Goal: Task Accomplishment & Management: Manage account settings

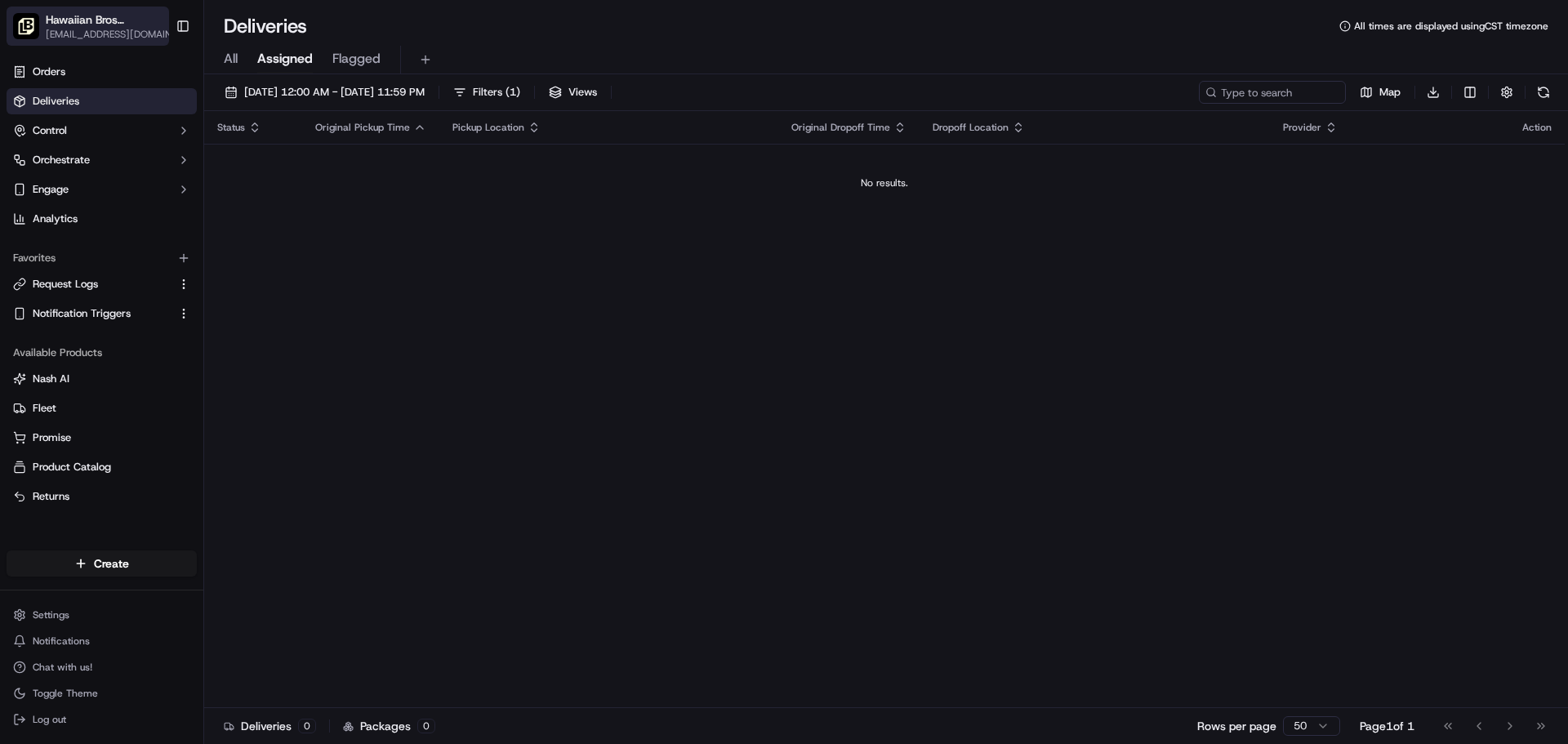
click at [115, 30] on span "[EMAIL_ADDRESS][DOMAIN_NAME]" at bounding box center [114, 33] width 135 height 13
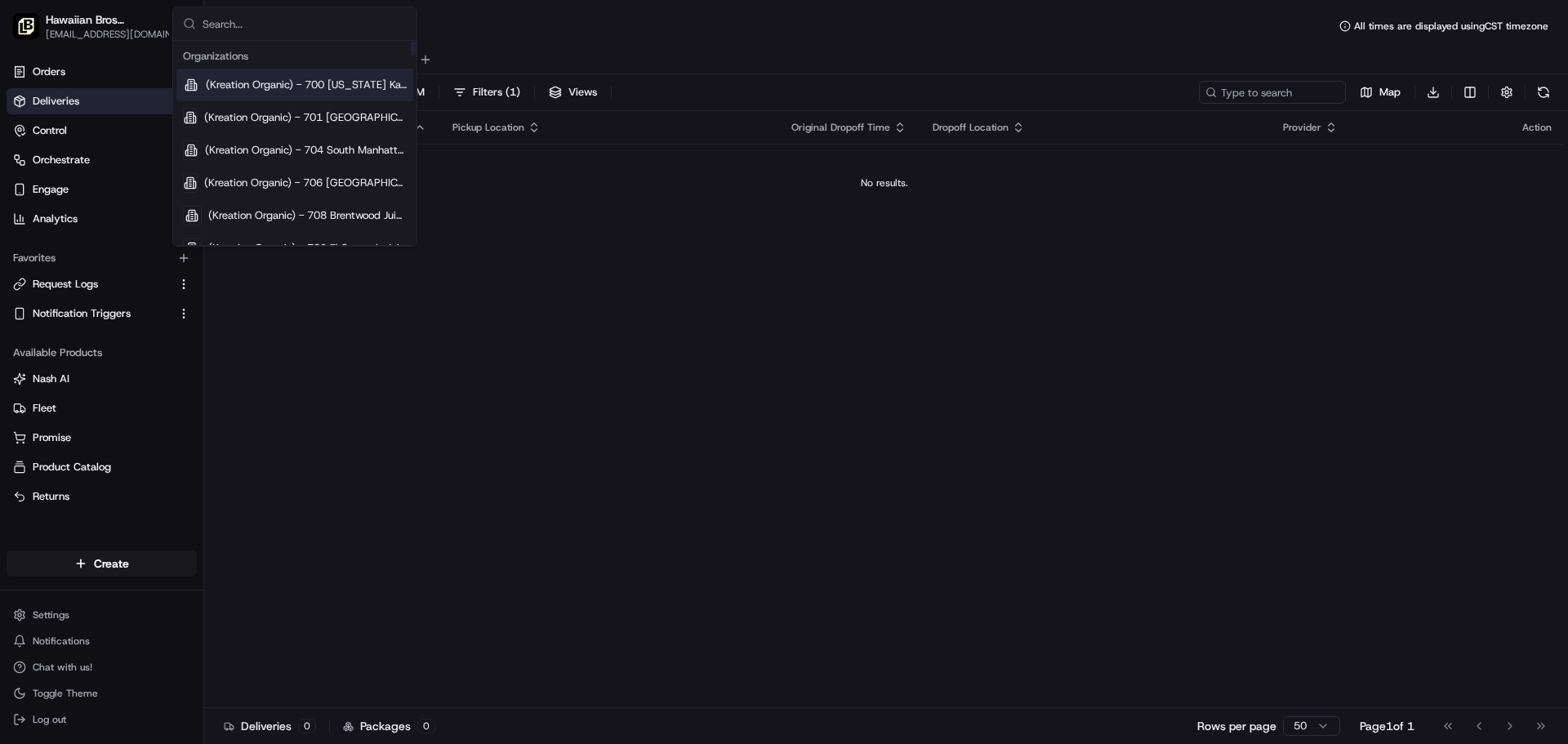
click at [271, 30] on input "text" at bounding box center [304, 23] width 205 height 32
click at [111, 29] on span "[EMAIL_ADDRESS][DOMAIN_NAME]" at bounding box center [114, 33] width 135 height 13
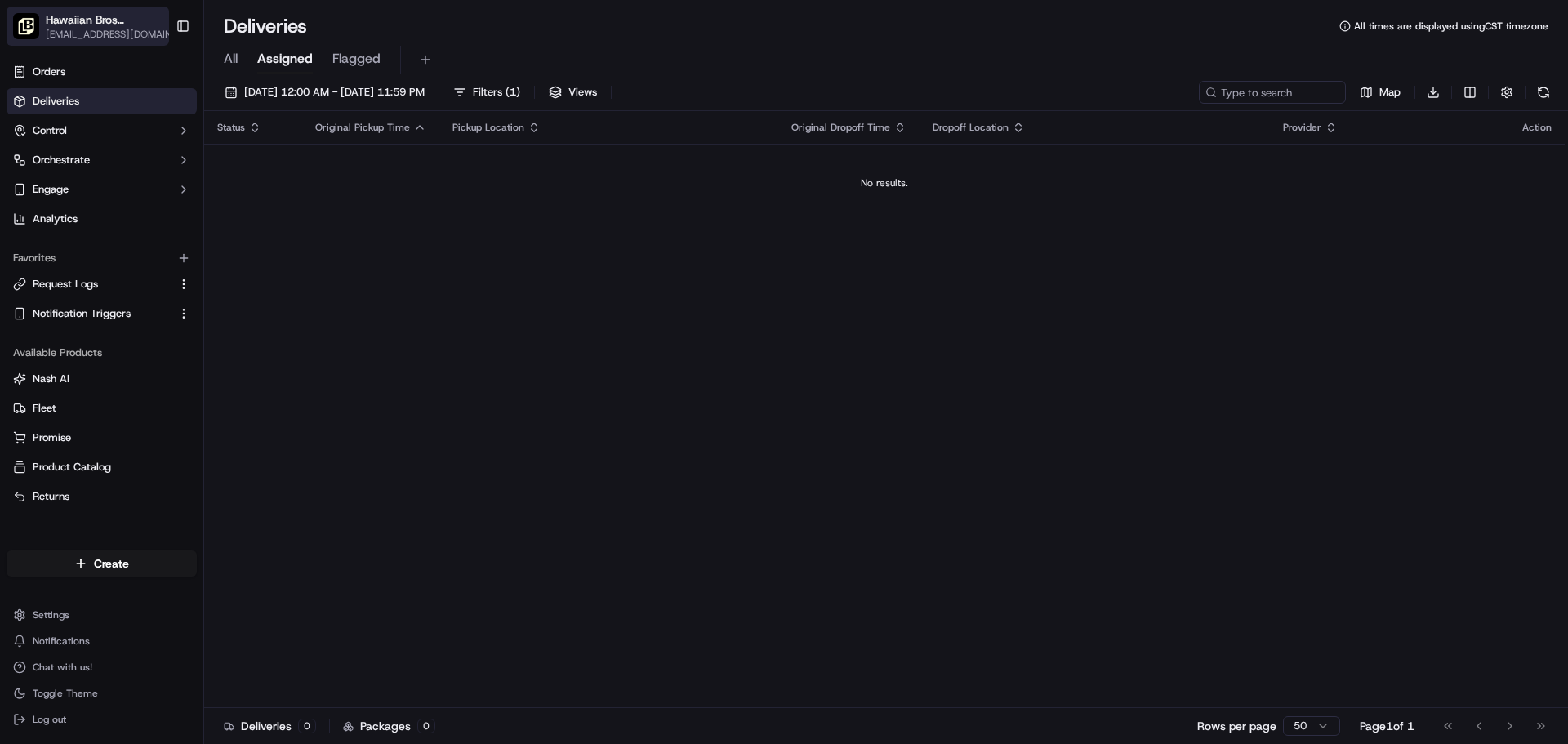
click at [111, 29] on span "[EMAIL_ADDRESS][DOMAIN_NAME]" at bounding box center [114, 33] width 135 height 13
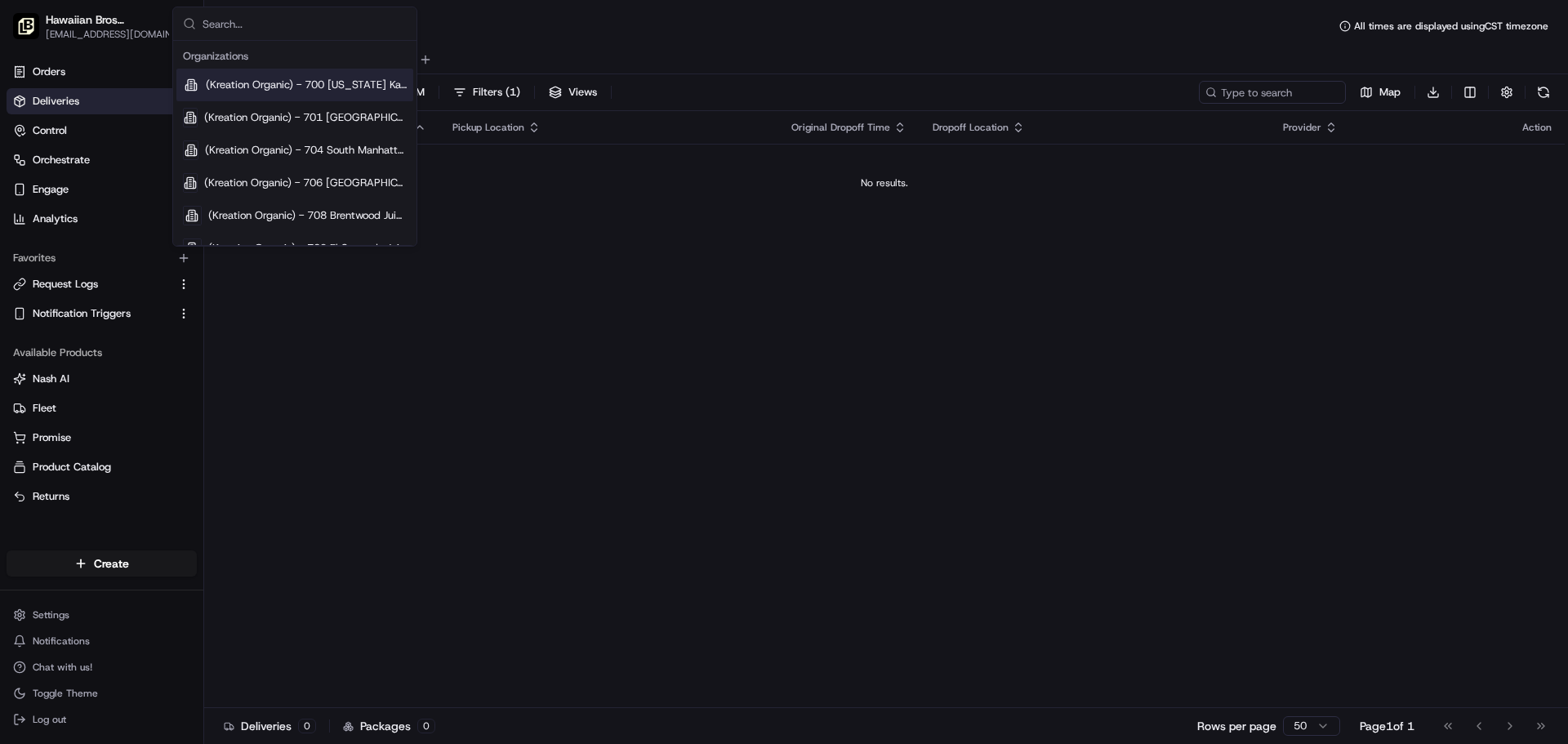
click at [259, 20] on input "text" at bounding box center [304, 23] width 205 height 32
type input "e"
type input "az"
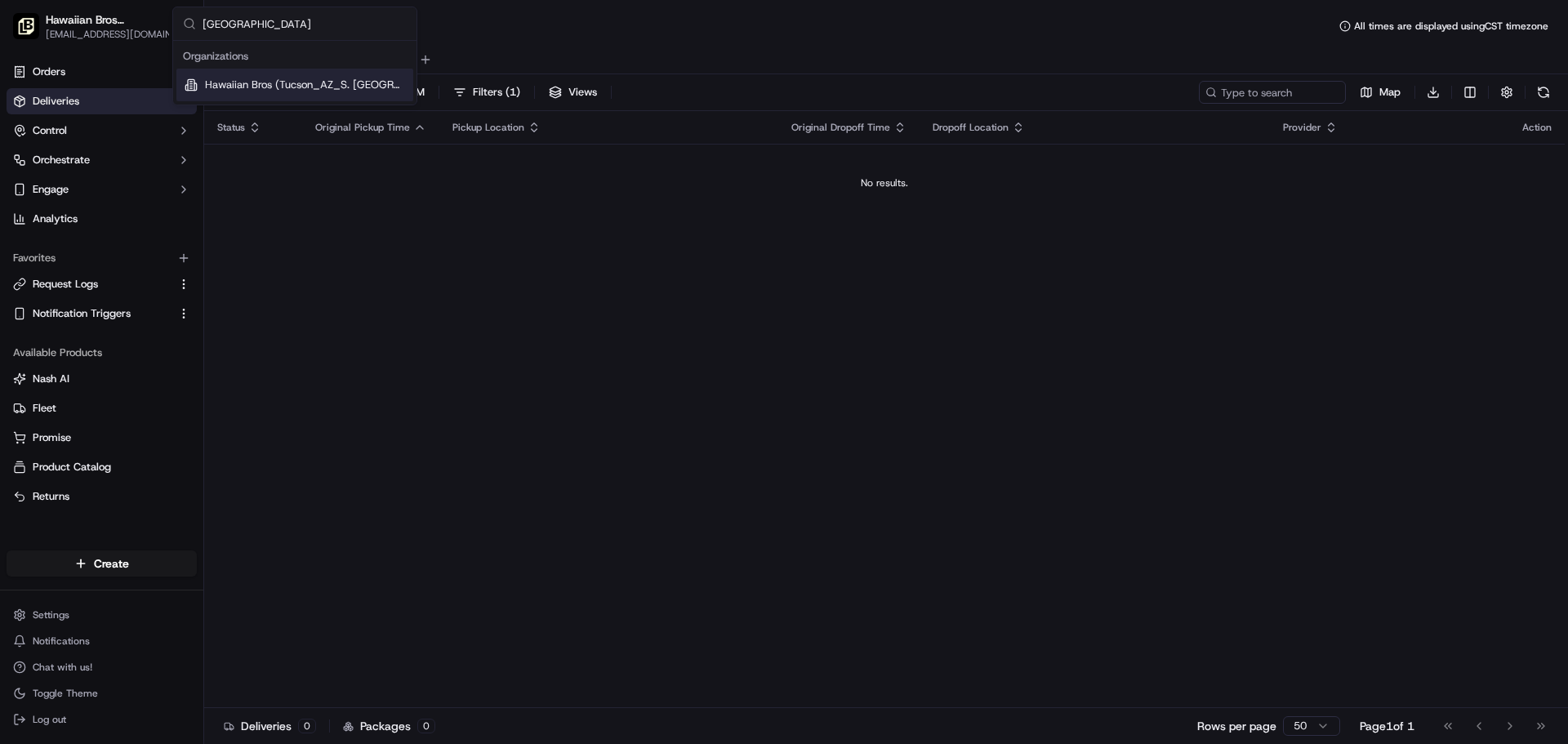
type input "[GEOGRAPHIC_DATA]"
click at [312, 85] on span "Hawaiian Bros (Tucson_AZ_S. [GEOGRAPHIC_DATA])" at bounding box center [305, 84] width 202 height 15
click at [1517, 88] on button "button" at bounding box center [1506, 92] width 23 height 23
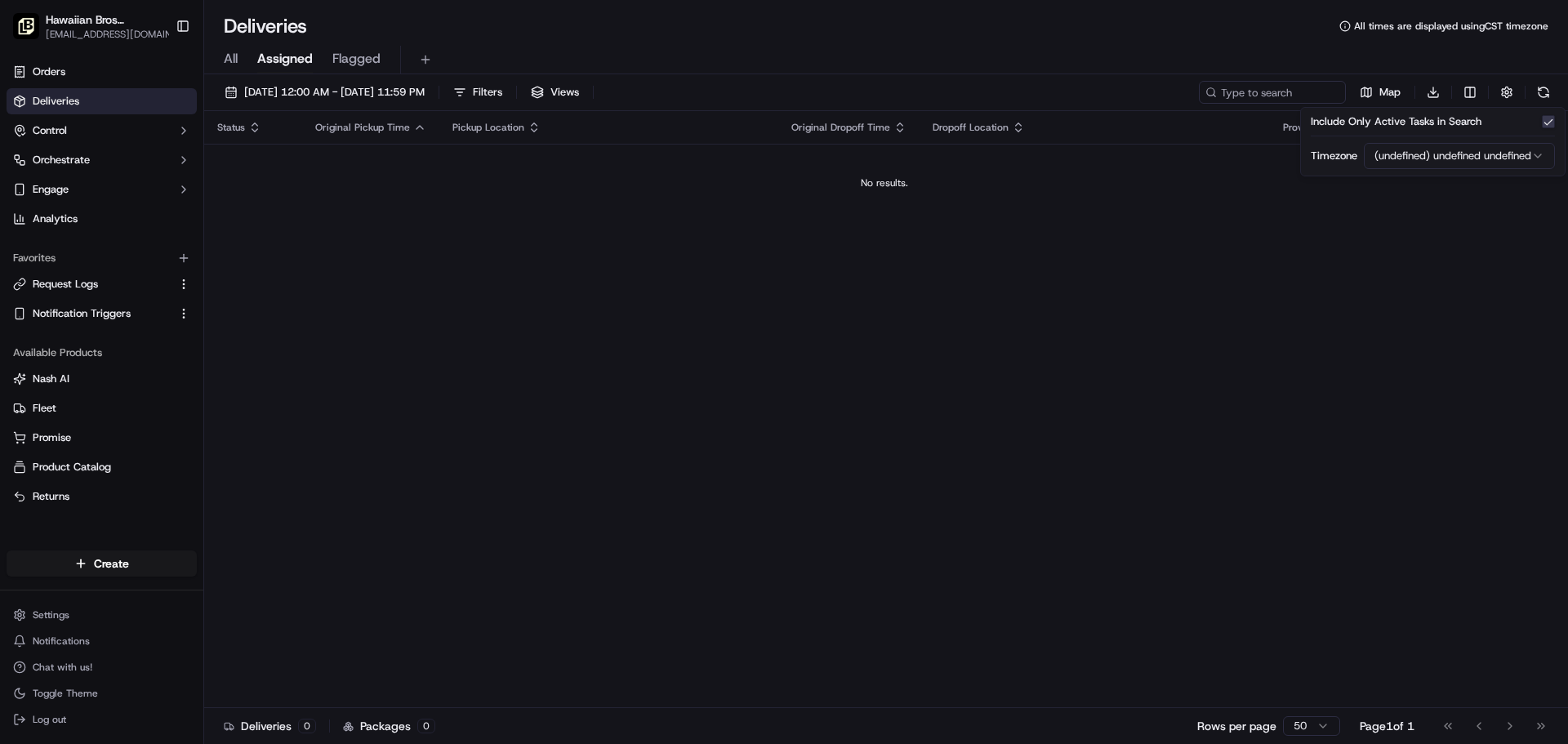
click at [1064, 278] on div "Status Original Pickup Time Pickup Location Original Dropoff Time Dropoff Locat…" at bounding box center [885, 410] width 1360 height 597
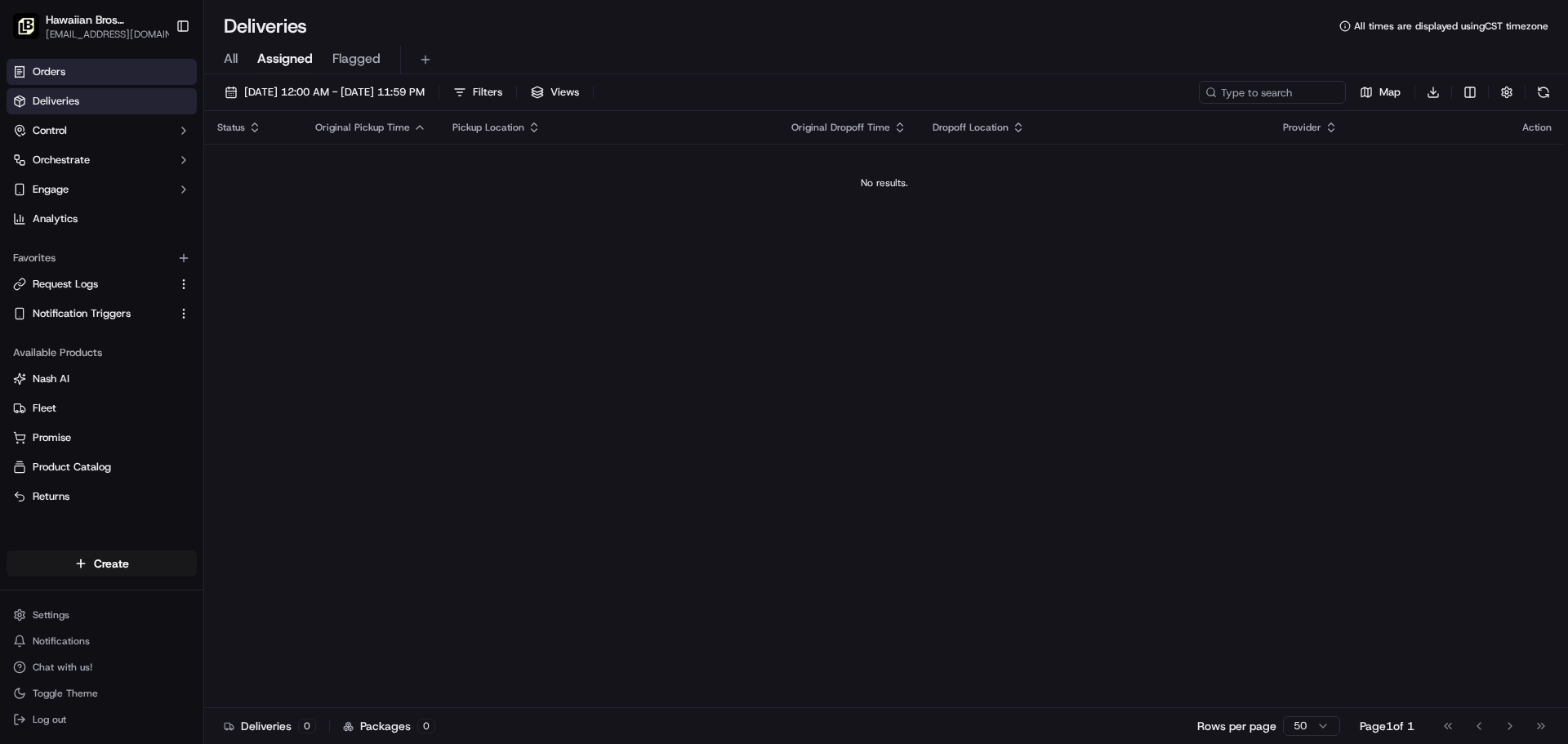
click at [97, 67] on link "Orders" at bounding box center [102, 71] width 190 height 26
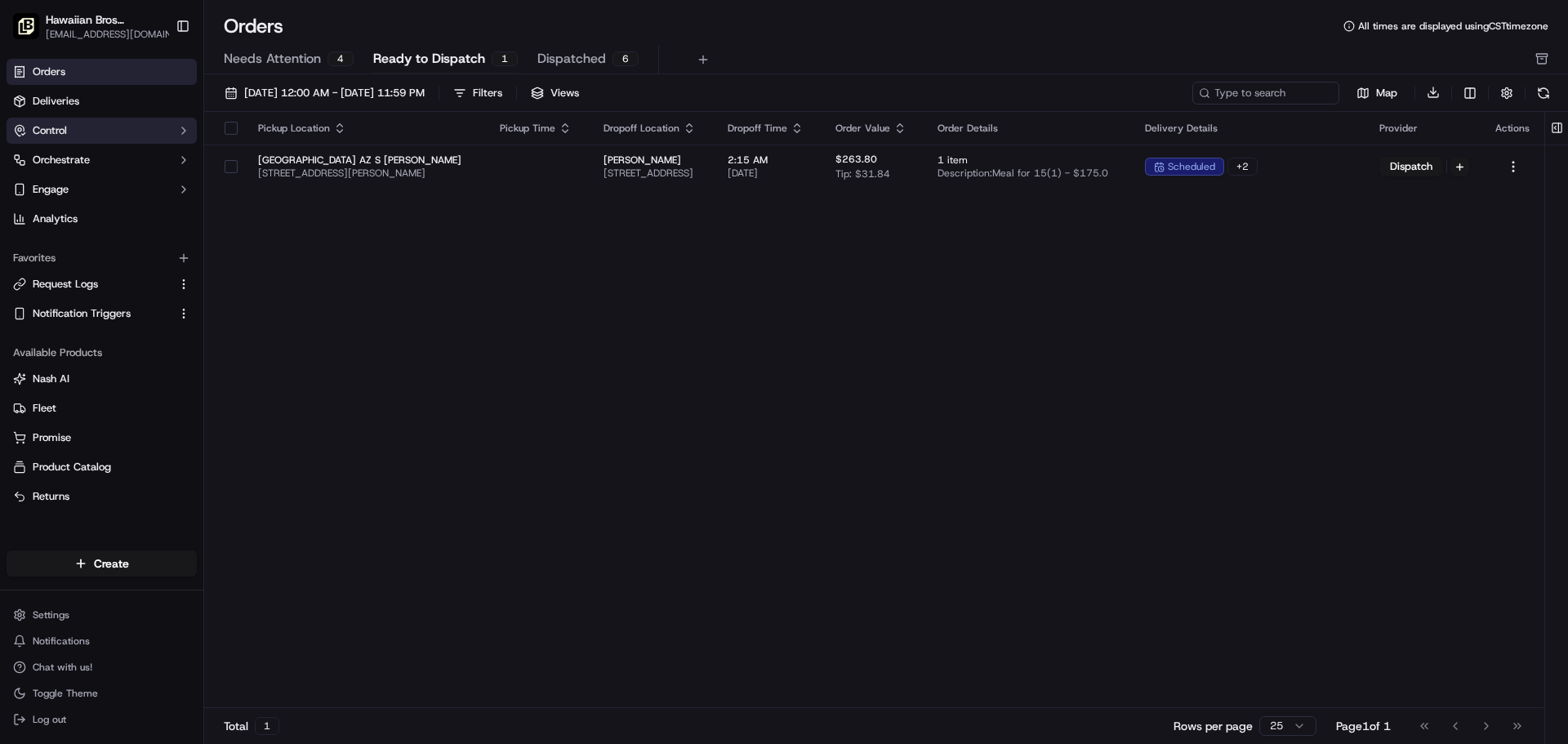
click at [74, 129] on button "Control" at bounding box center [102, 130] width 190 height 26
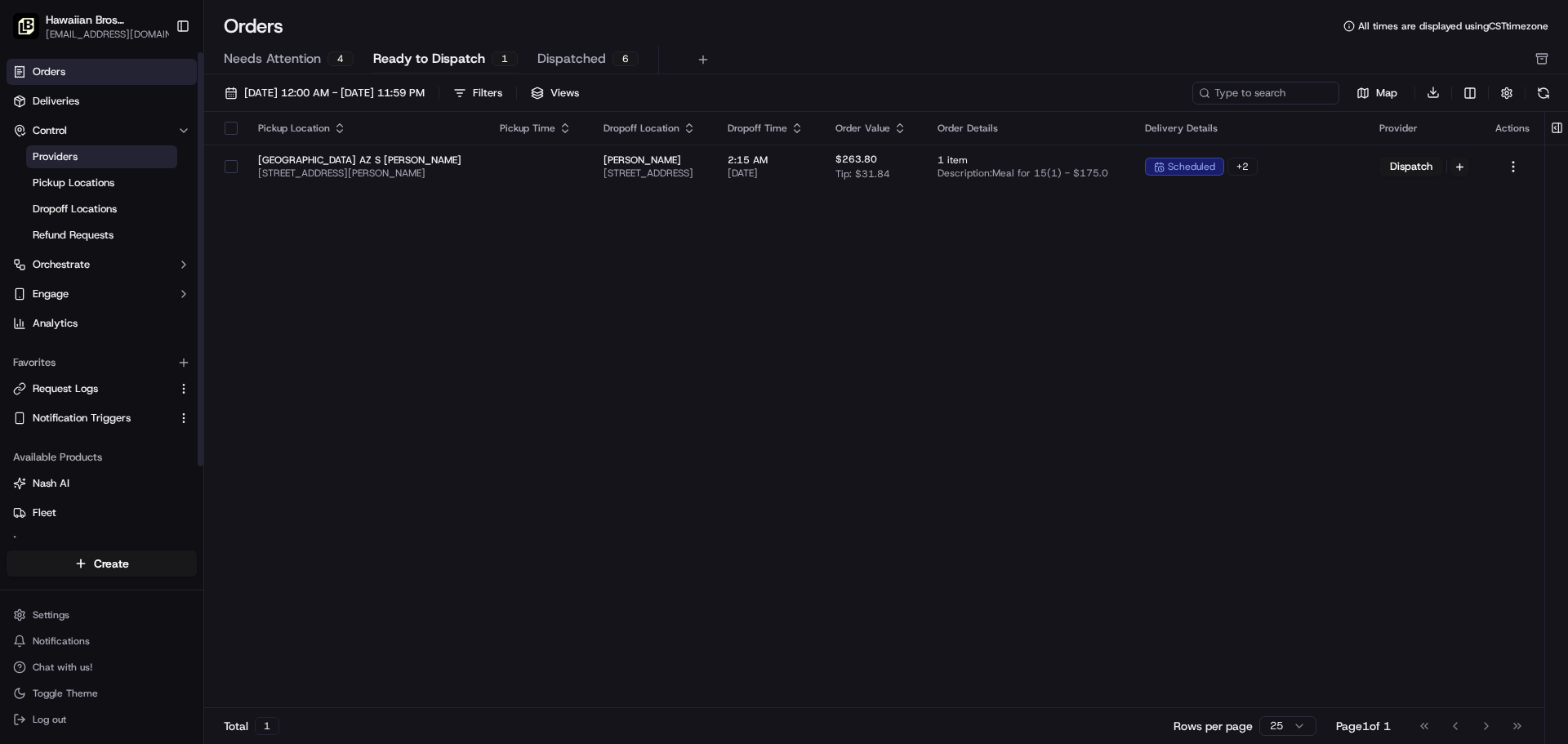
click at [75, 159] on span "Providers" at bounding box center [55, 157] width 45 height 15
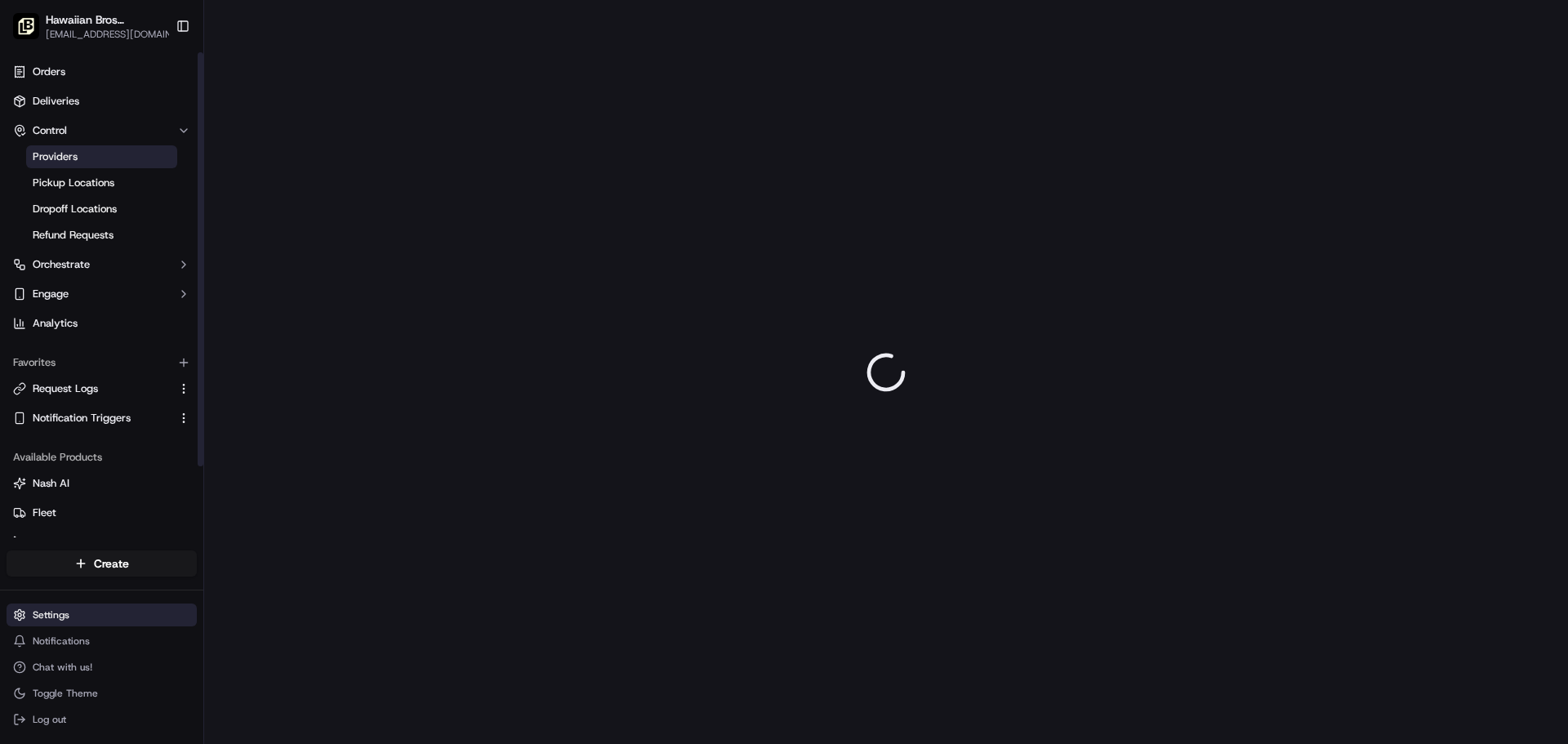
click at [87, 623] on html "Hawaiian Bros (Tucson_AZ_S. [PERSON_NAME]) [EMAIL_ADDRESS][DOMAIN_NAME] Toggle …" at bounding box center [784, 372] width 1568 height 744
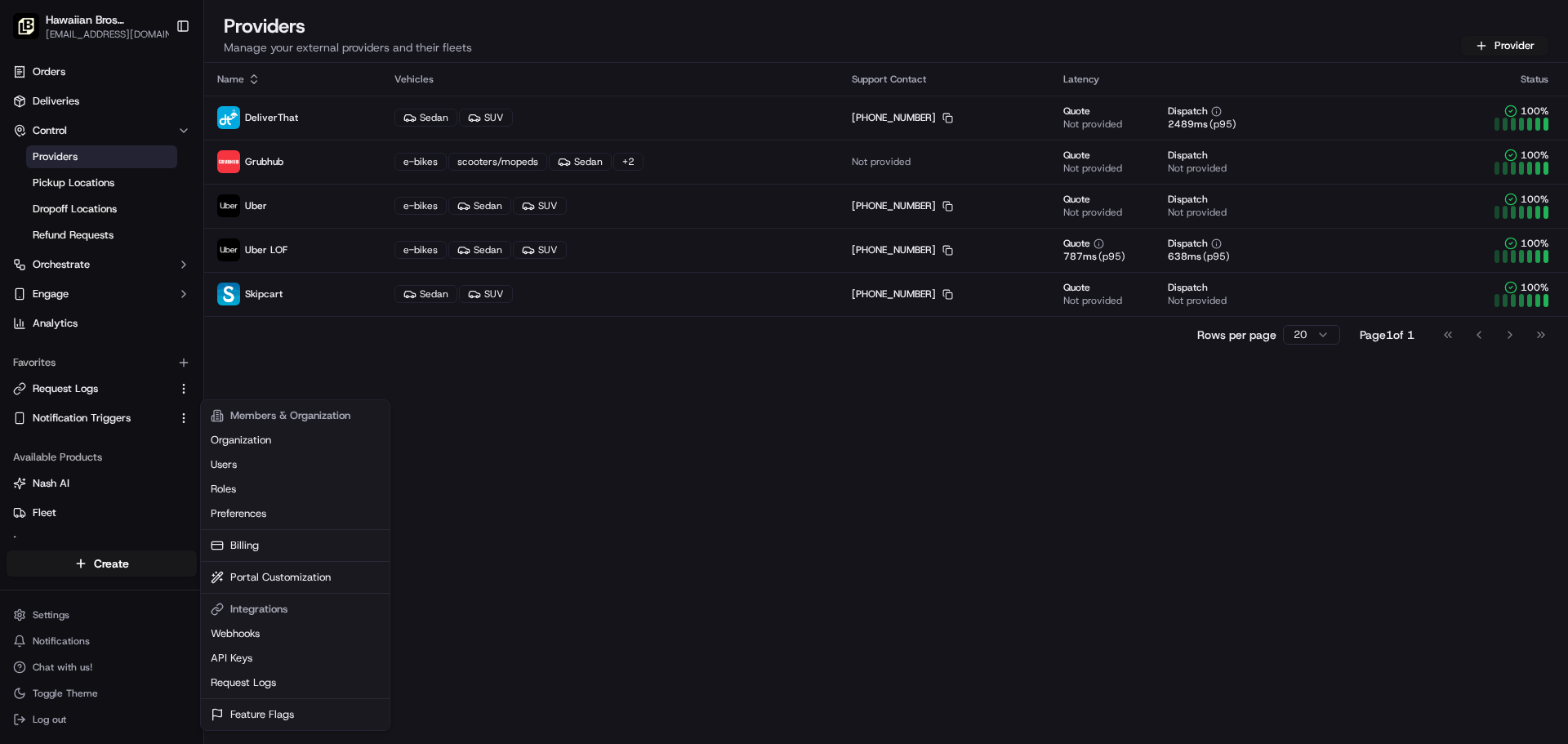
click at [506, 545] on html "Hawaiian Bros (Tucson_AZ_S. [PERSON_NAME]) [EMAIL_ADDRESS][DOMAIN_NAME] Toggle …" at bounding box center [784, 372] width 1568 height 744
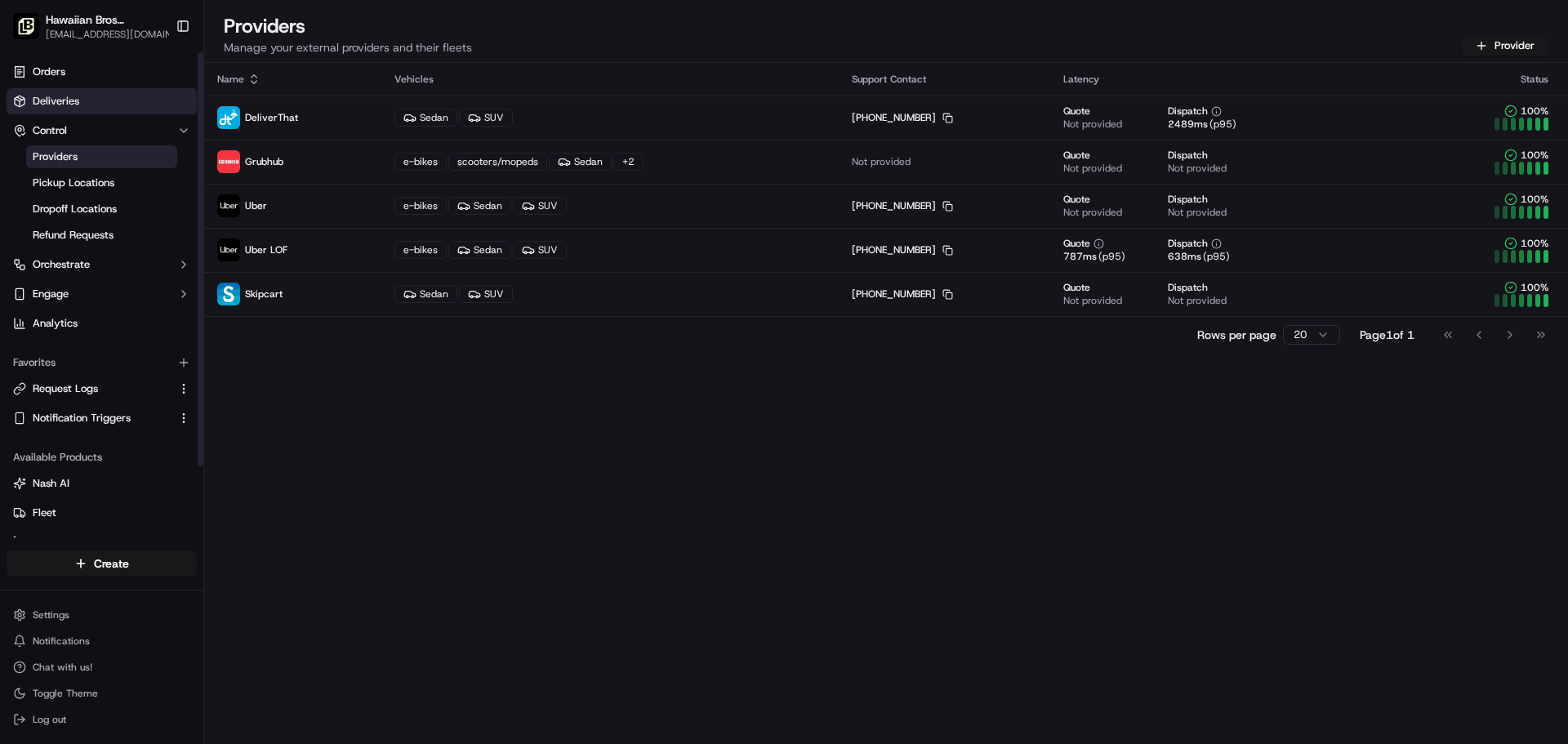
click at [91, 101] on link "Deliveries" at bounding box center [102, 101] width 190 height 26
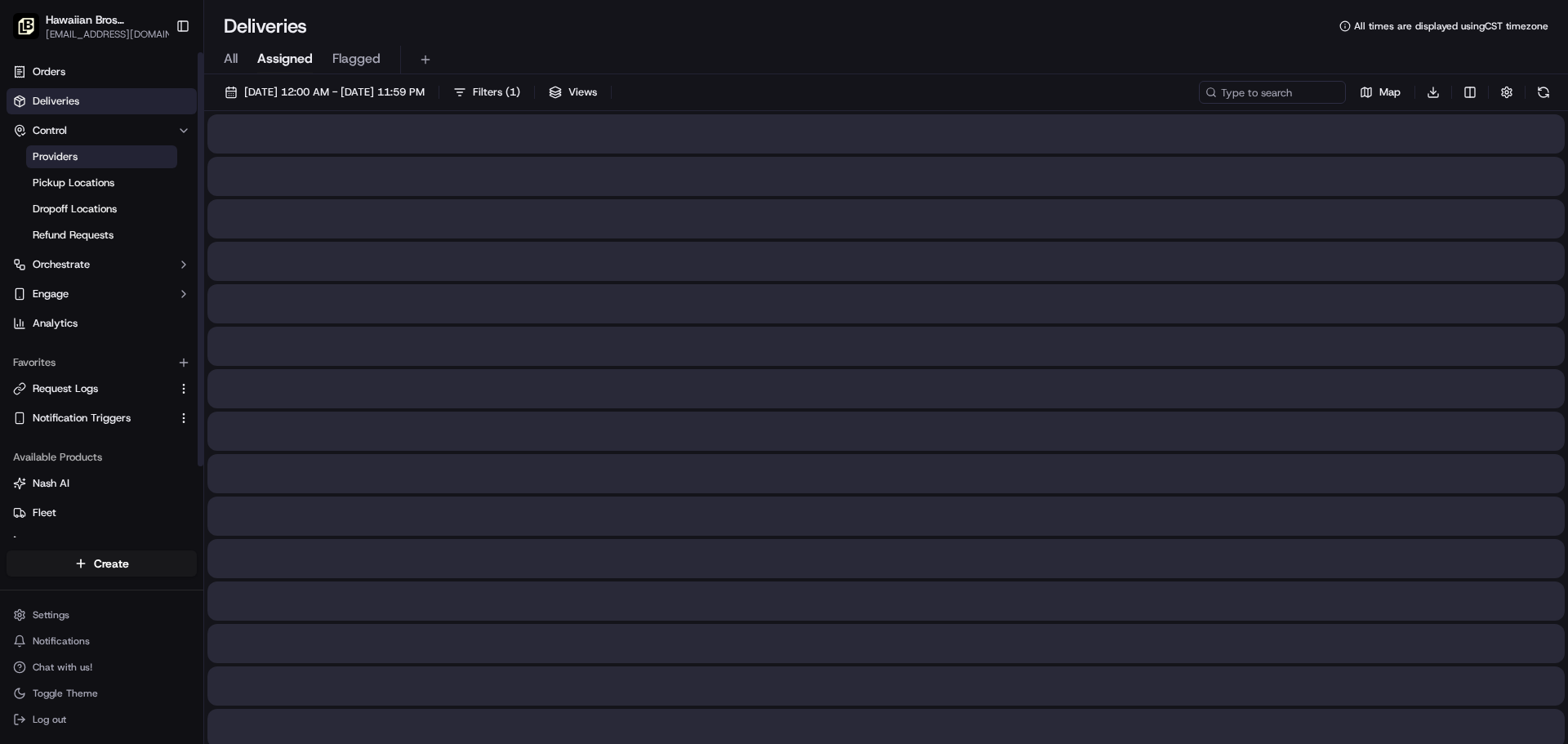
click at [73, 160] on span "Providers" at bounding box center [55, 157] width 45 height 15
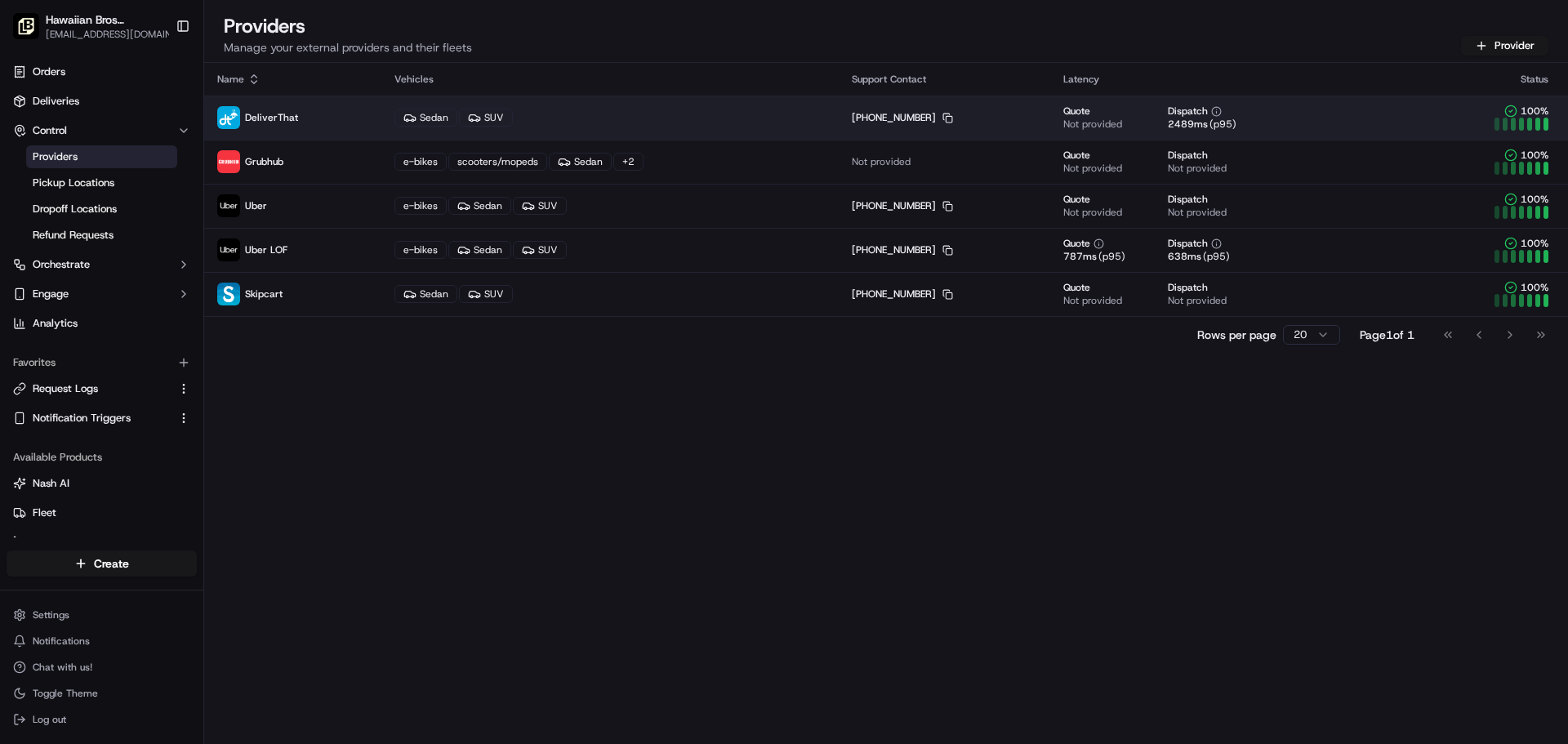
click at [777, 111] on div "Sedan SUV" at bounding box center [610, 117] width 431 height 18
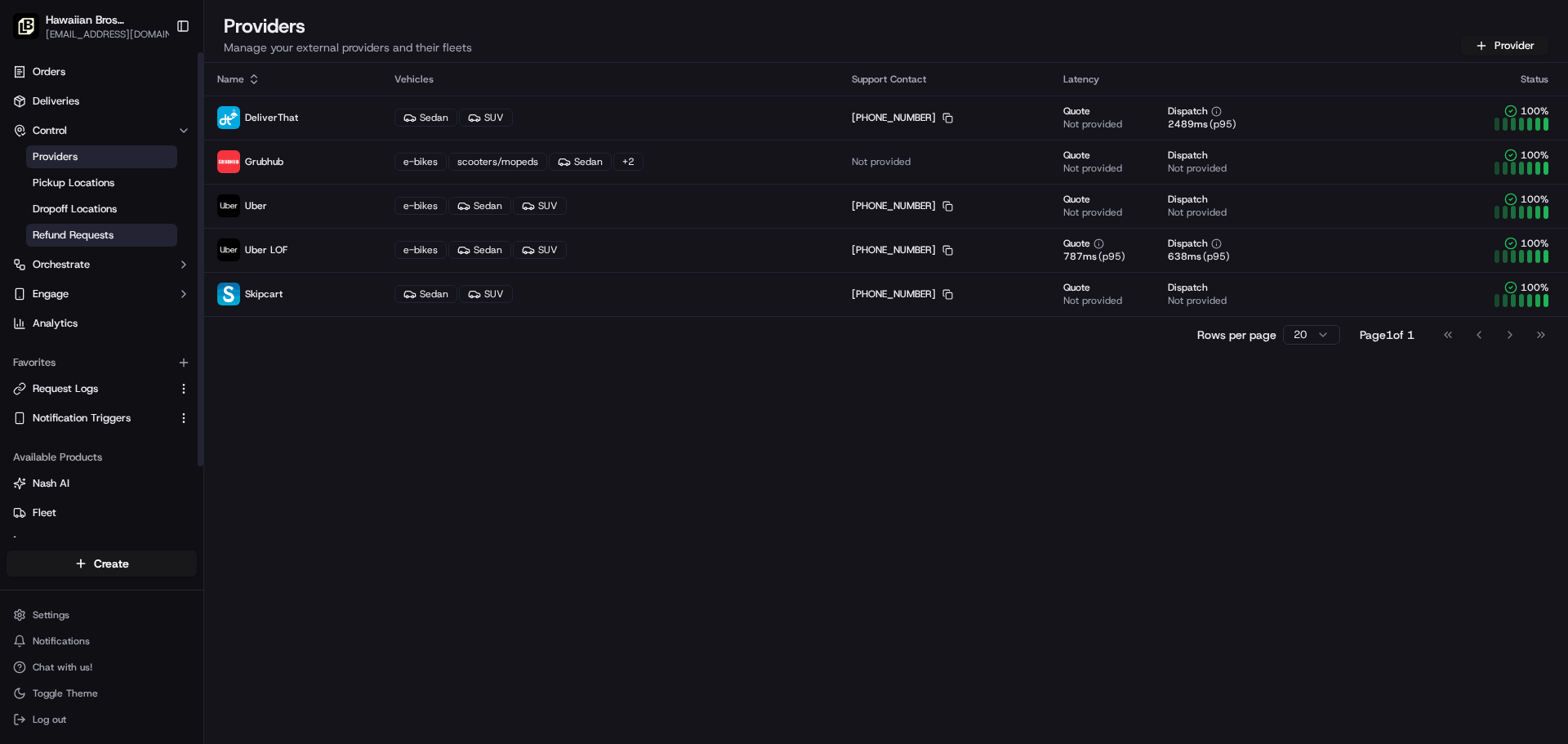
click at [96, 230] on span "Refund Requests" at bounding box center [72, 235] width 81 height 15
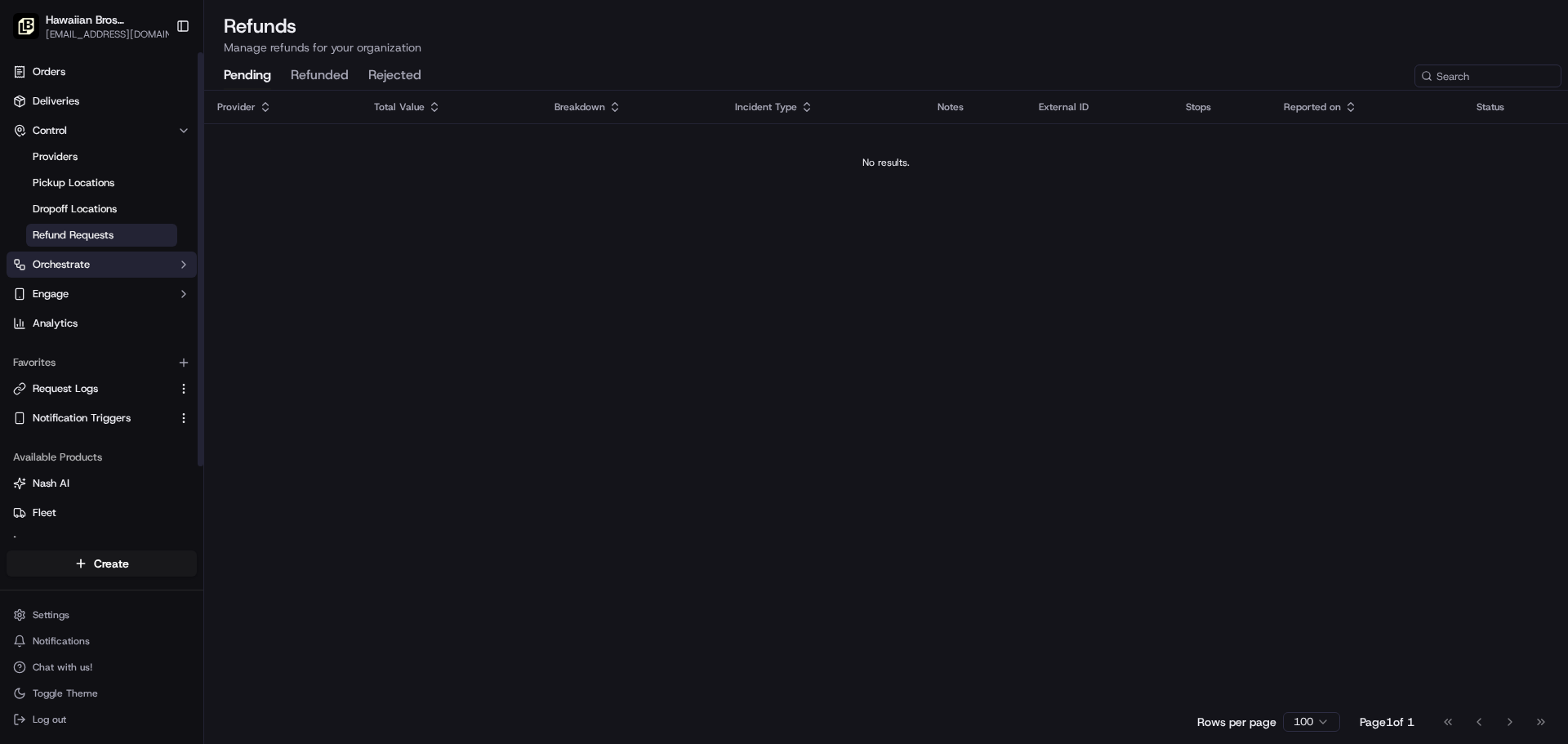
click at [143, 270] on button "Orchestrate" at bounding box center [102, 264] width 190 height 26
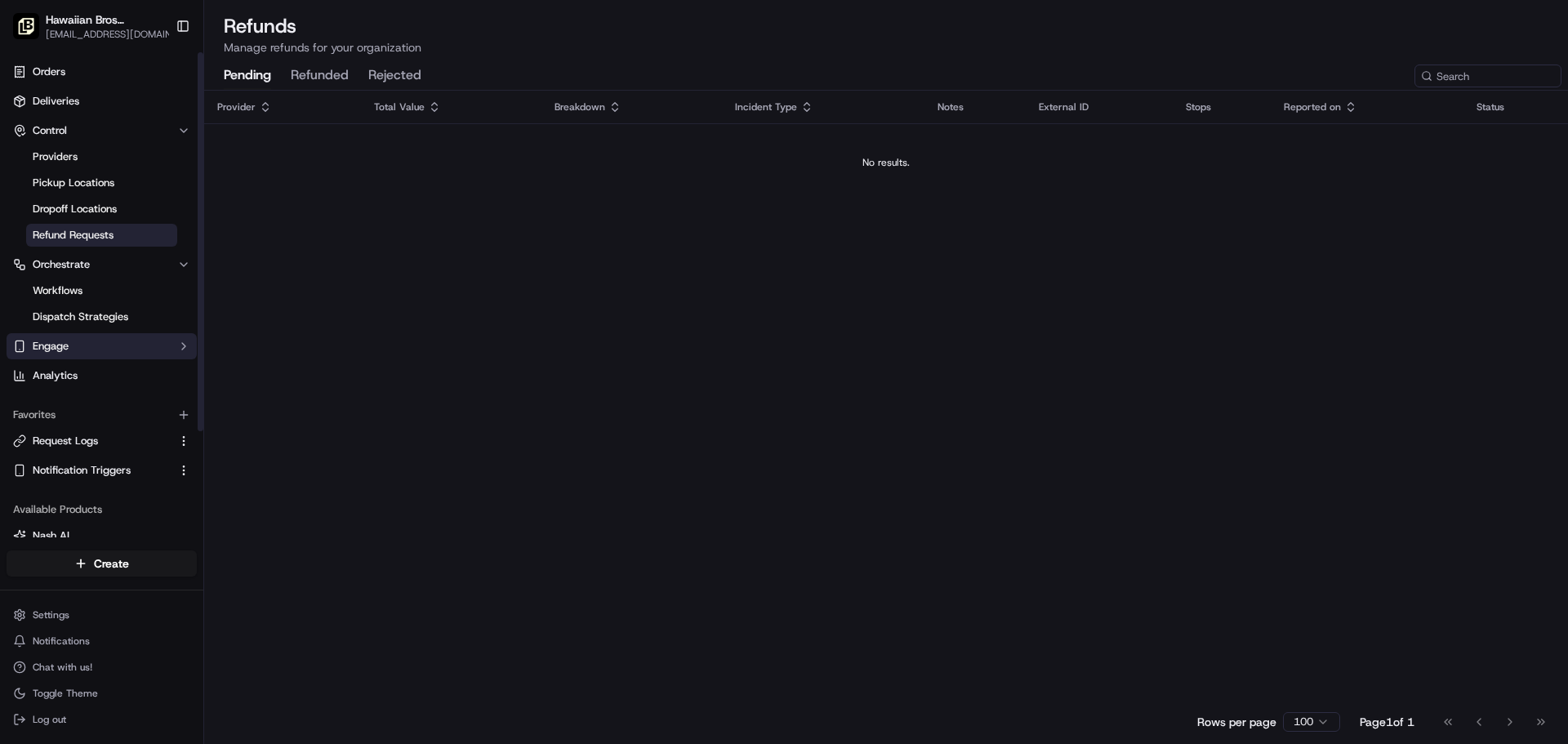
click at [135, 344] on button "Engage" at bounding box center [102, 347] width 190 height 26
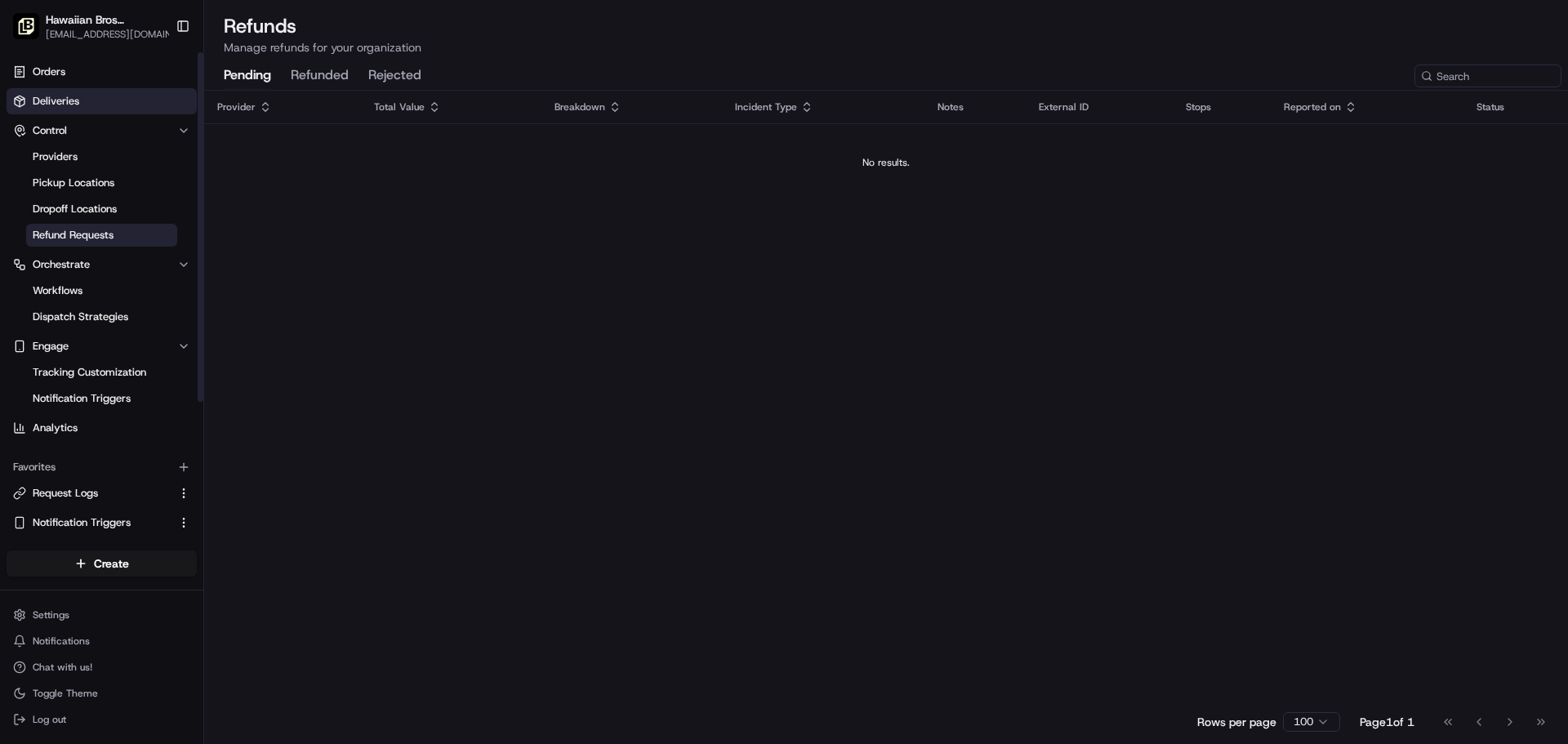
click at [107, 98] on link "Deliveries" at bounding box center [102, 101] width 190 height 26
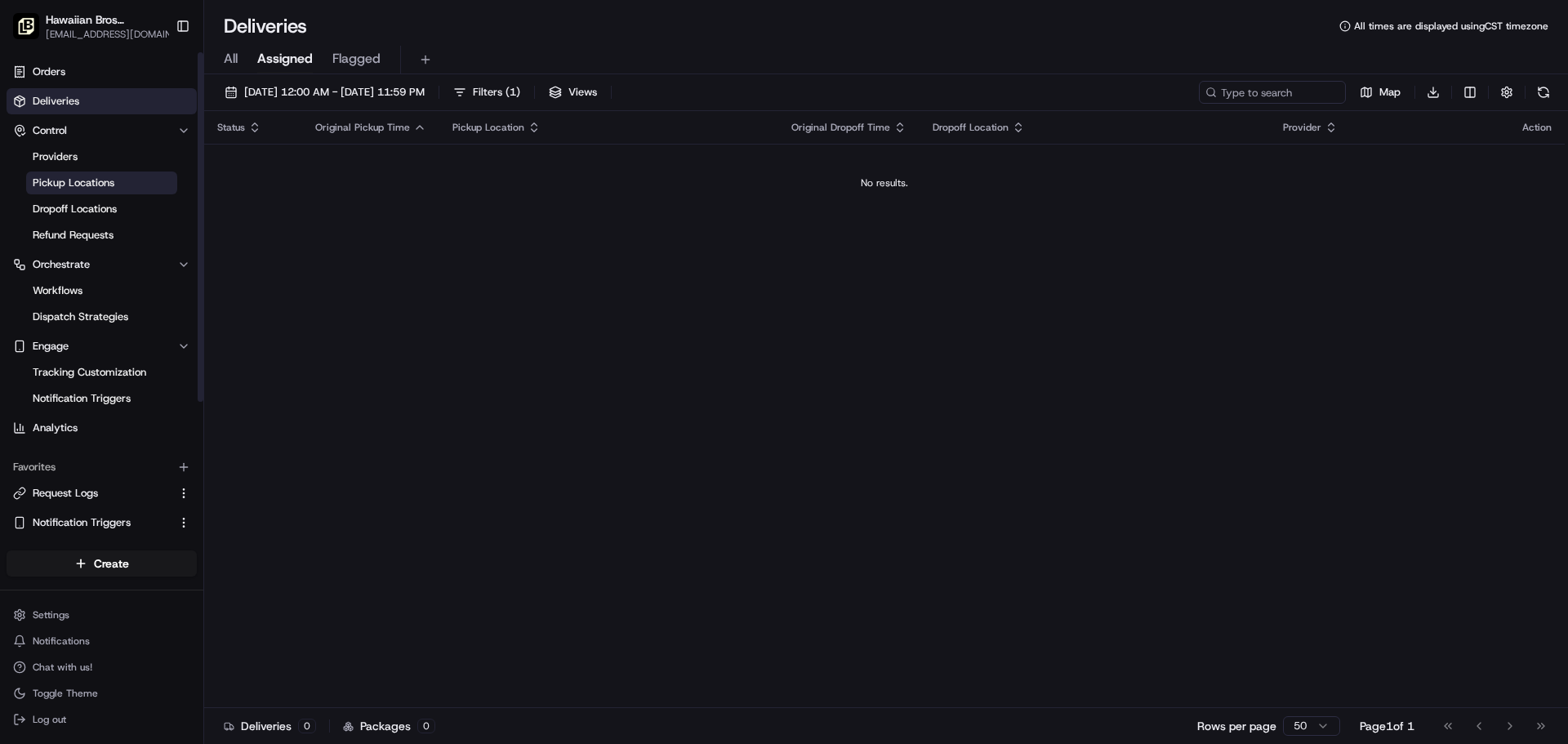
click at [96, 179] on span "Pickup Locations" at bounding box center [72, 182] width 81 height 15
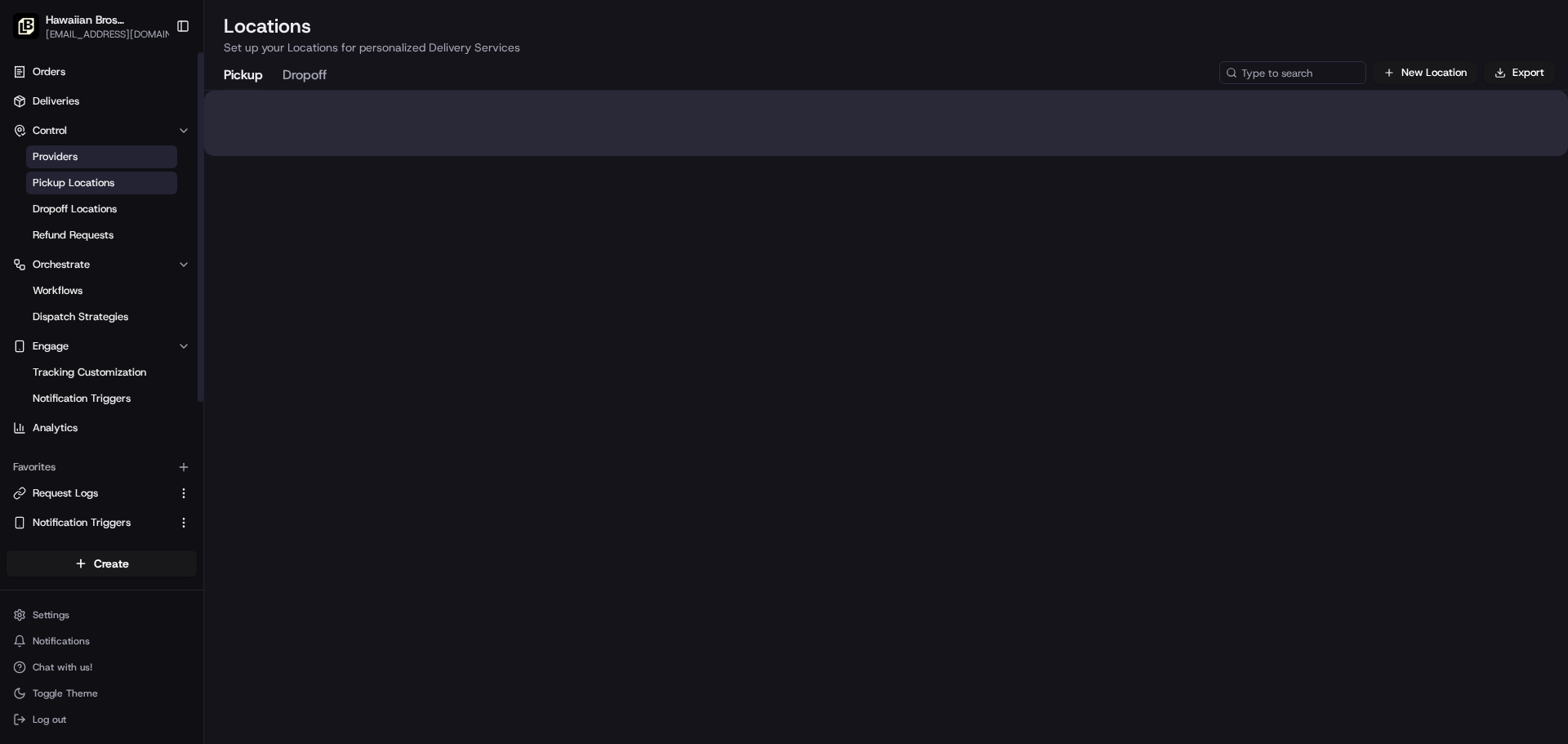
click at [101, 158] on link "Providers" at bounding box center [102, 157] width 151 height 23
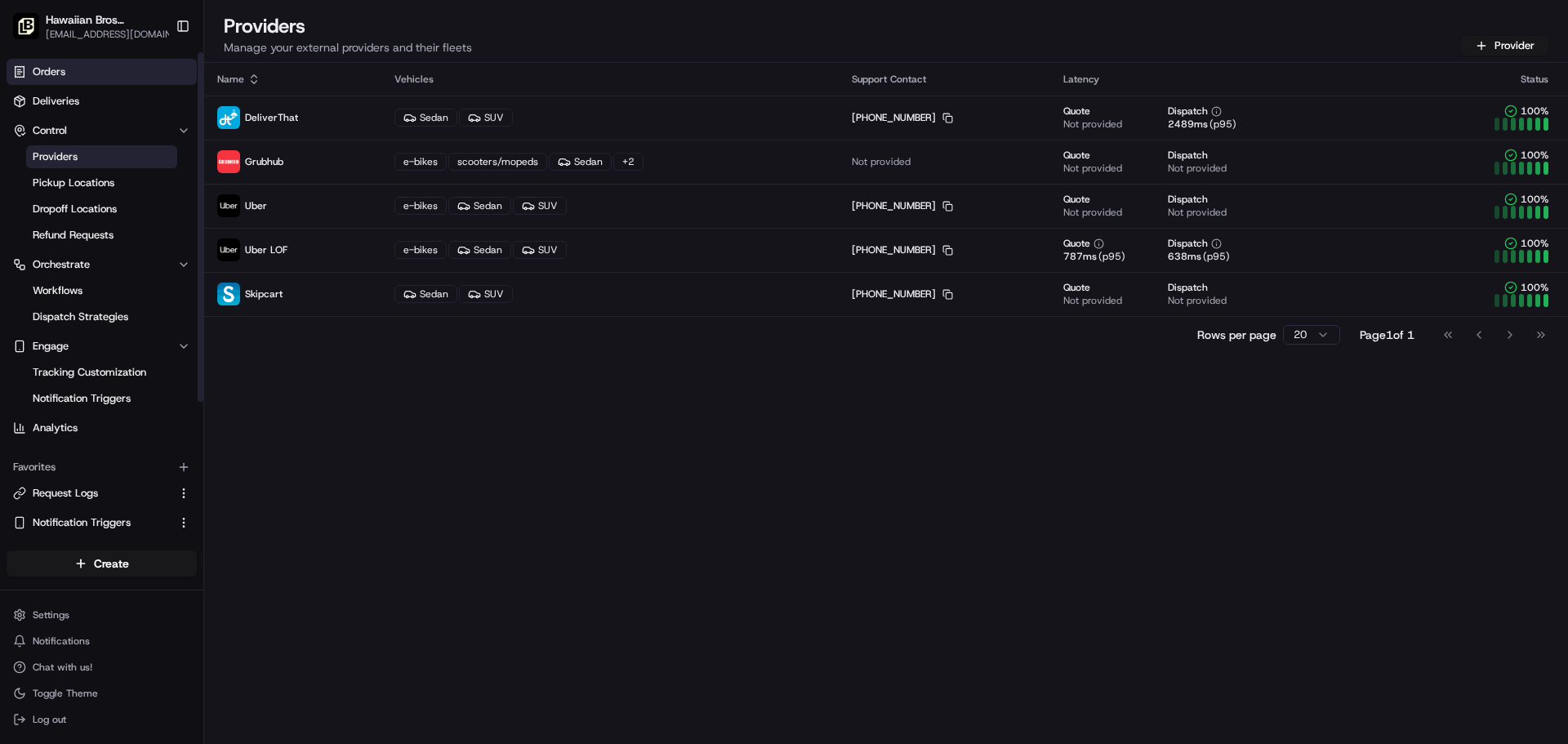
click at [126, 65] on link "Orders" at bounding box center [102, 71] width 190 height 26
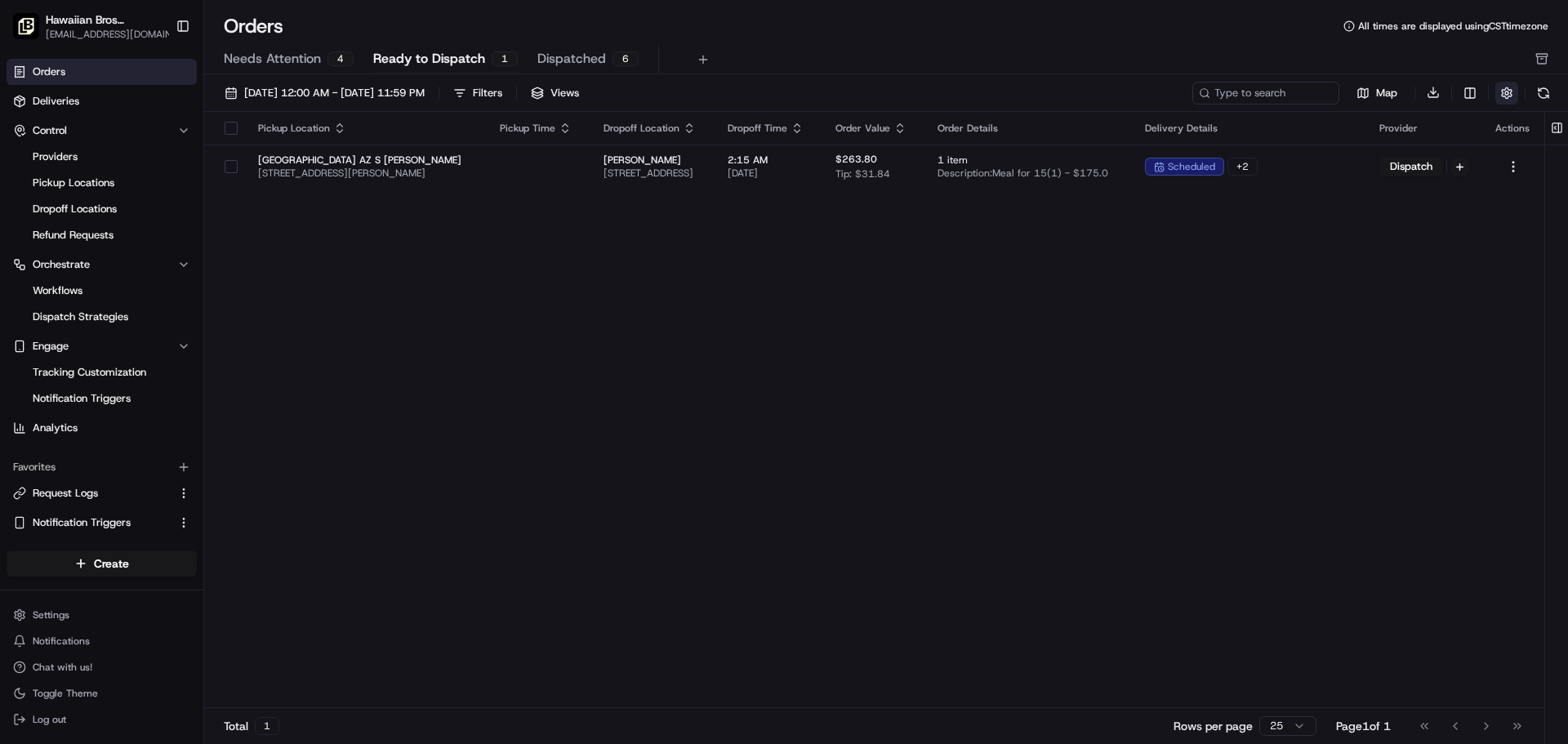
click at [1512, 88] on button "button" at bounding box center [1506, 92] width 23 height 23
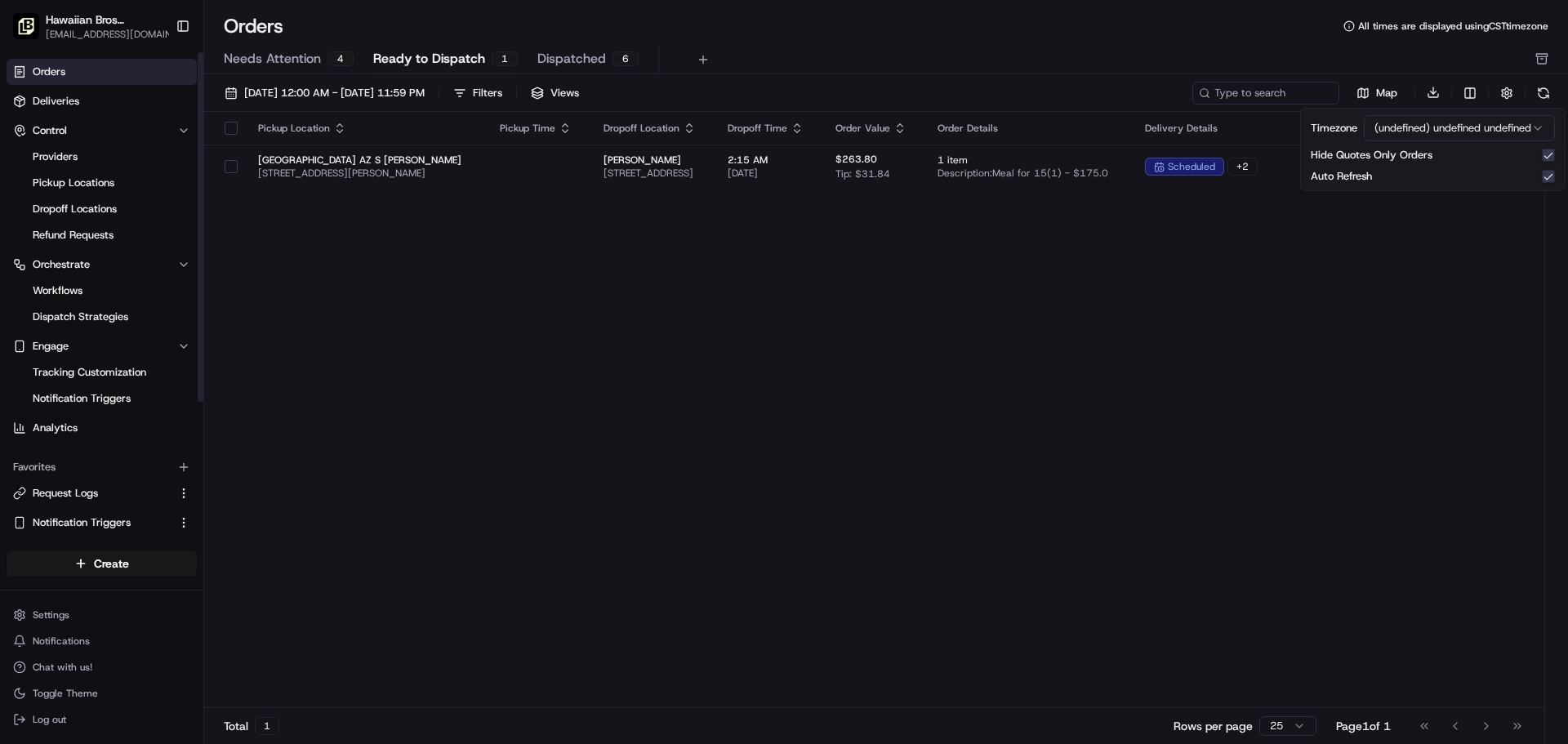
click at [155, 115] on ul "Orders Deliveries Control Providers Pickup Locations Dropoff Locations Refund R…" at bounding box center [102, 250] width 190 height 383
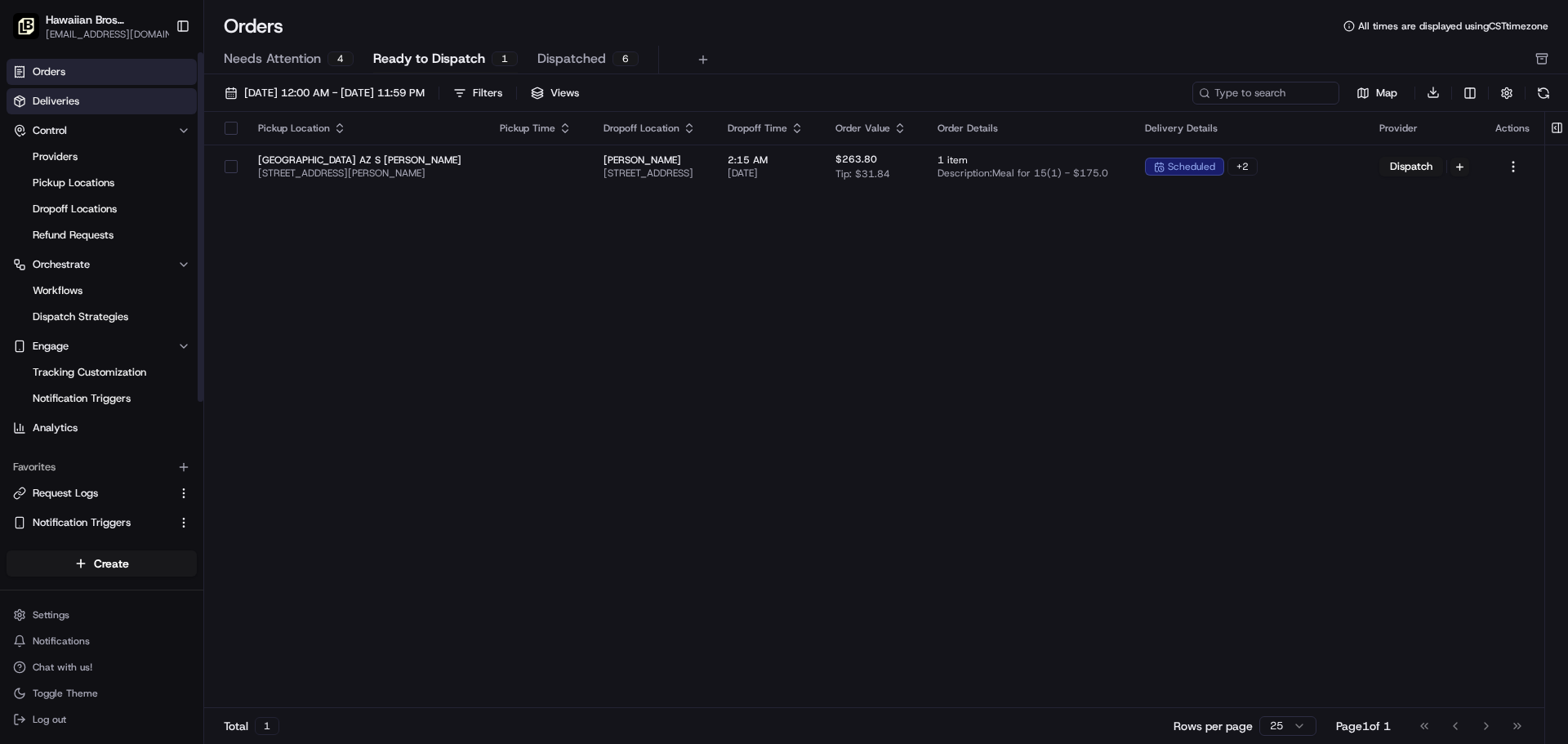
click at [137, 107] on link "Deliveries" at bounding box center [102, 101] width 190 height 26
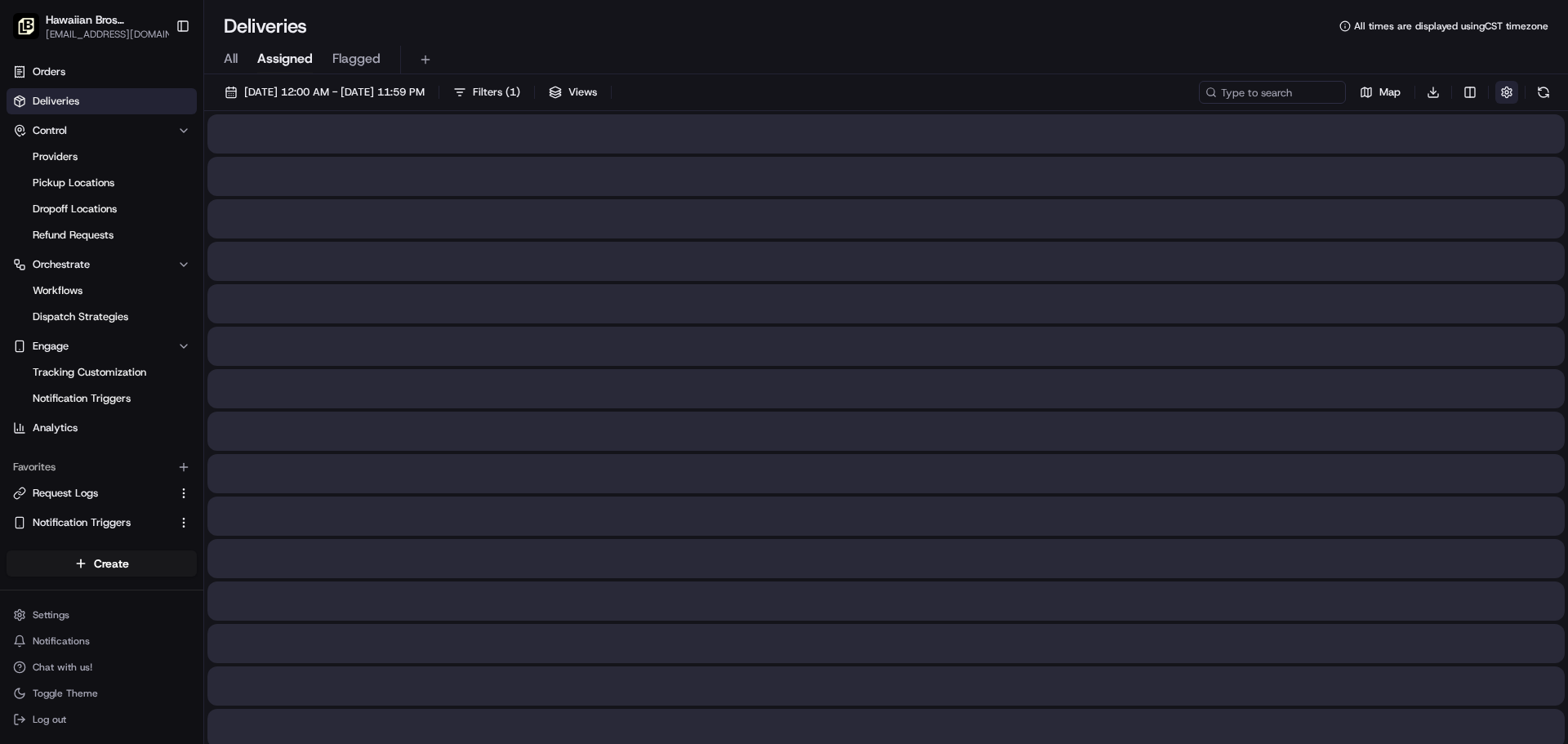
click at [1503, 84] on button "button" at bounding box center [1506, 92] width 23 height 23
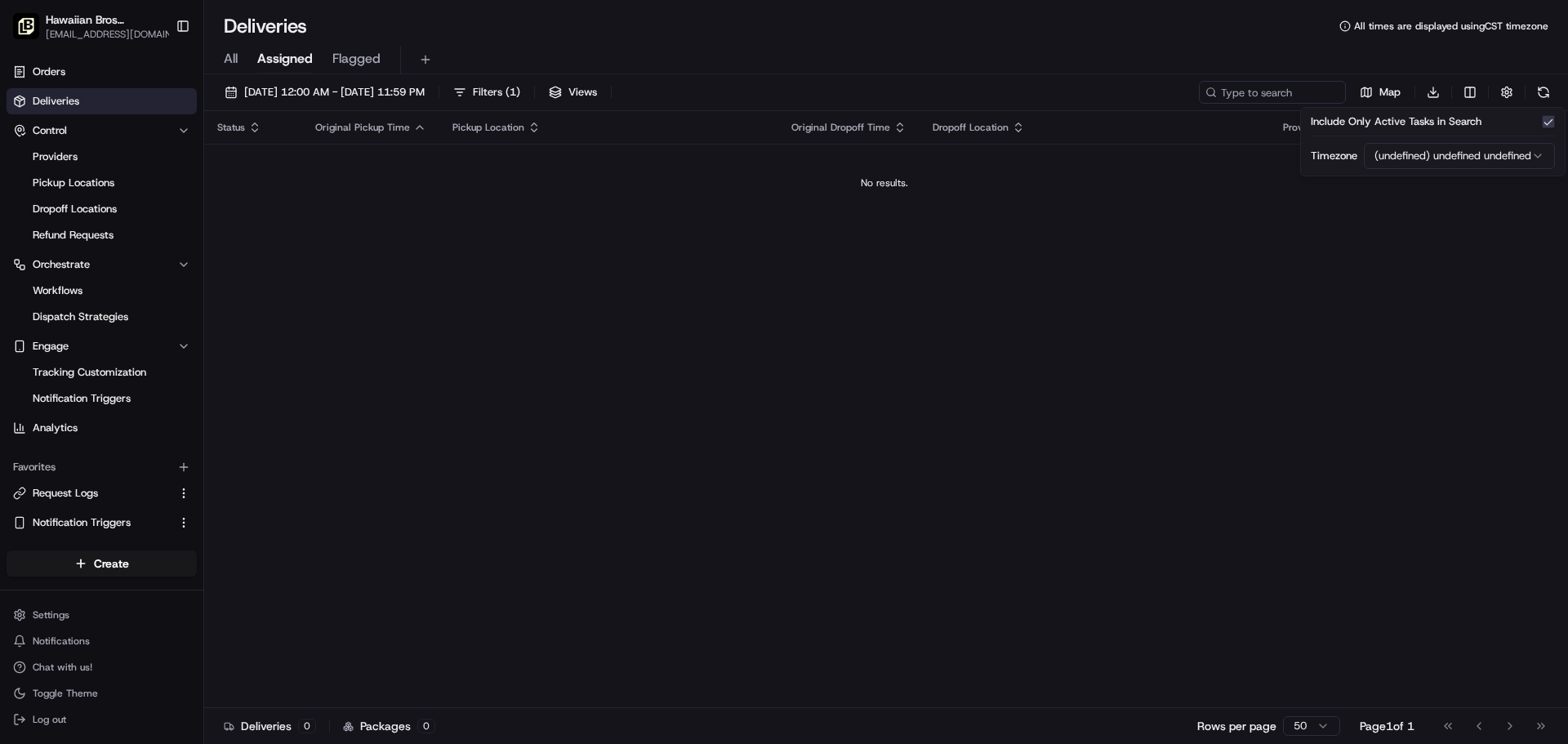
click at [1258, 52] on div "All Assigned Flagged" at bounding box center [887, 60] width 1364 height 28
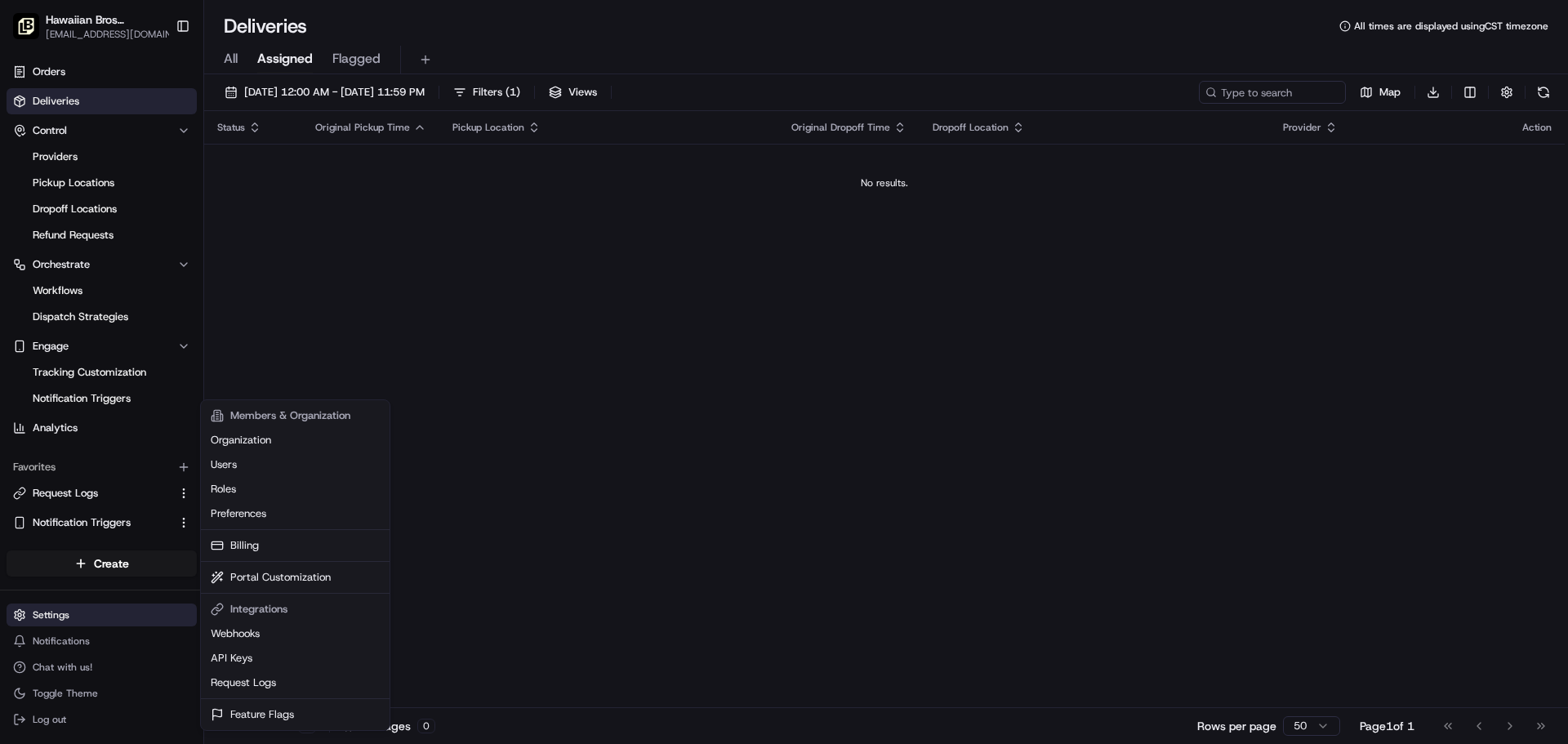
click at [84, 614] on html "Hawaiian Bros (Tucson_AZ_S. [PERSON_NAME]) [EMAIL_ADDRESS][DOMAIN_NAME] Toggle …" at bounding box center [784, 372] width 1568 height 744
click at [254, 447] on link "Organization" at bounding box center [296, 440] width 182 height 24
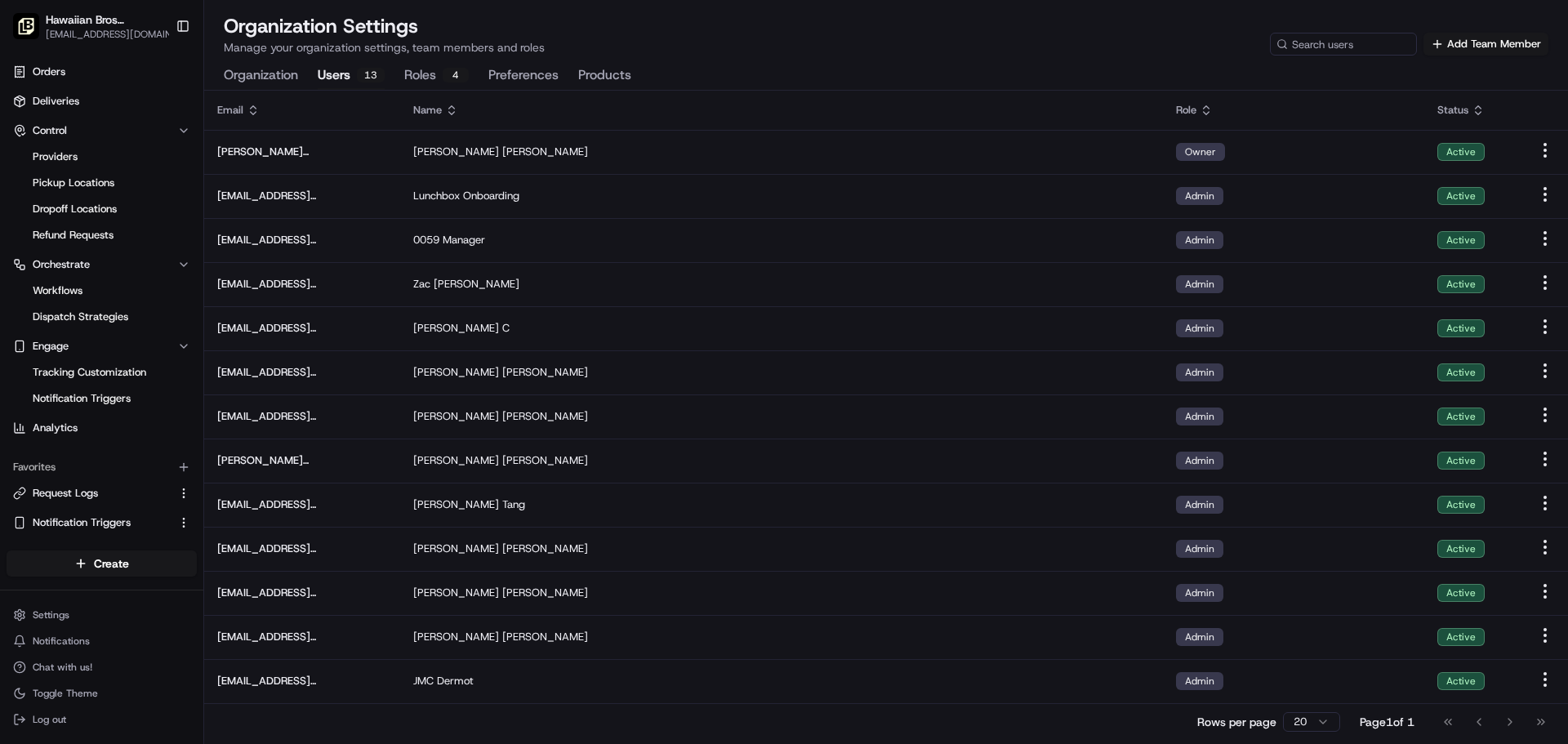
click at [322, 86] on button "Users 13" at bounding box center [351, 75] width 67 height 27
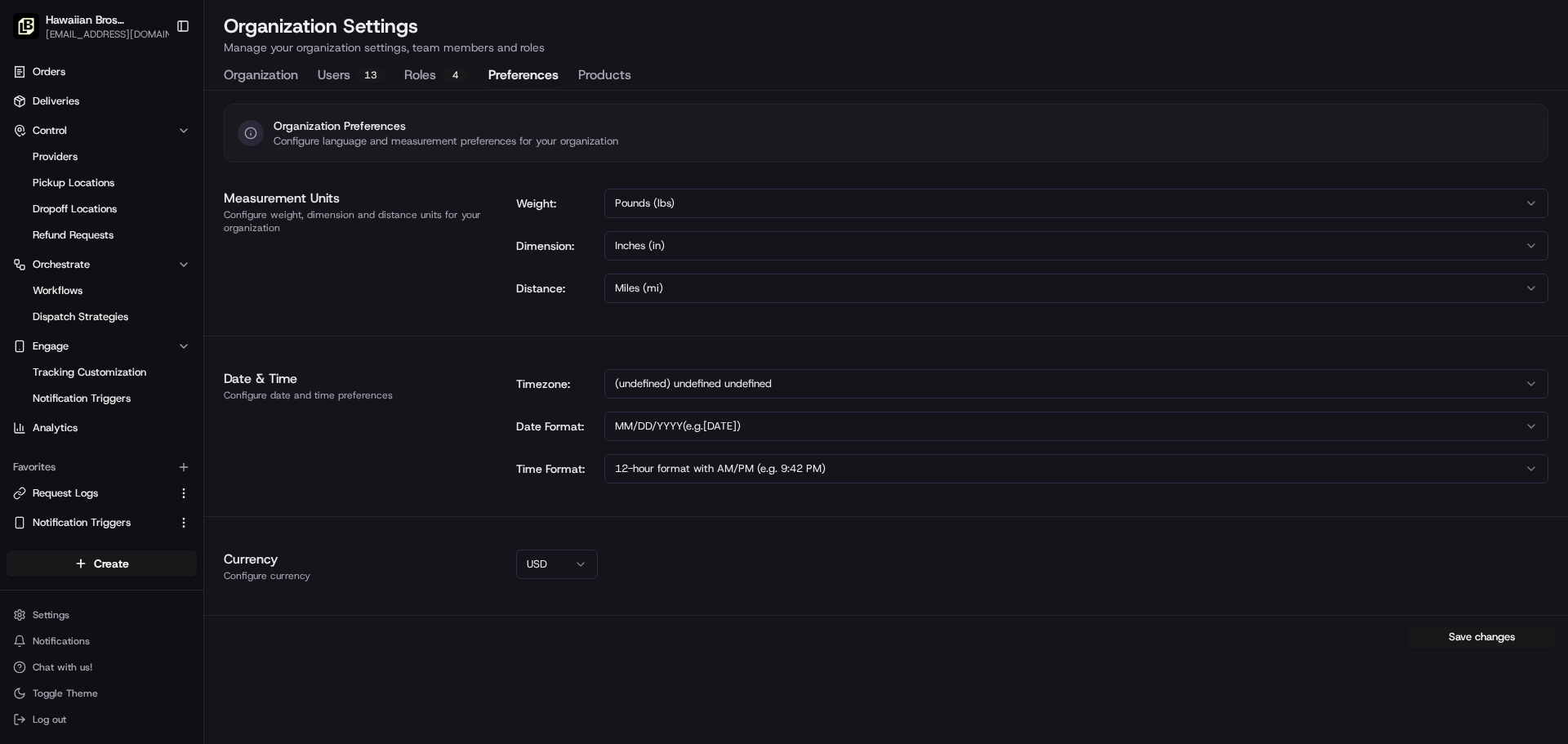
click at [514, 65] on button "Preferences" at bounding box center [524, 75] width 70 height 27
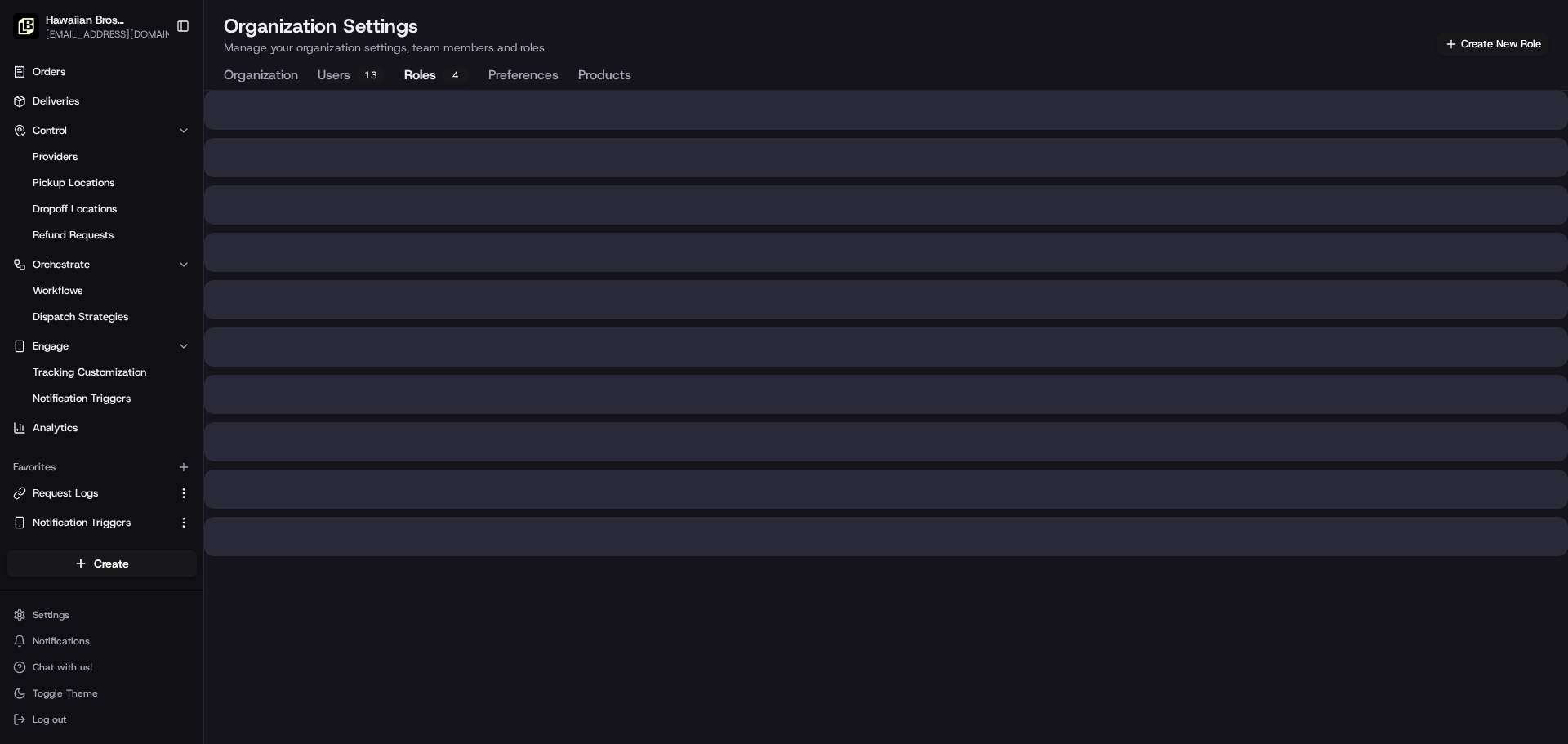
click at [414, 79] on button "Roles 4" at bounding box center [437, 75] width 65 height 27
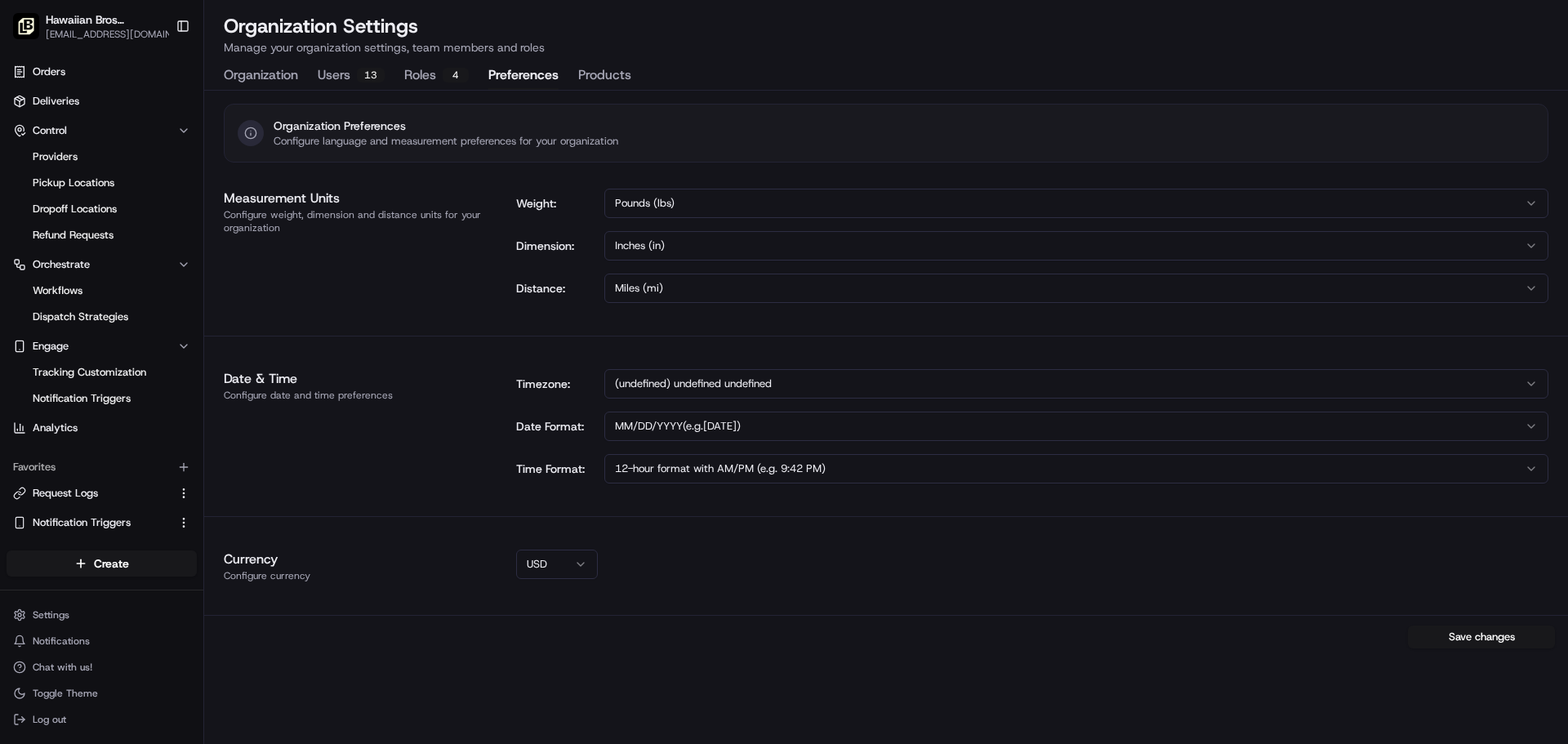
click at [501, 80] on button "Preferences" at bounding box center [524, 75] width 70 height 27
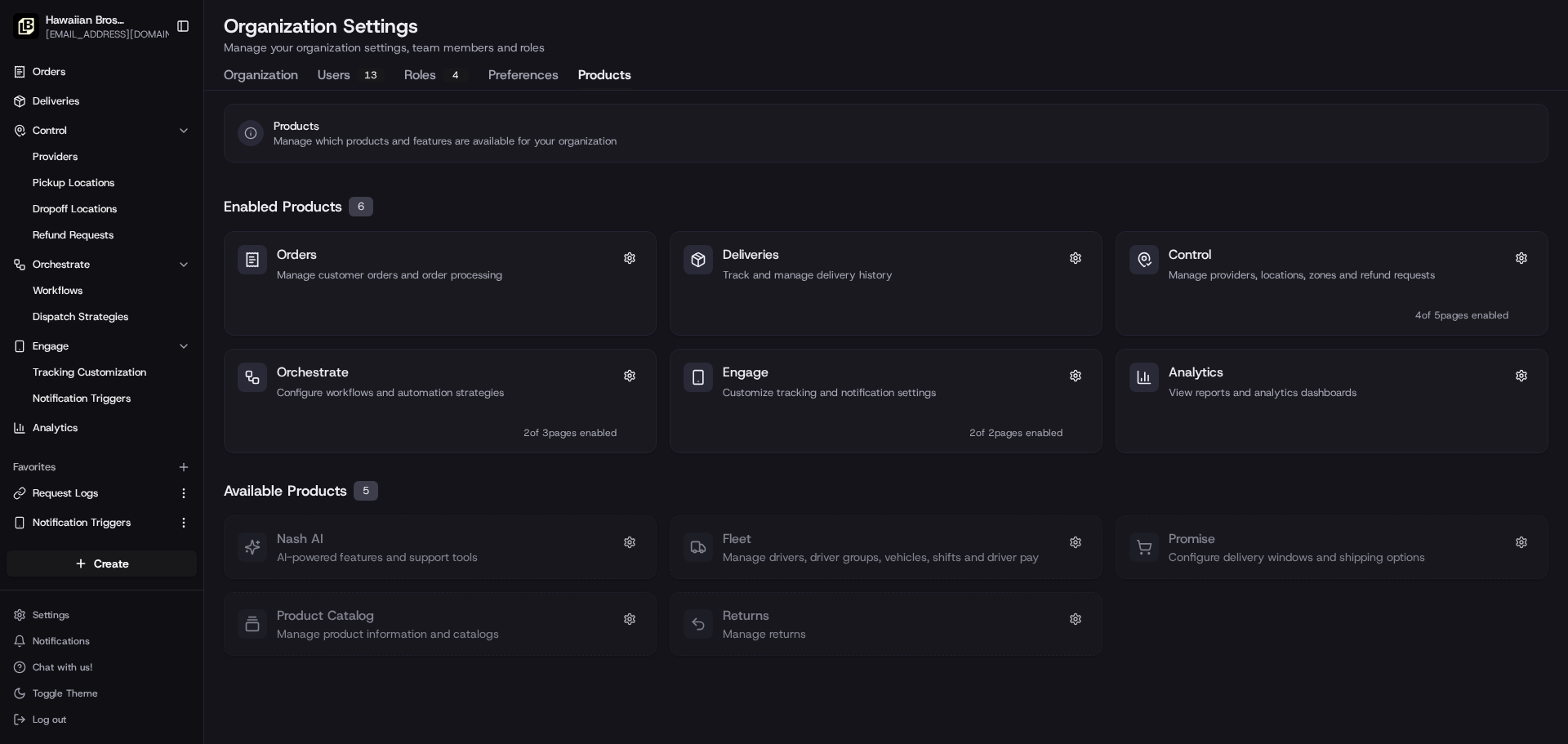
click at [614, 73] on button "Products" at bounding box center [605, 75] width 53 height 27
click at [124, 131] on button "Control" at bounding box center [102, 130] width 190 height 26
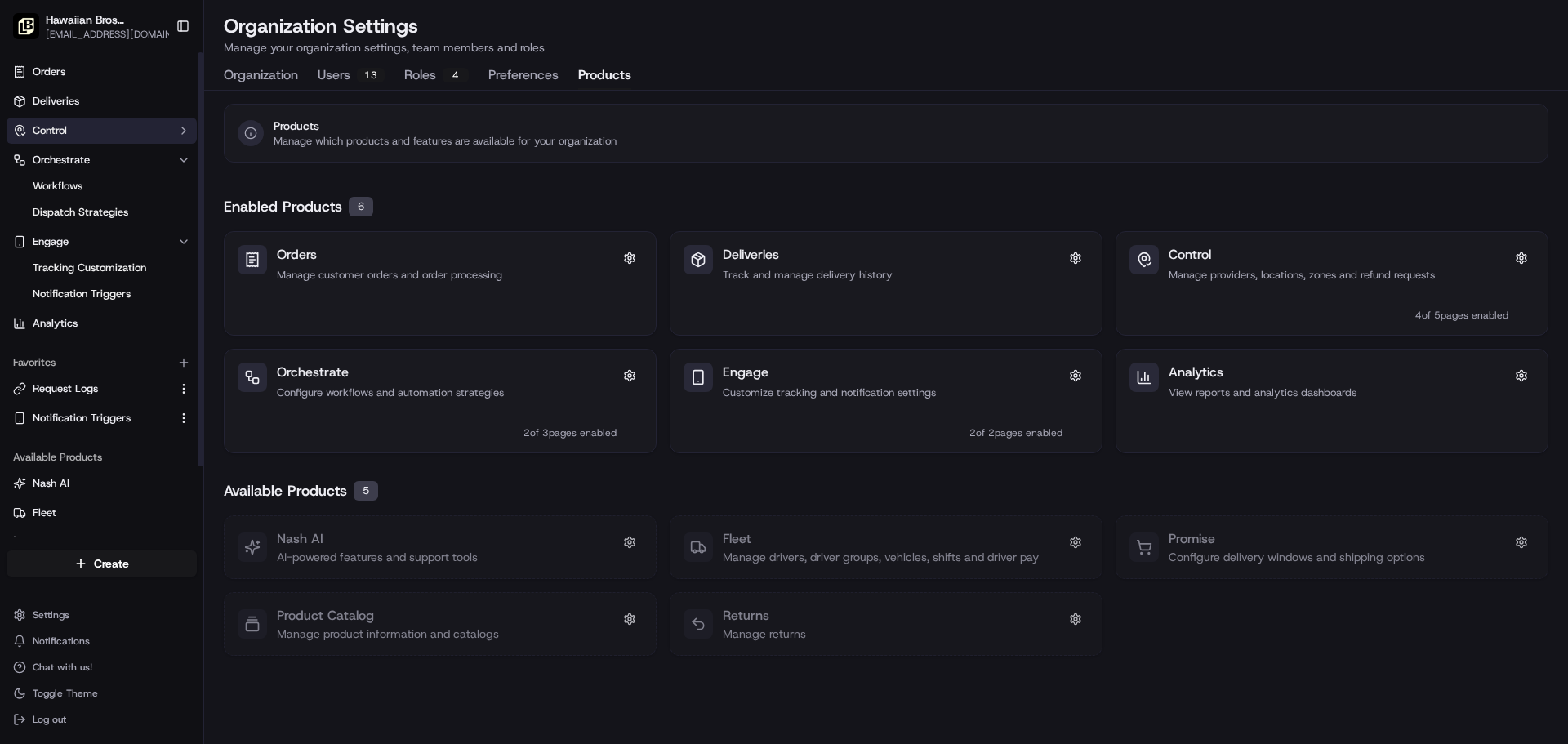
click at [124, 131] on button "Control" at bounding box center [102, 130] width 190 height 26
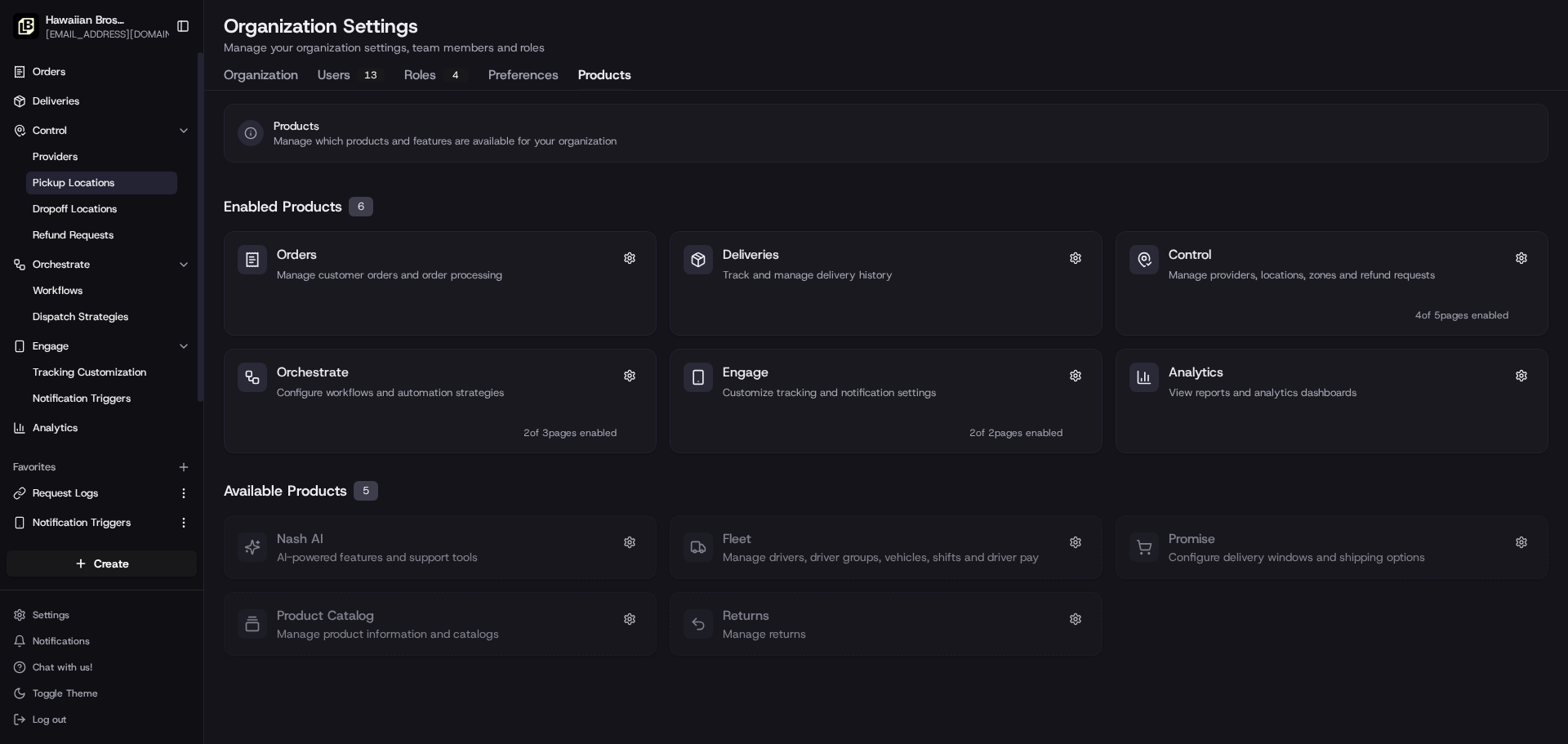
click at [138, 174] on link "Pickup Locations" at bounding box center [102, 182] width 151 height 23
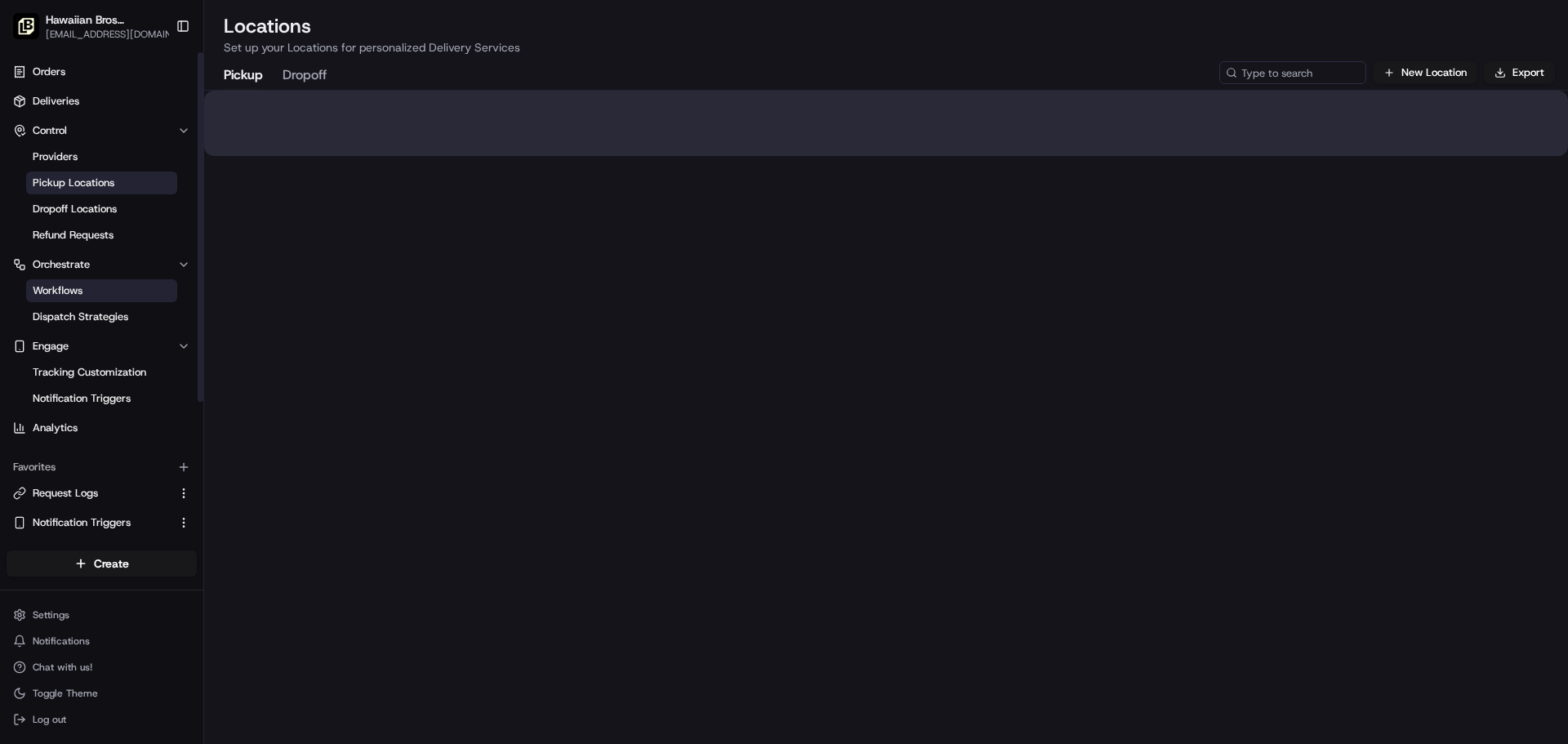
click at [169, 289] on link "Workflows" at bounding box center [102, 290] width 151 height 23
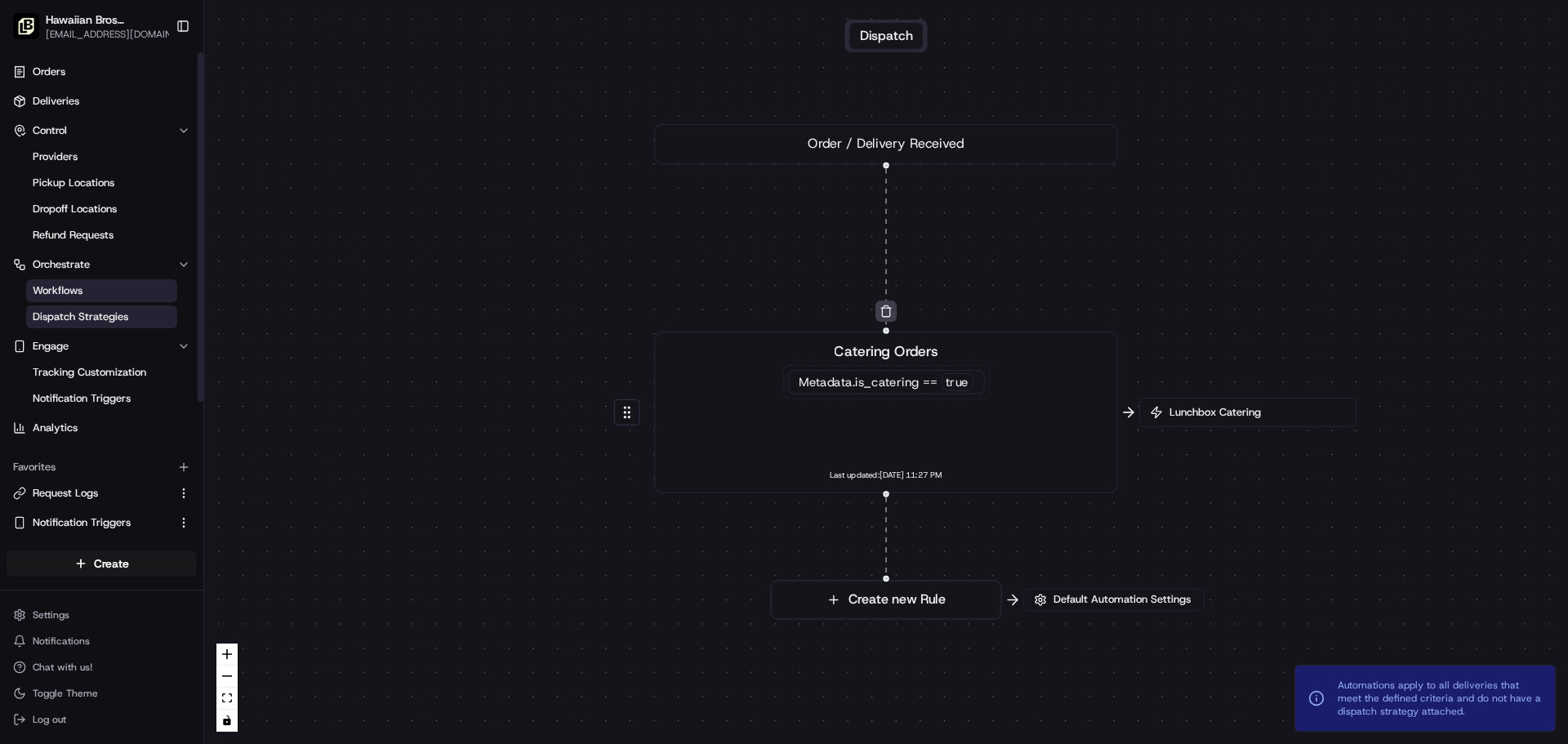
click at [126, 318] on span "Dispatch Strategies" at bounding box center [80, 316] width 96 height 15
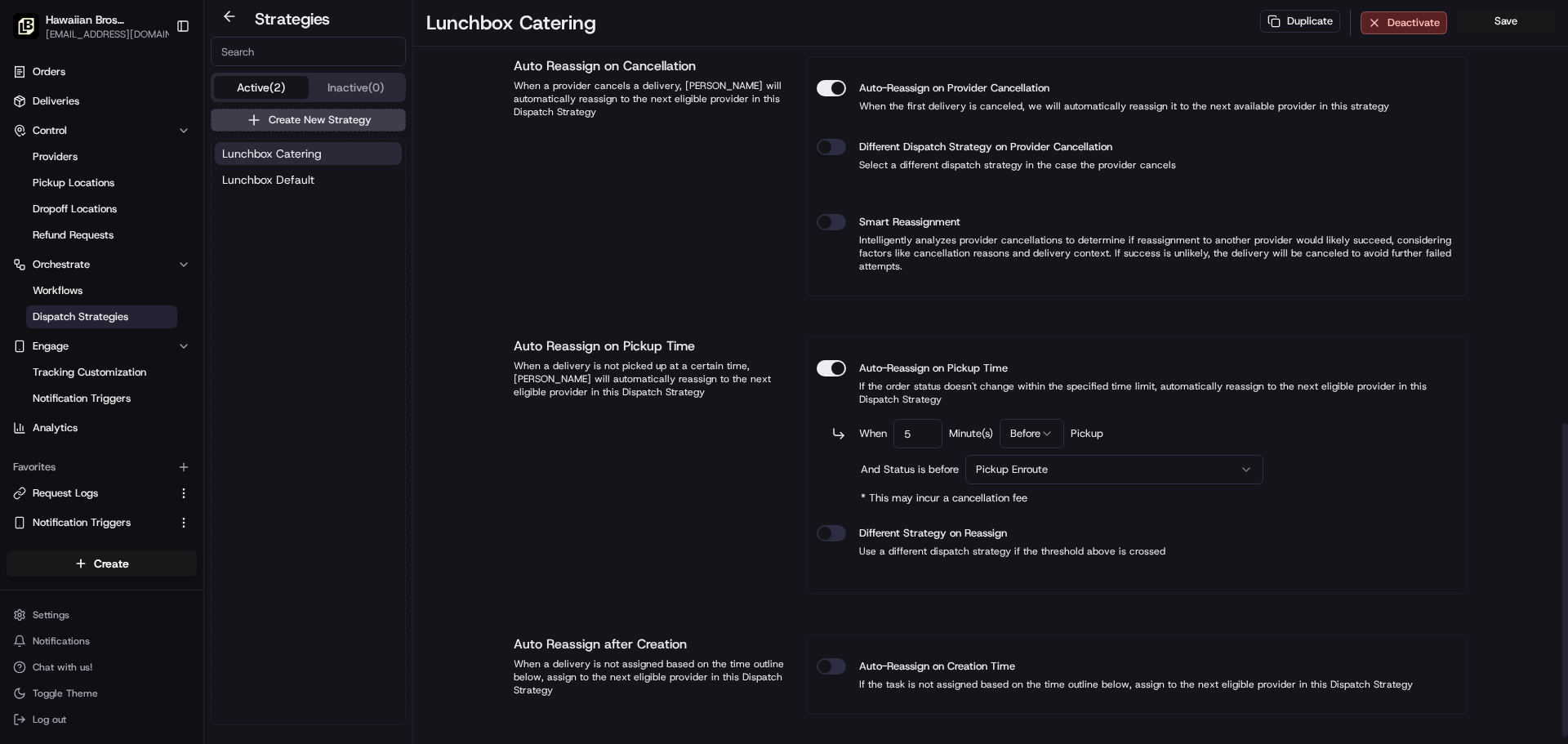
scroll to position [1020, 0]
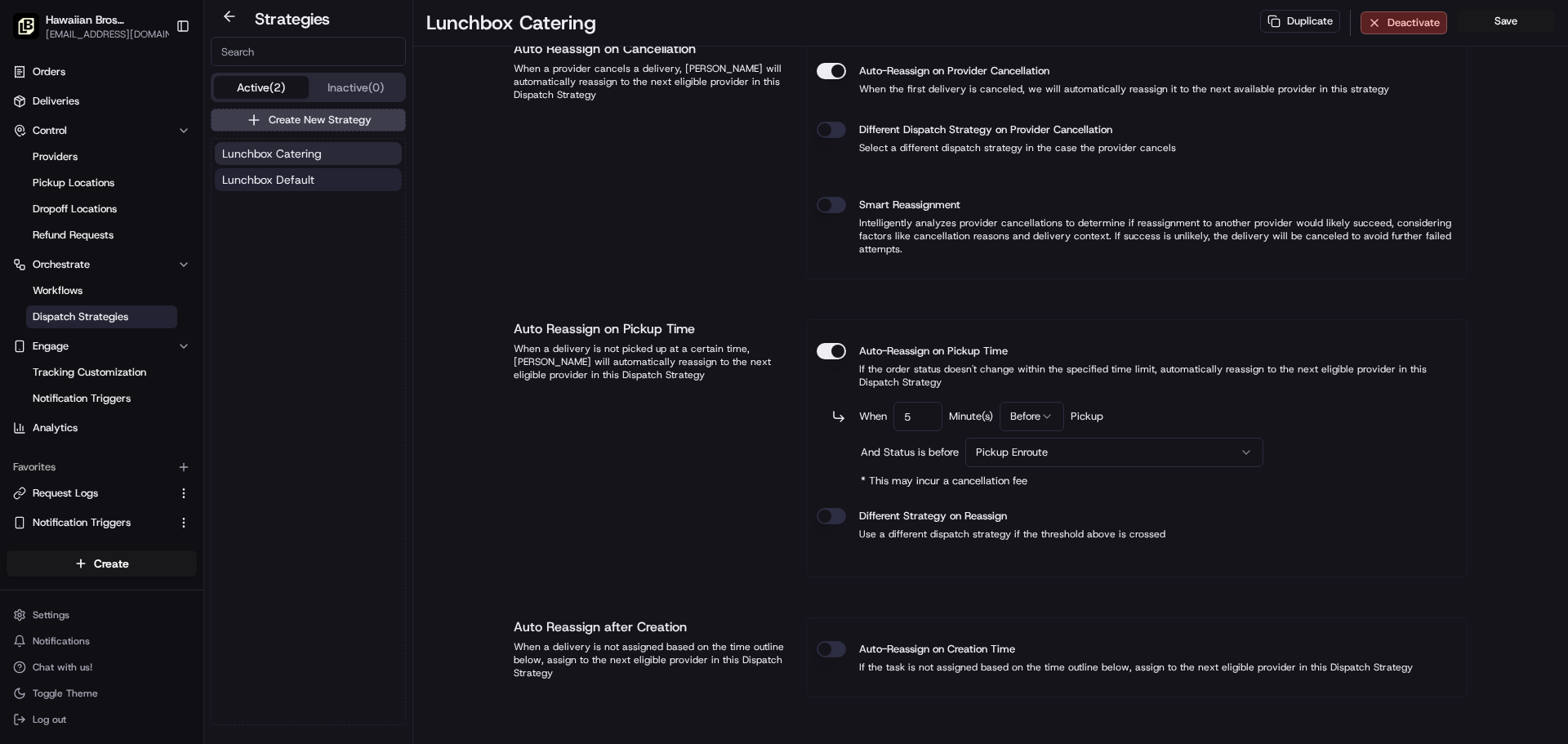
click at [272, 189] on button "Lunchbox Default" at bounding box center [307, 179] width 187 height 23
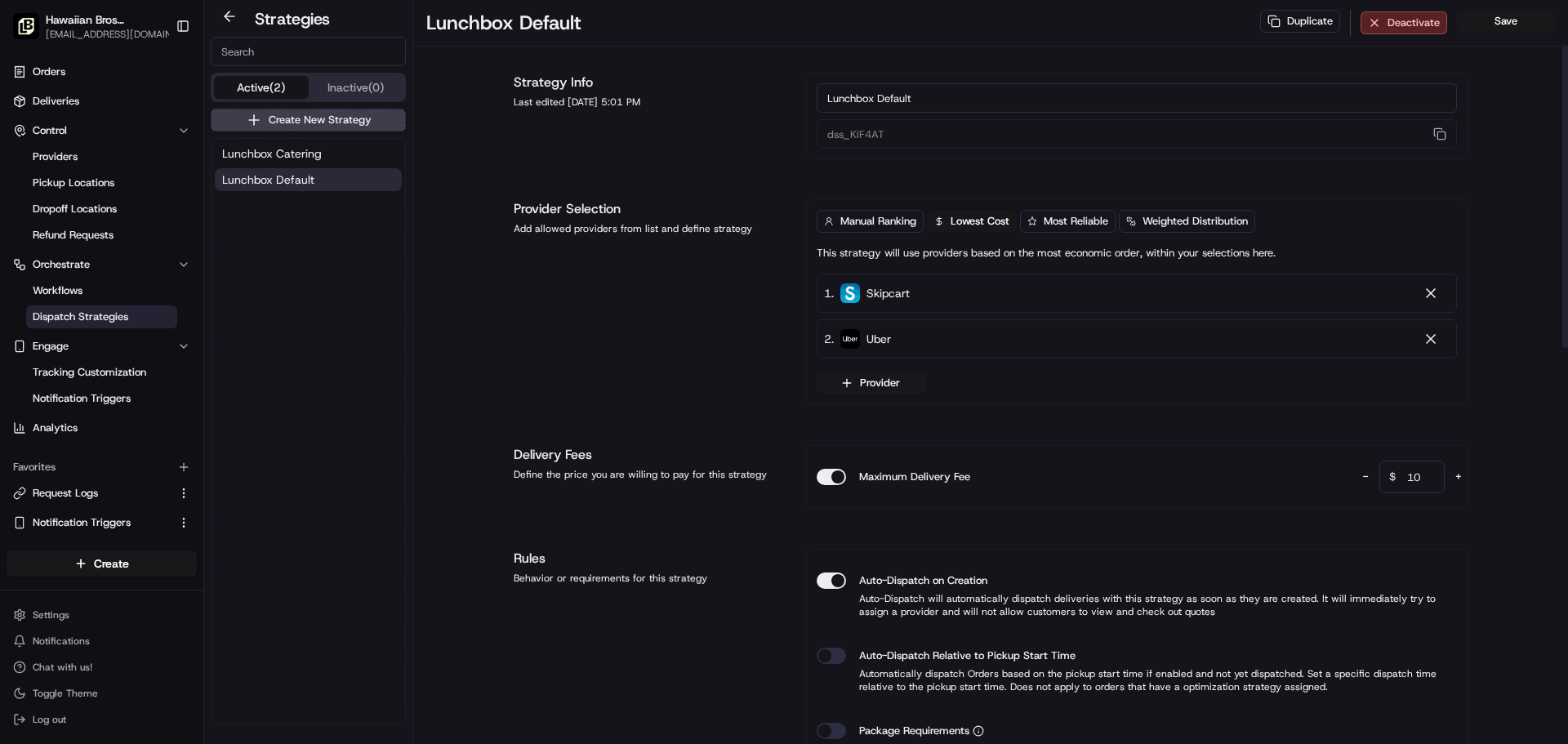
click at [869, 297] on span "Skipcart" at bounding box center [889, 293] width 43 height 17
click at [289, 155] on span "Lunchbox Catering" at bounding box center [272, 154] width 100 height 17
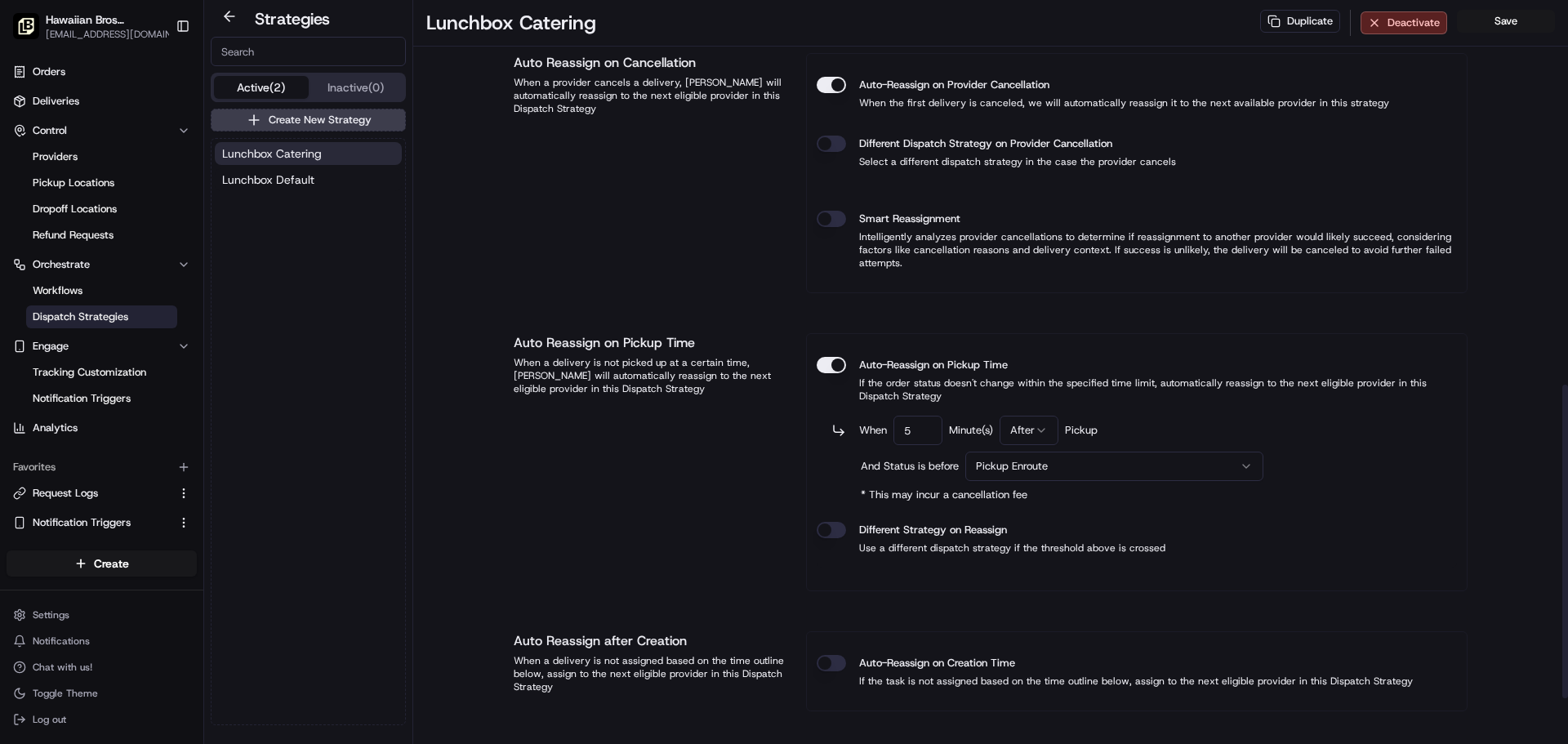
scroll to position [1020, 0]
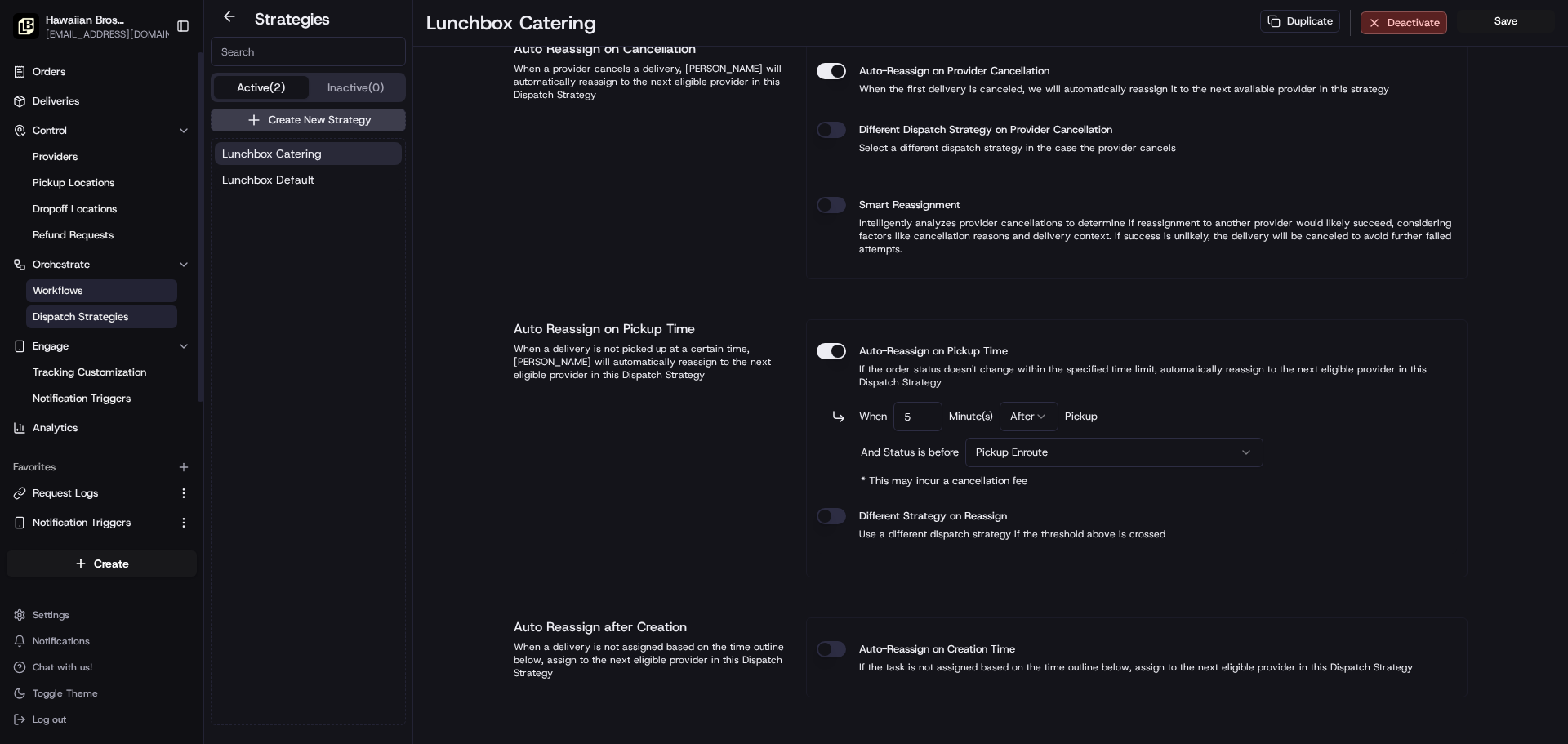
click at [86, 286] on link "Workflows" at bounding box center [102, 290] width 151 height 23
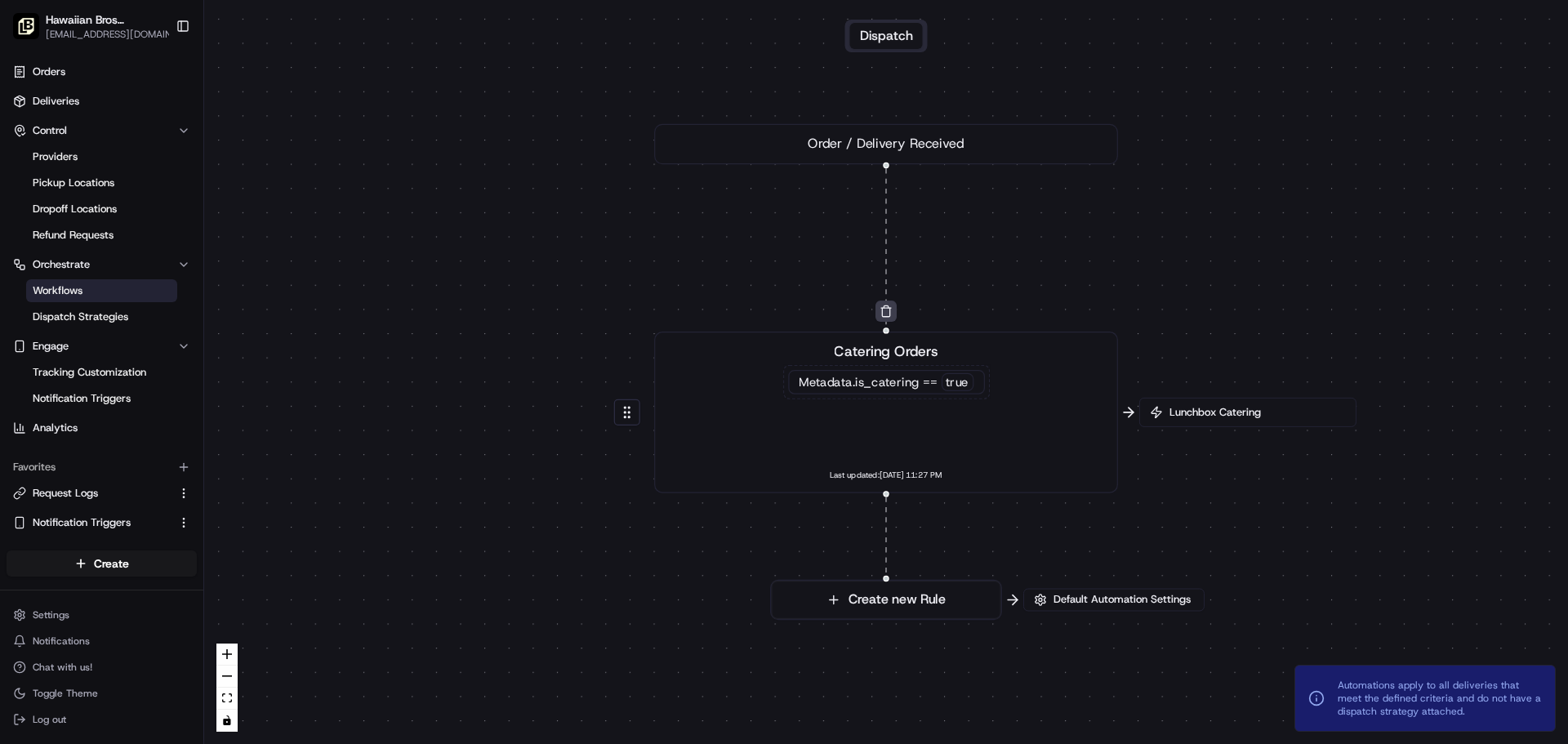
click at [873, 434] on div "Catering Orders Metadata .is_catering == true Last updated: [DATE] 11:27 PM" at bounding box center [886, 412] width 430 height 143
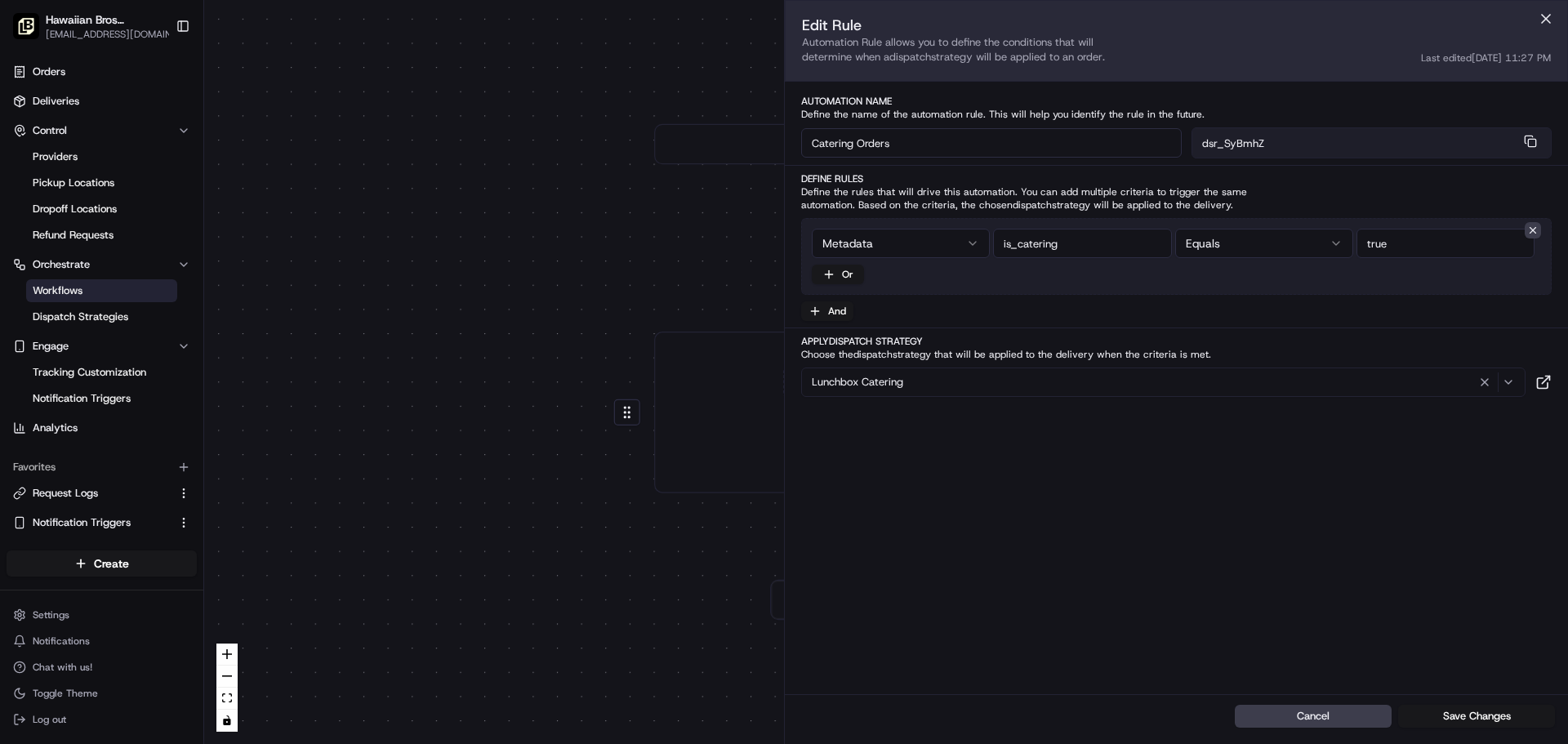
click at [612, 283] on div "0 0 Order / Delivery Received Catering Orders Metadata .is_catering == true Las…" at bounding box center [887, 372] width 1364 height 744
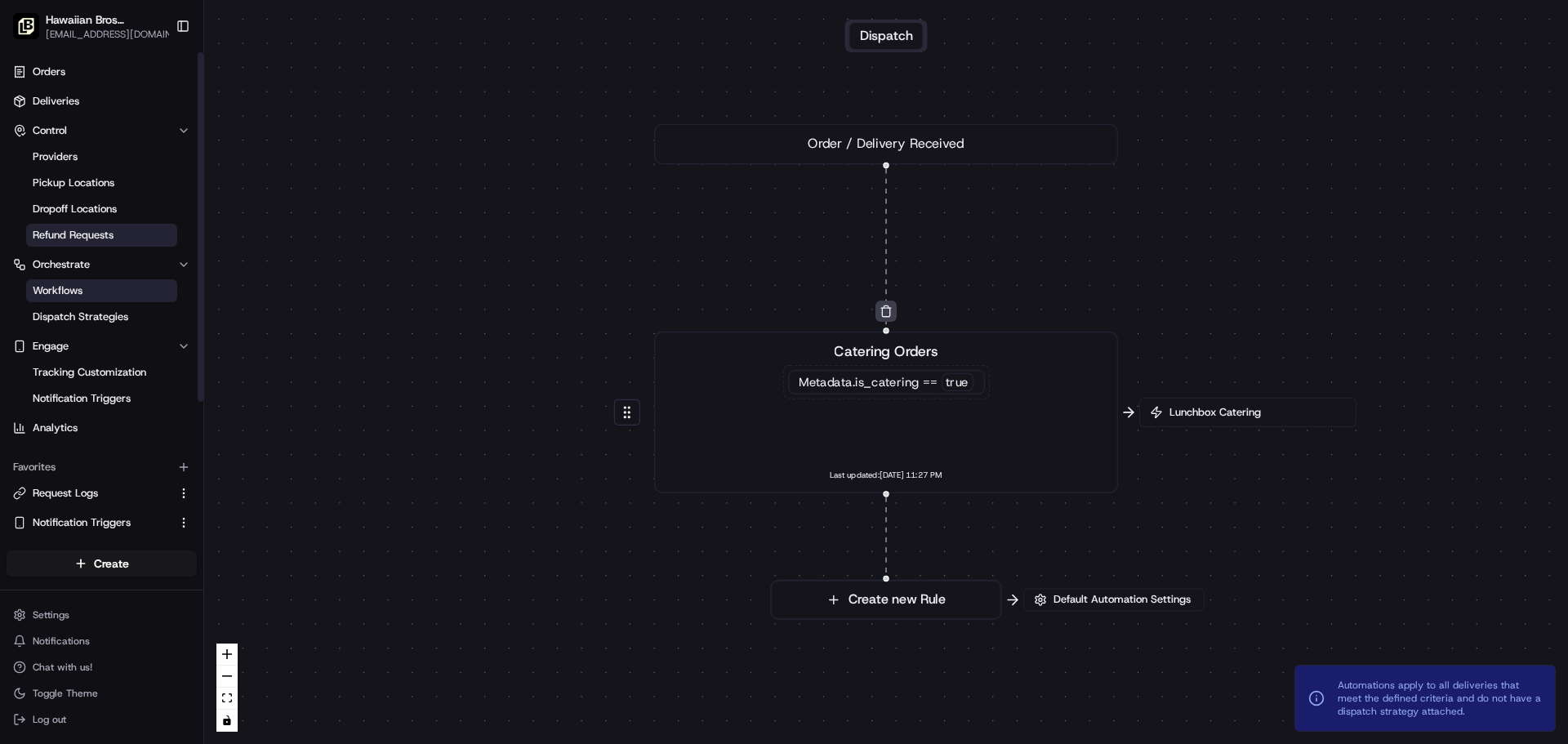
click at [106, 233] on span "Refund Requests" at bounding box center [72, 235] width 81 height 15
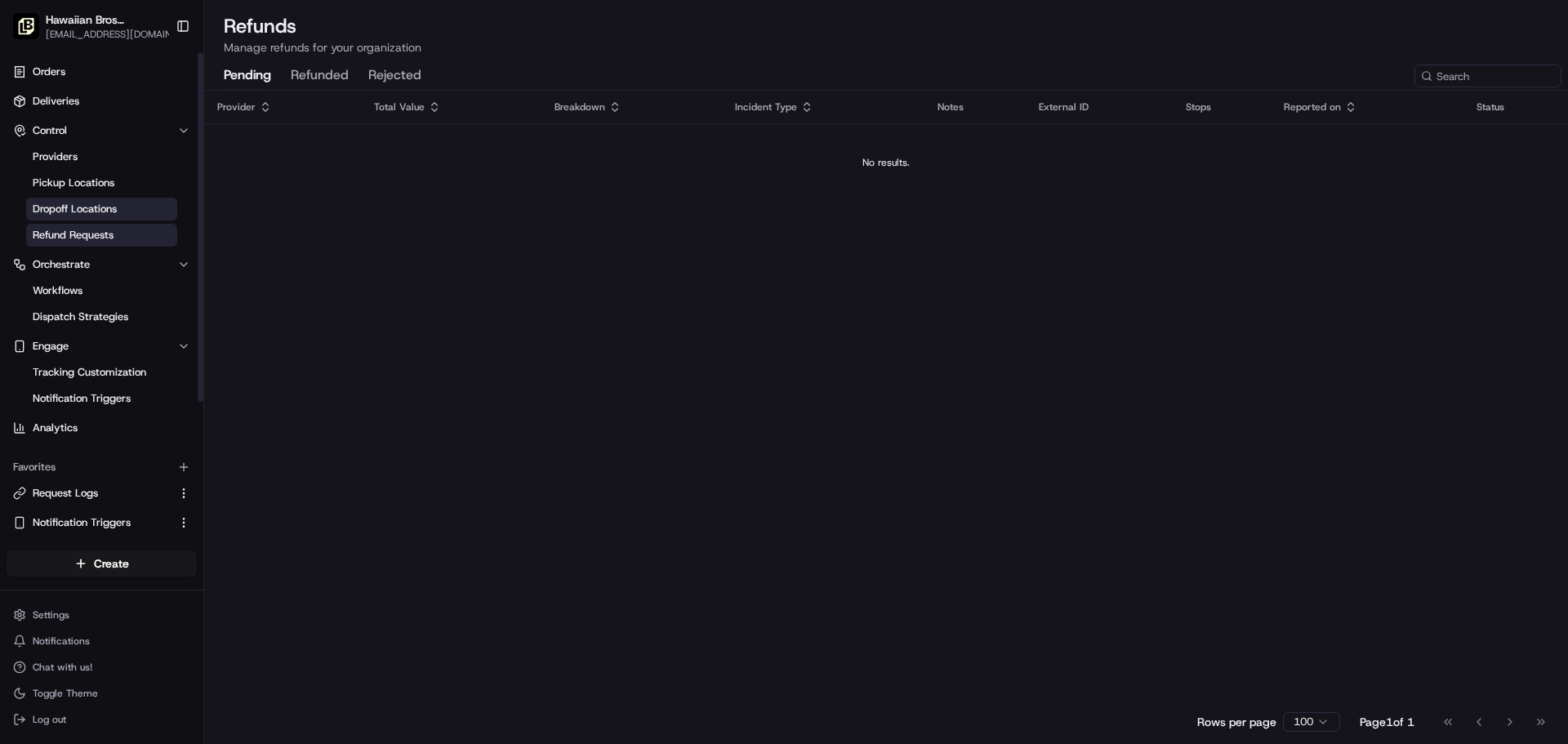
click at [116, 213] on span "Dropoff Locations" at bounding box center [74, 209] width 84 height 15
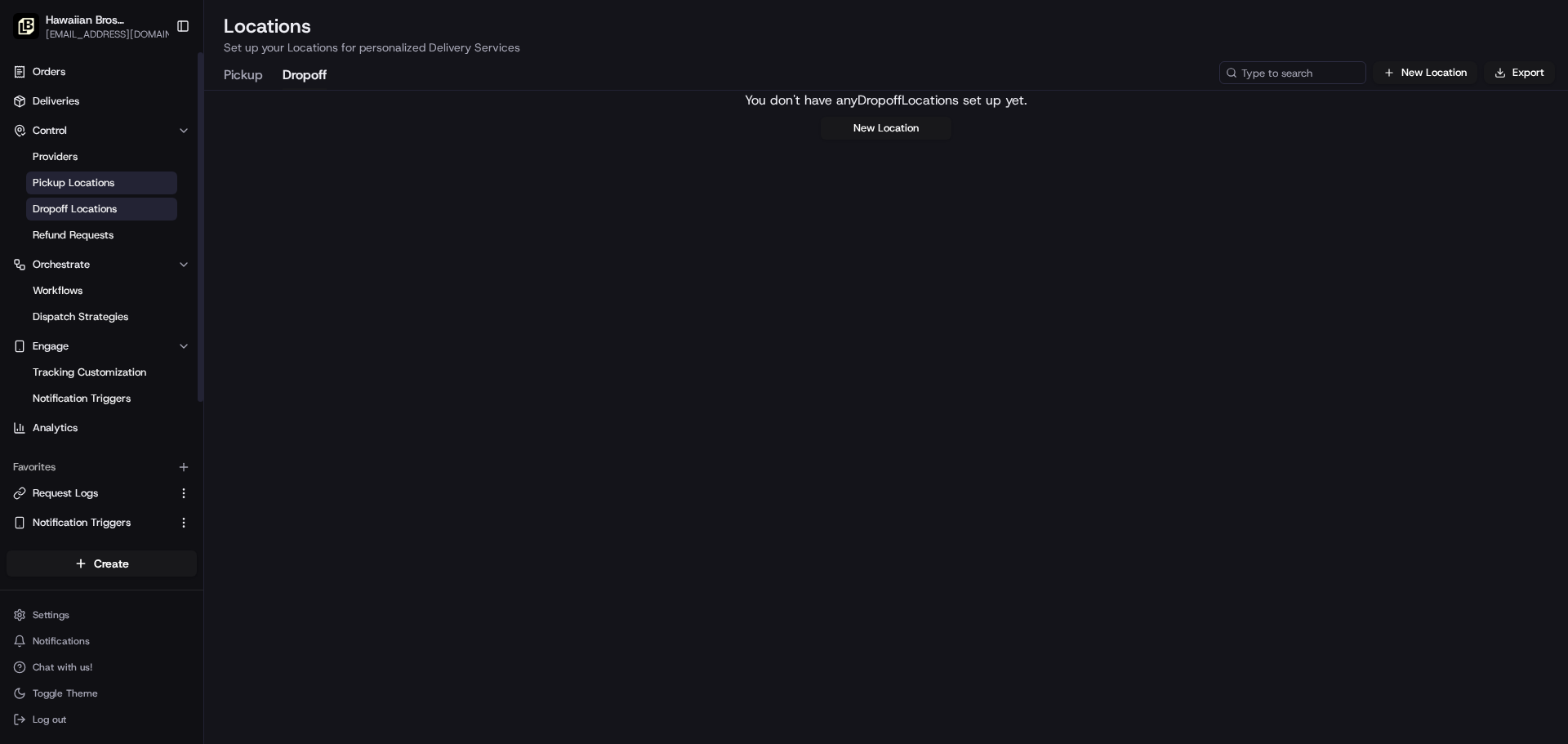
click at [116, 189] on link "Pickup Locations" at bounding box center [102, 182] width 151 height 23
click at [105, 162] on link "Providers" at bounding box center [102, 157] width 151 height 23
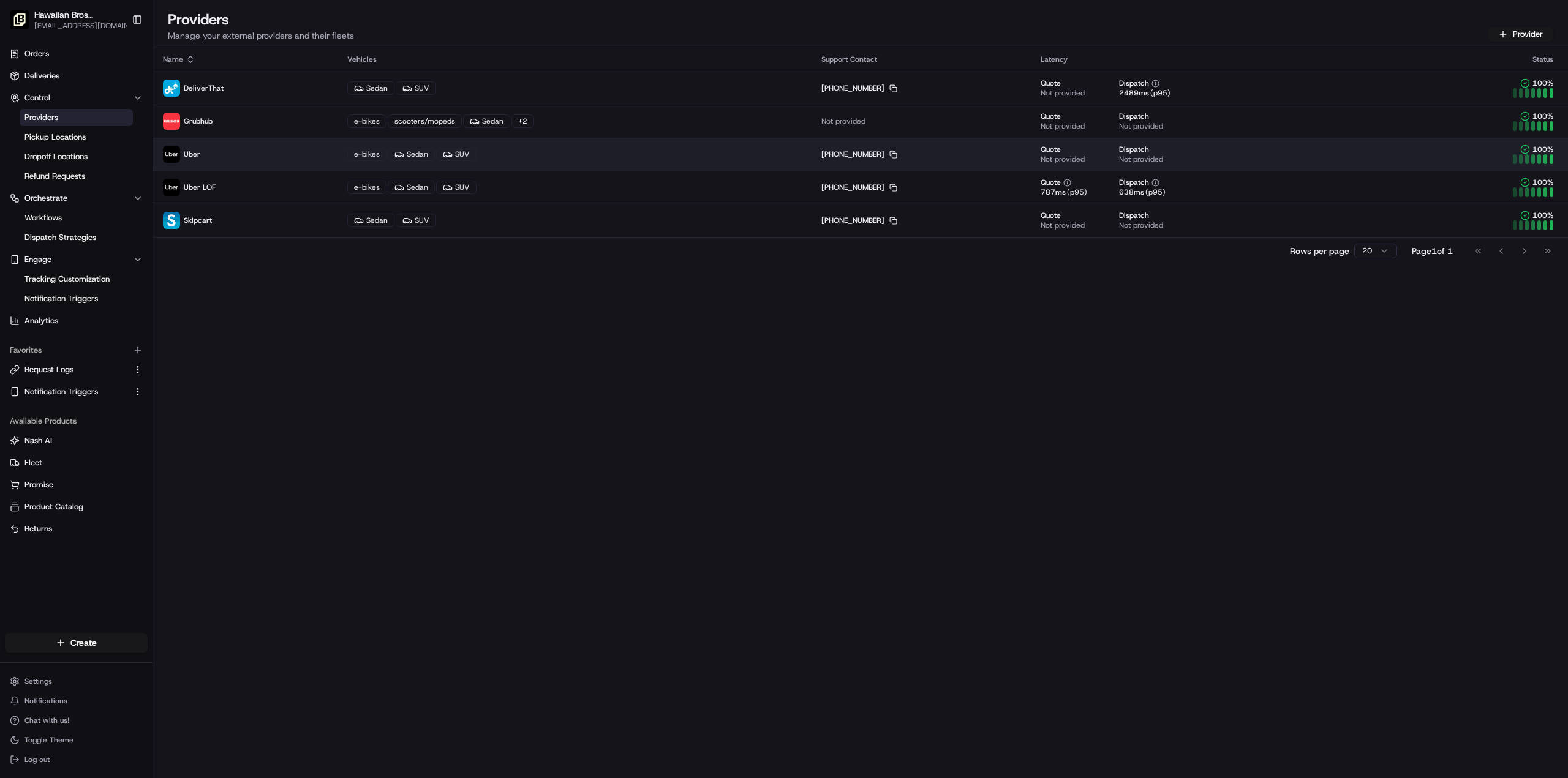
click at [1322, 153] on td "Quote Not provided Dispatch Not provided" at bounding box center [1222, 154] width 383 height 33
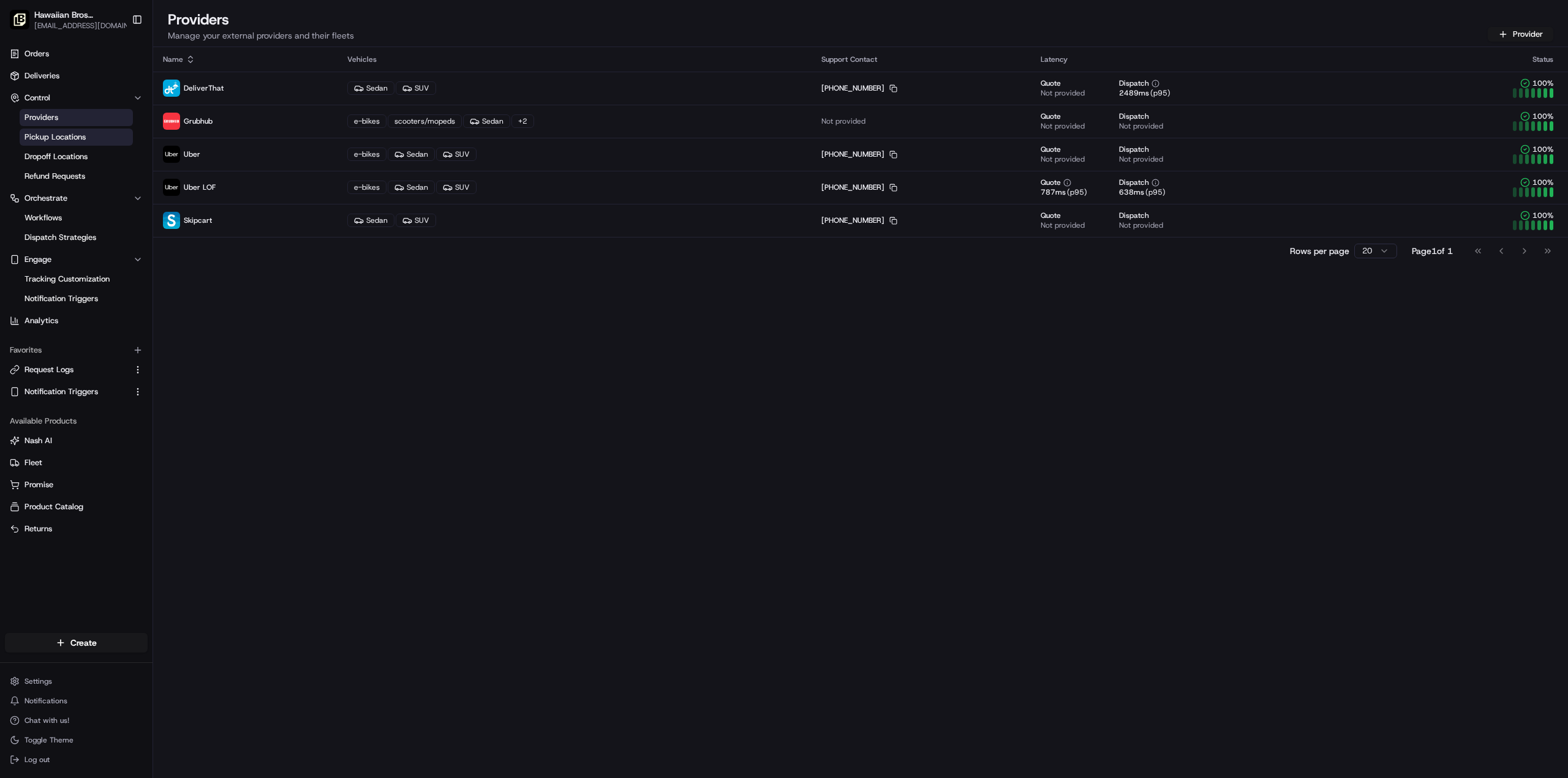
click at [72, 132] on span "Pickup Locations" at bounding box center [54, 136] width 61 height 11
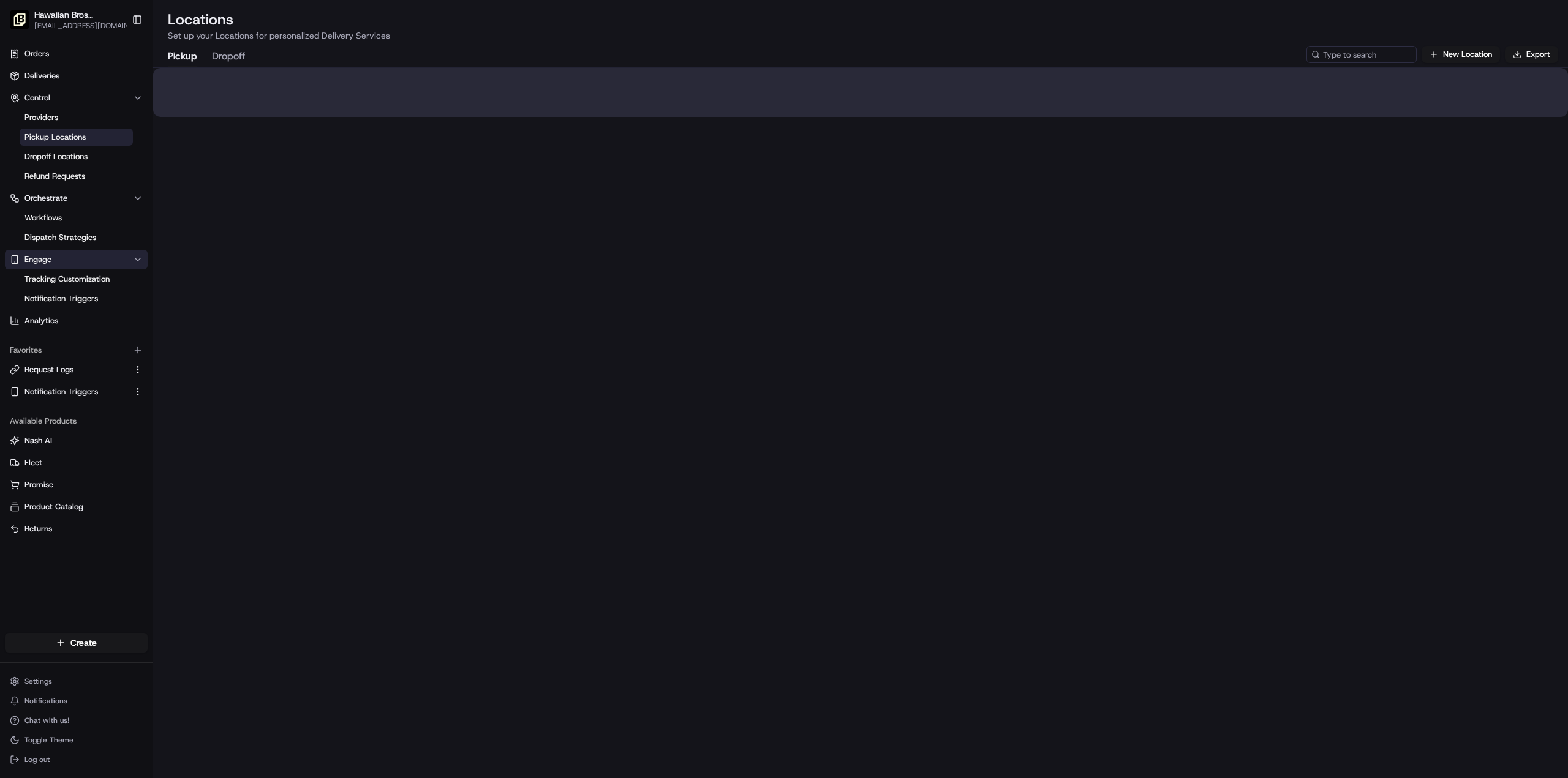
click at [54, 268] on button "Engage" at bounding box center [76, 260] width 142 height 20
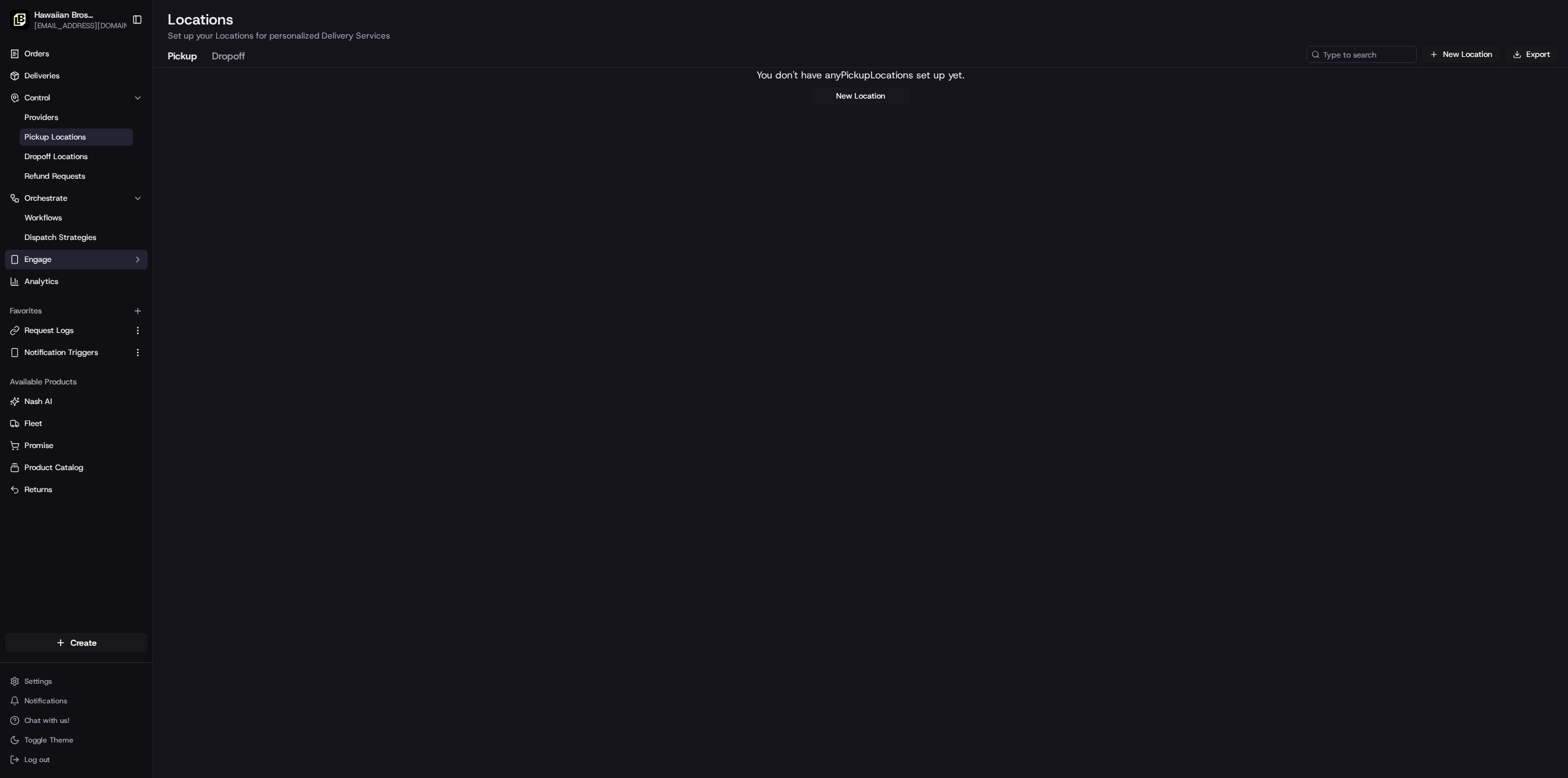
click at [46, 265] on button "Engage" at bounding box center [76, 260] width 142 height 20
click at [52, 285] on link "Tracking Customization" at bounding box center [76, 279] width 113 height 17
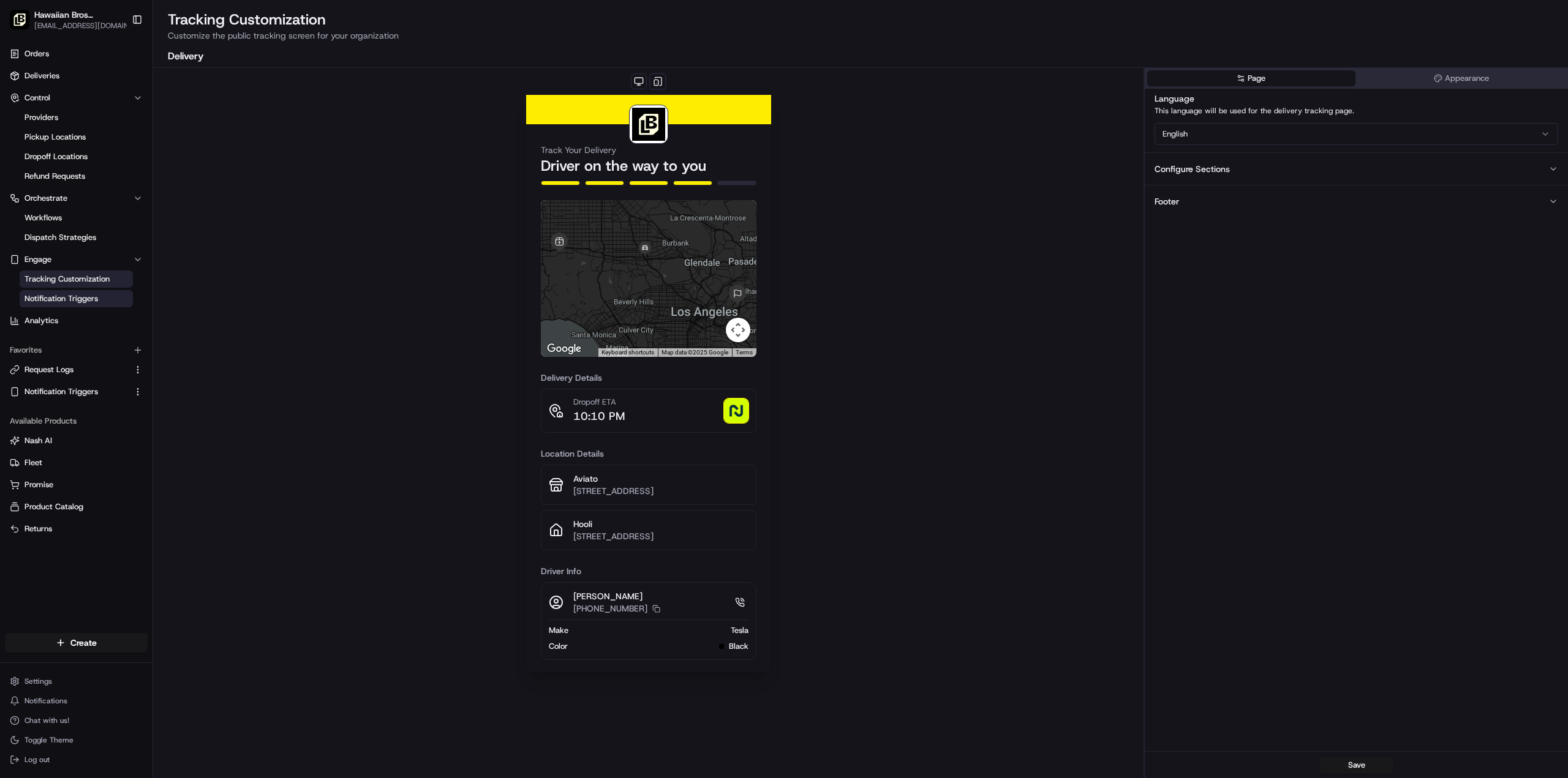
click at [70, 298] on span "Notification Triggers" at bounding box center [61, 298] width 73 height 11
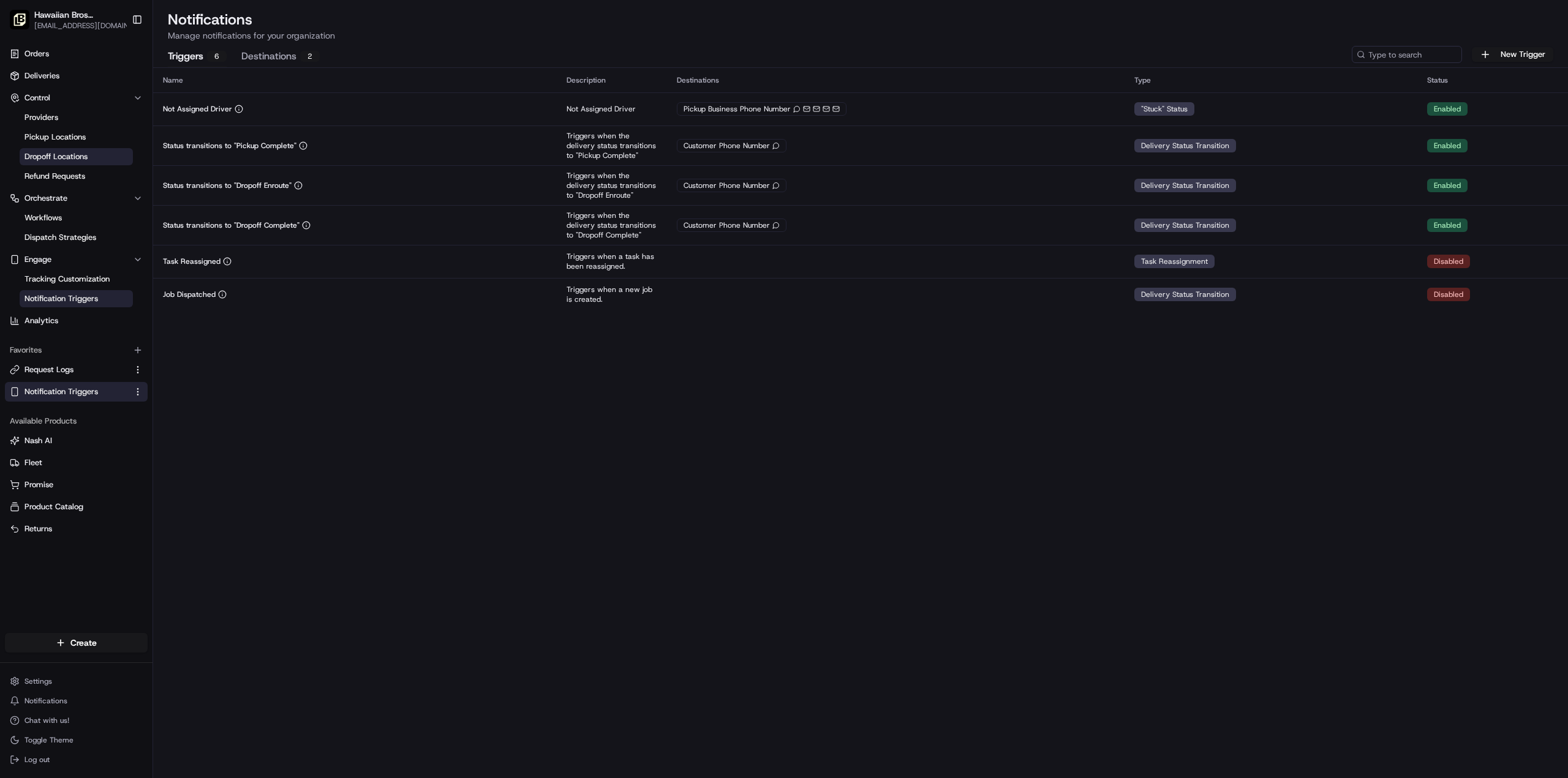
click at [36, 160] on span "Dropoff Locations" at bounding box center [56, 156] width 63 height 11
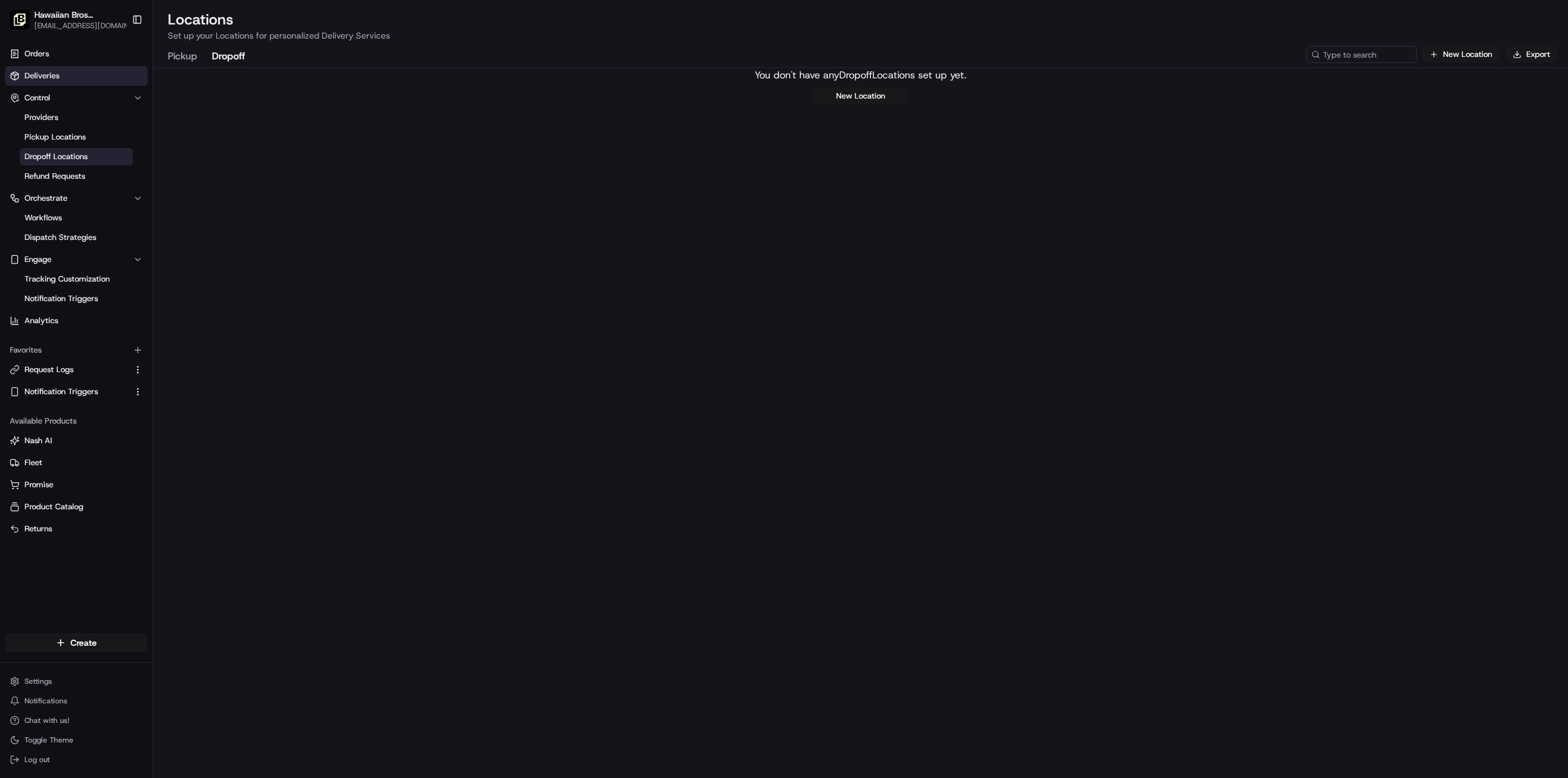
click at [58, 73] on span "Deliveries" at bounding box center [42, 76] width 35 height 11
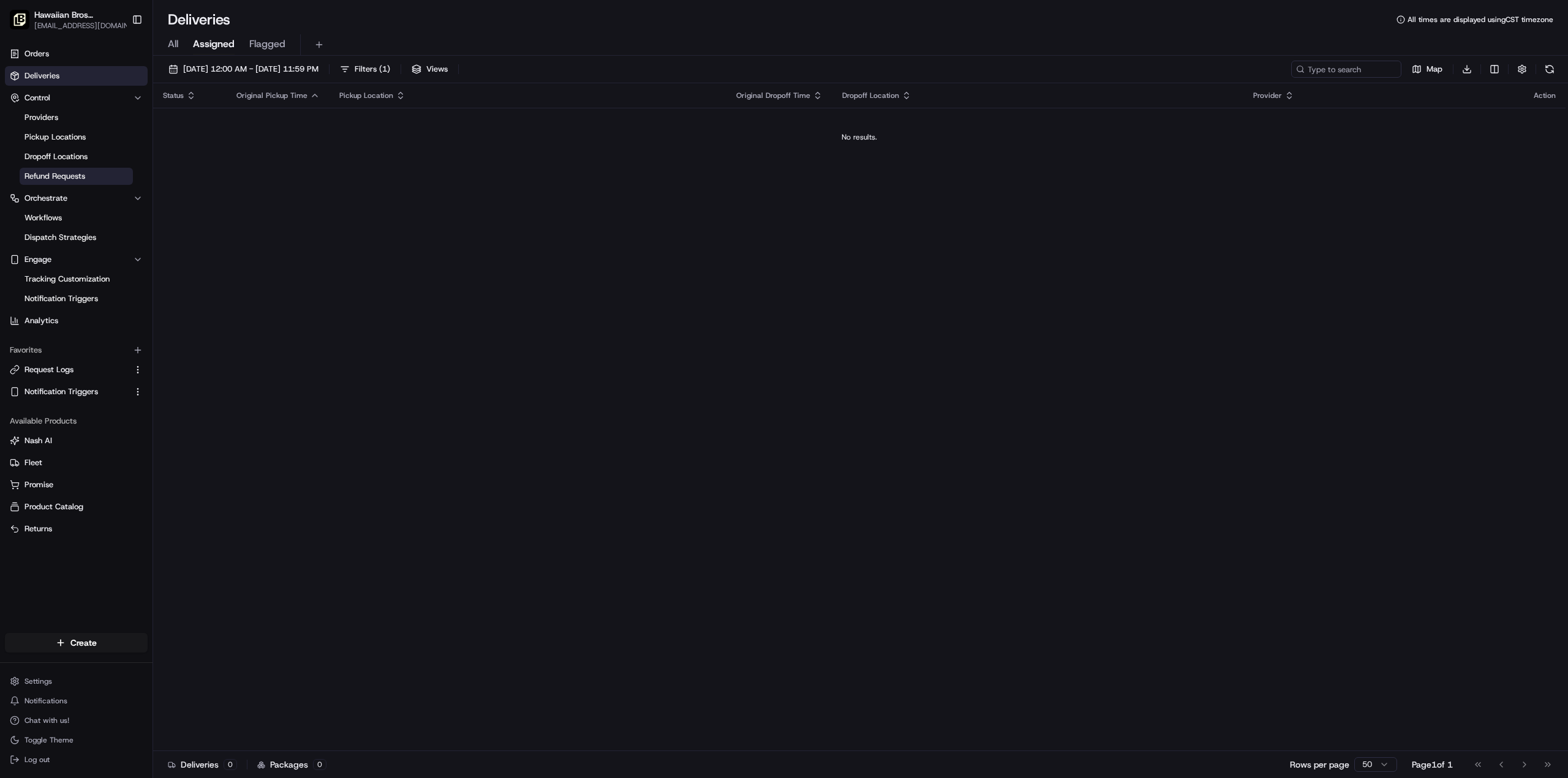
click at [76, 169] on link "Refund Requests" at bounding box center [76, 176] width 113 height 17
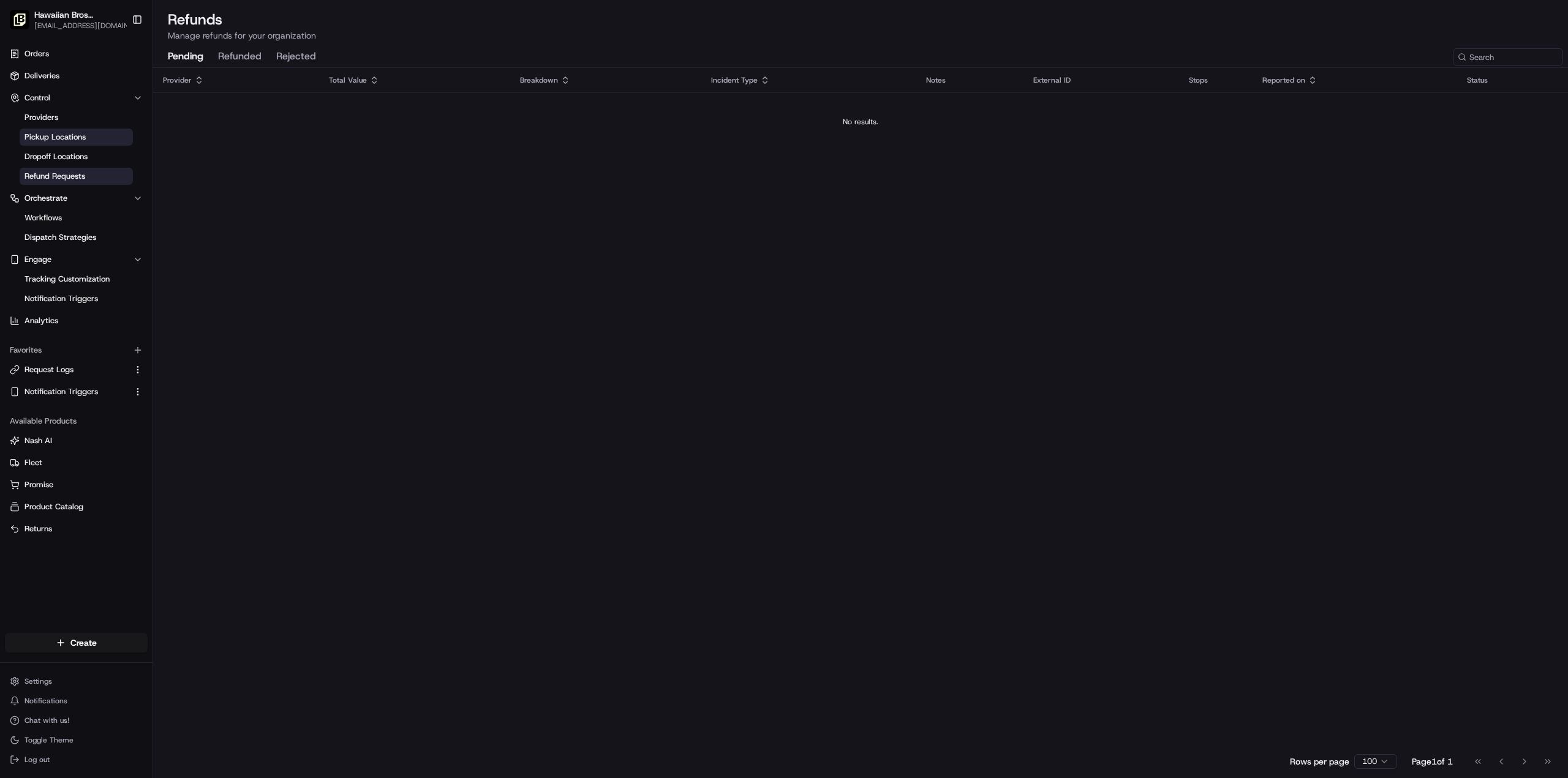
click at [82, 141] on span "Pickup Locations" at bounding box center [54, 136] width 61 height 11
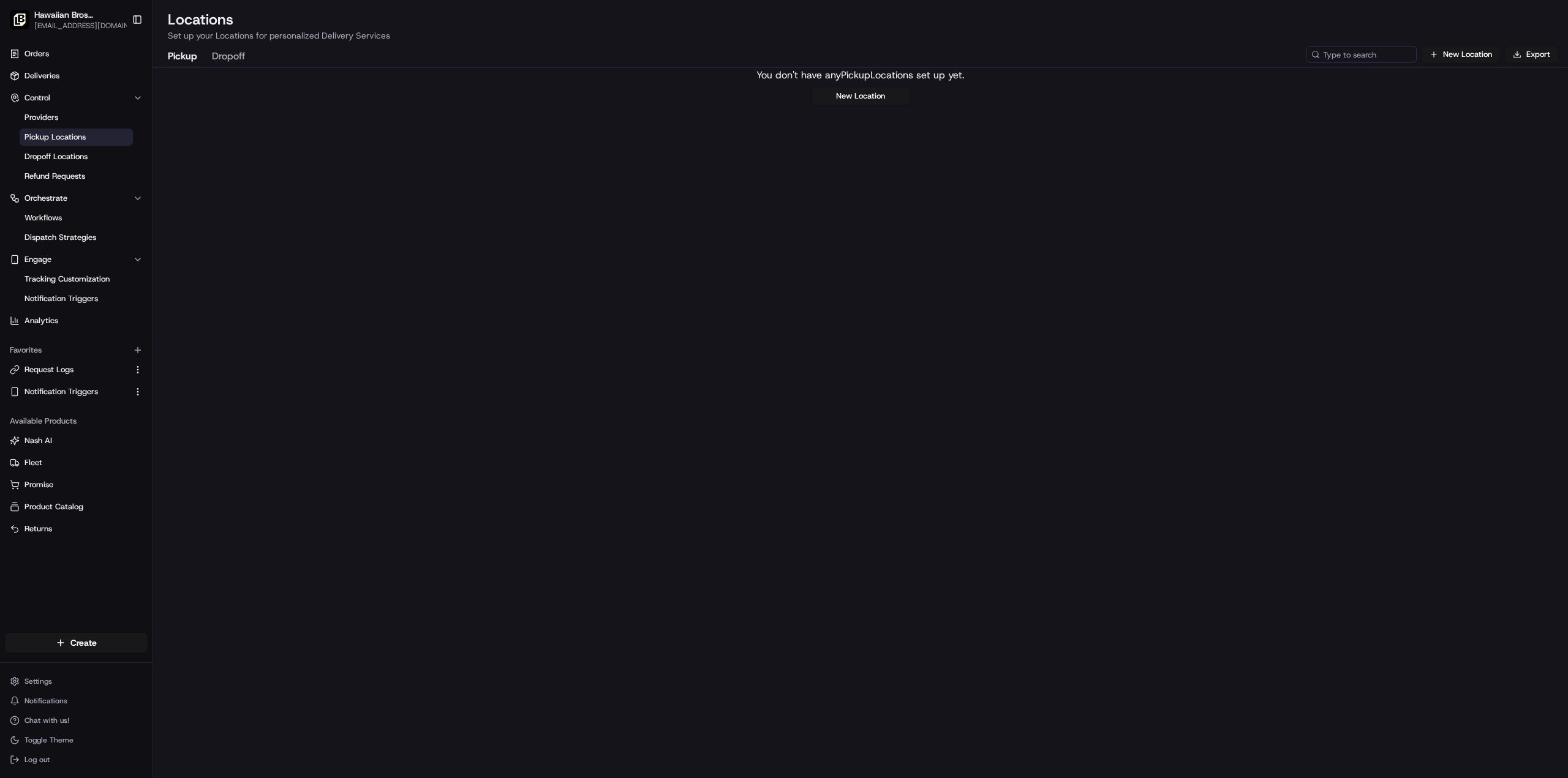
click at [90, 142] on link "Pickup Locations" at bounding box center [76, 136] width 113 height 17
click at [79, 161] on span "Dropoff Locations" at bounding box center [56, 156] width 63 height 11
click at [72, 375] on button "Request Logs" at bounding box center [76, 370] width 142 height 20
click at [48, 462] on link "Fleet" at bounding box center [76, 462] width 133 height 11
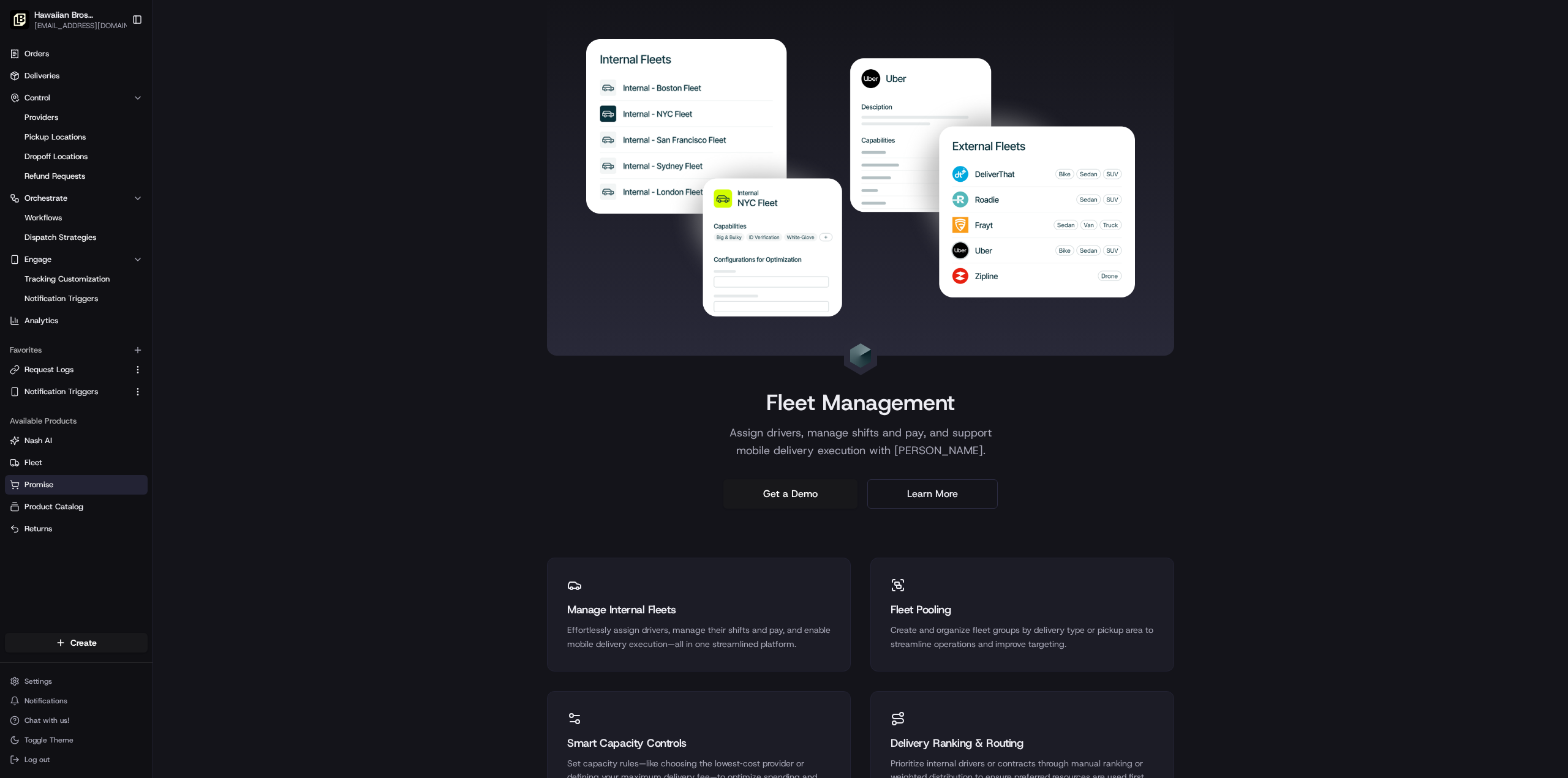
click at [35, 482] on span "Promise" at bounding box center [38, 484] width 29 height 11
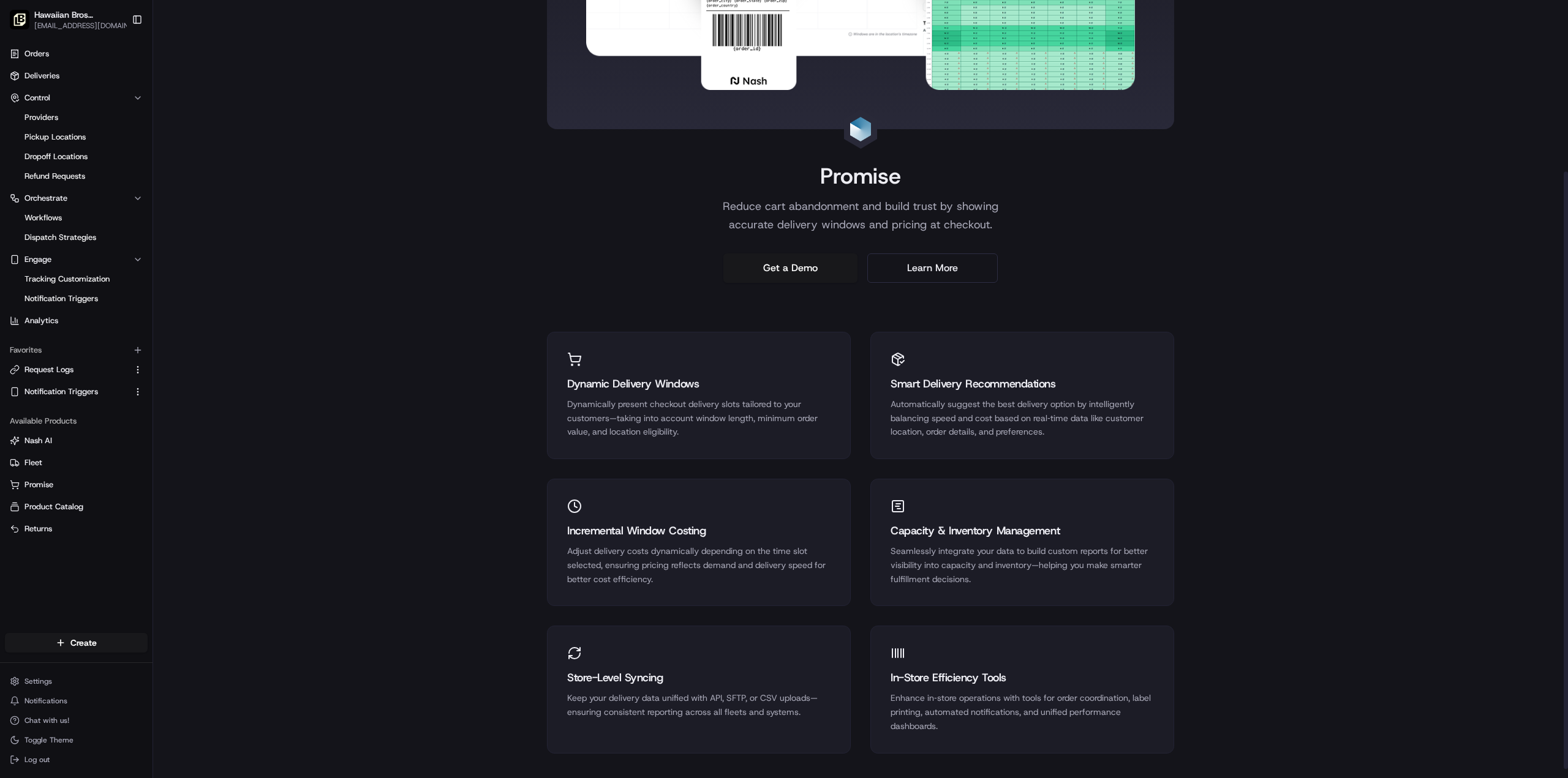
scroll to position [235, 0]
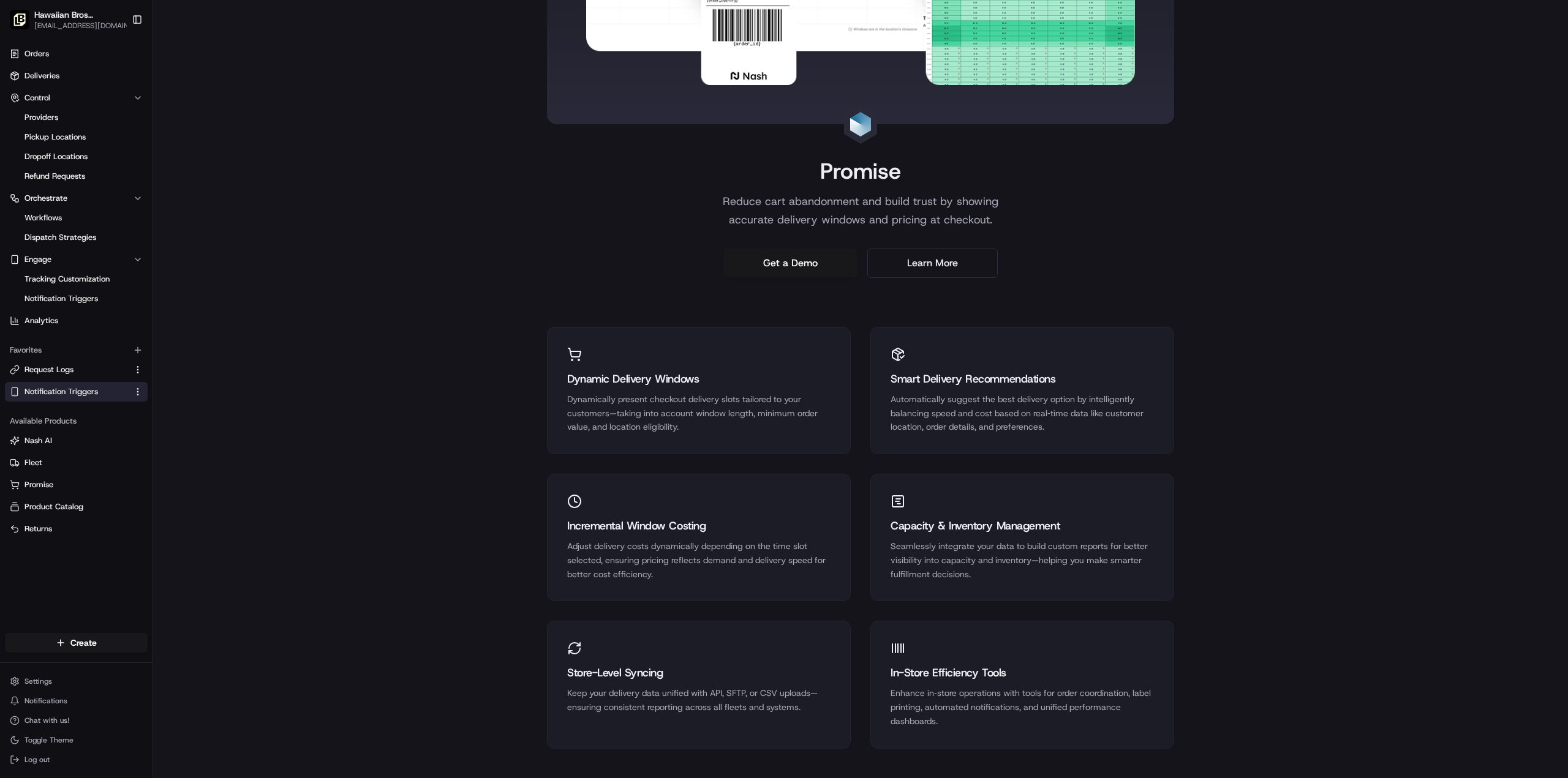
click at [55, 383] on button "Notification Triggers" at bounding box center [76, 392] width 142 height 20
click at [56, 368] on span "Request Logs" at bounding box center [48, 370] width 49 height 11
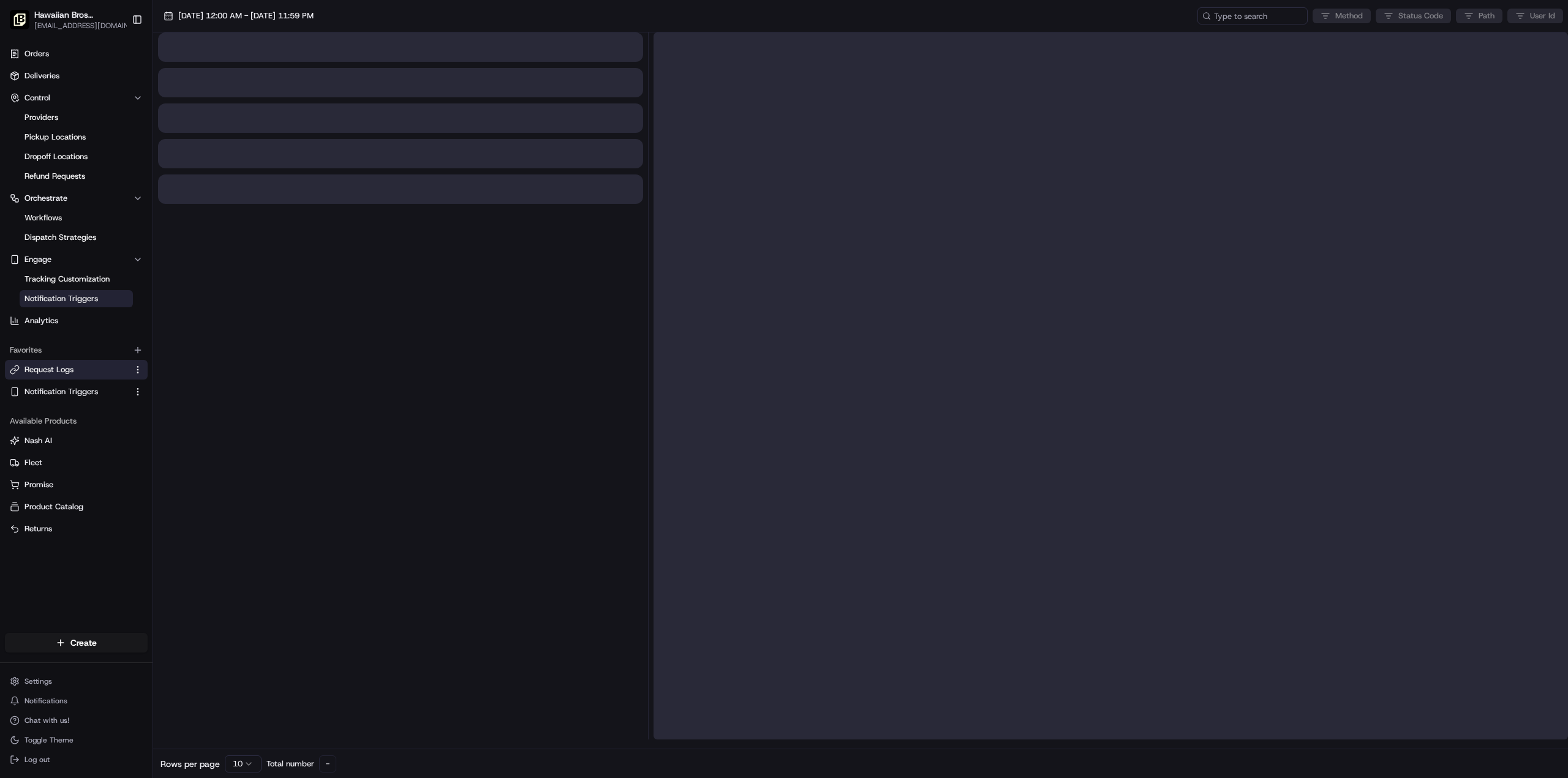
click at [50, 295] on span "Notification Triggers" at bounding box center [61, 298] width 73 height 11
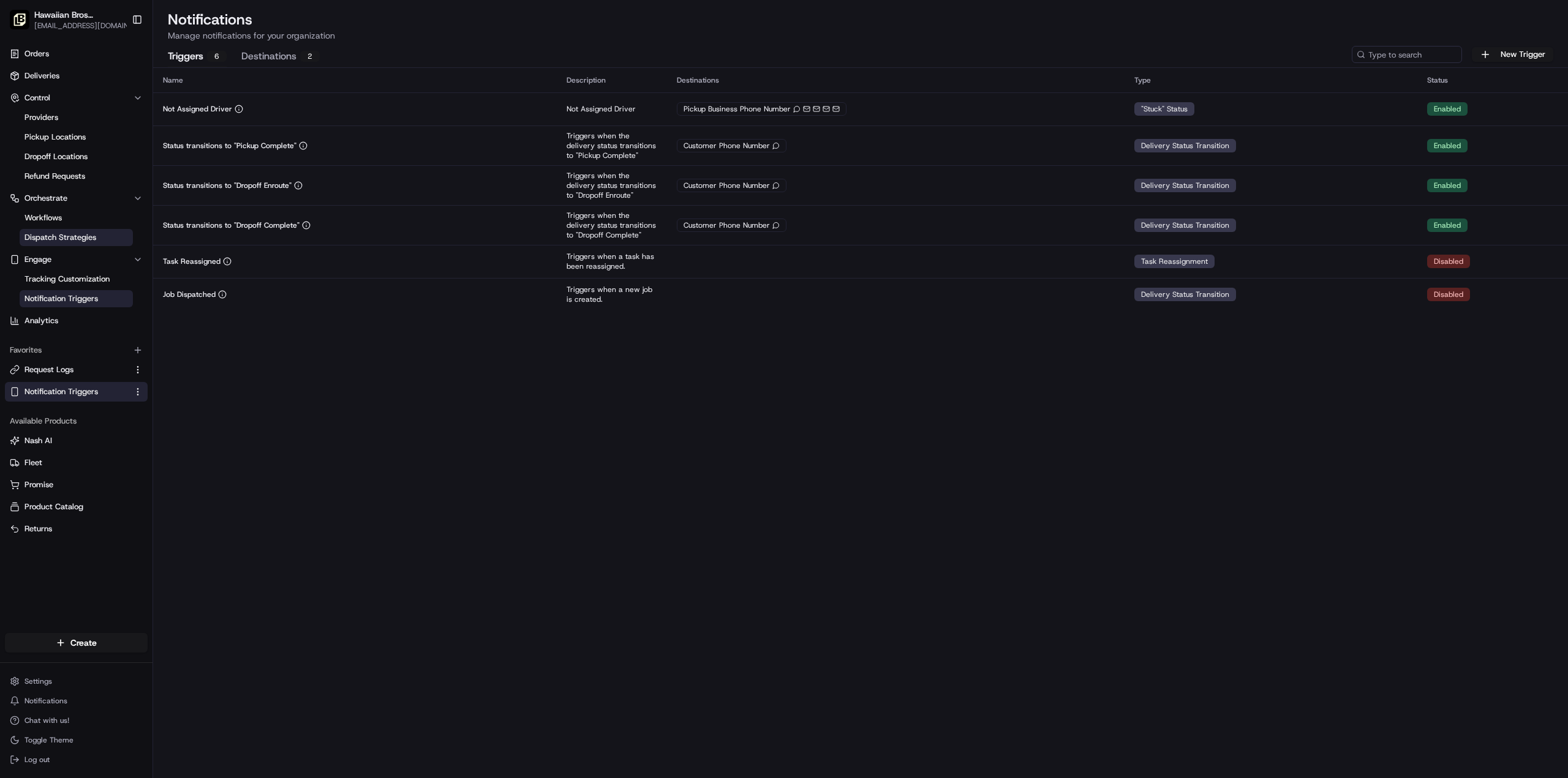
click at [49, 236] on span "Dispatch Strategies" at bounding box center [60, 237] width 72 height 11
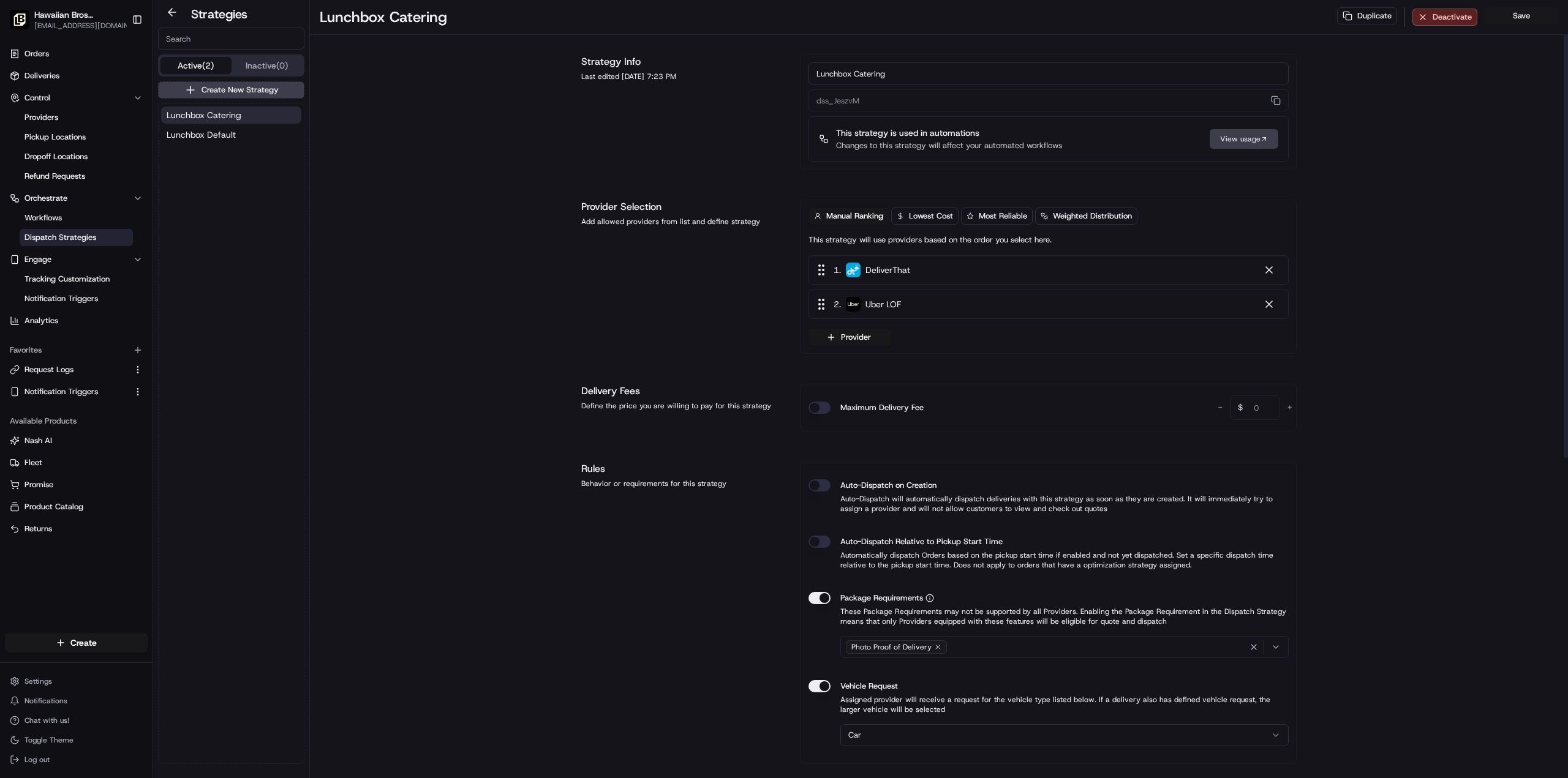
click at [1250, 141] on div "View usage" at bounding box center [1243, 139] width 68 height 20
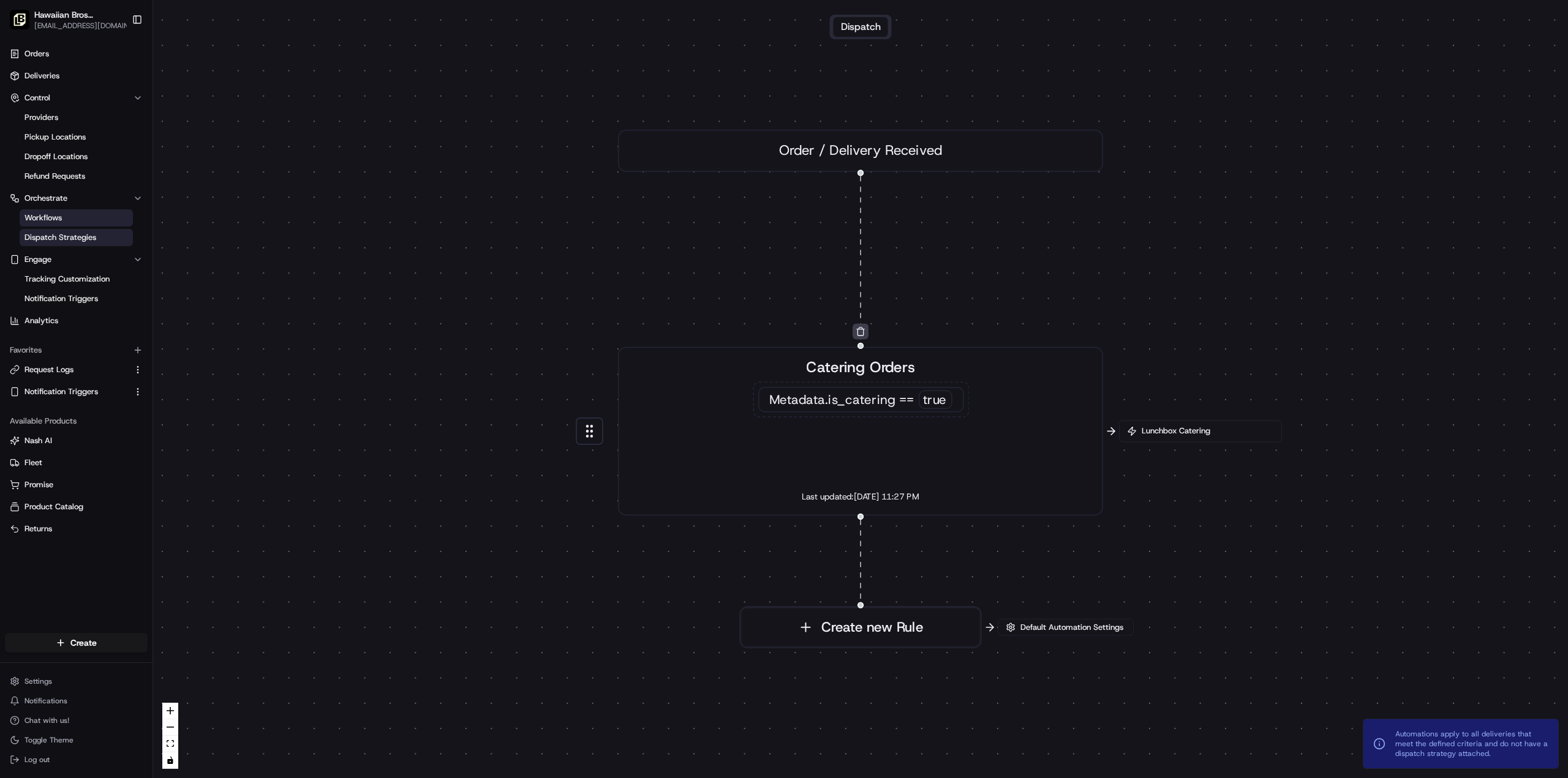
click at [48, 235] on span "Dispatch Strategies" at bounding box center [60, 237] width 72 height 11
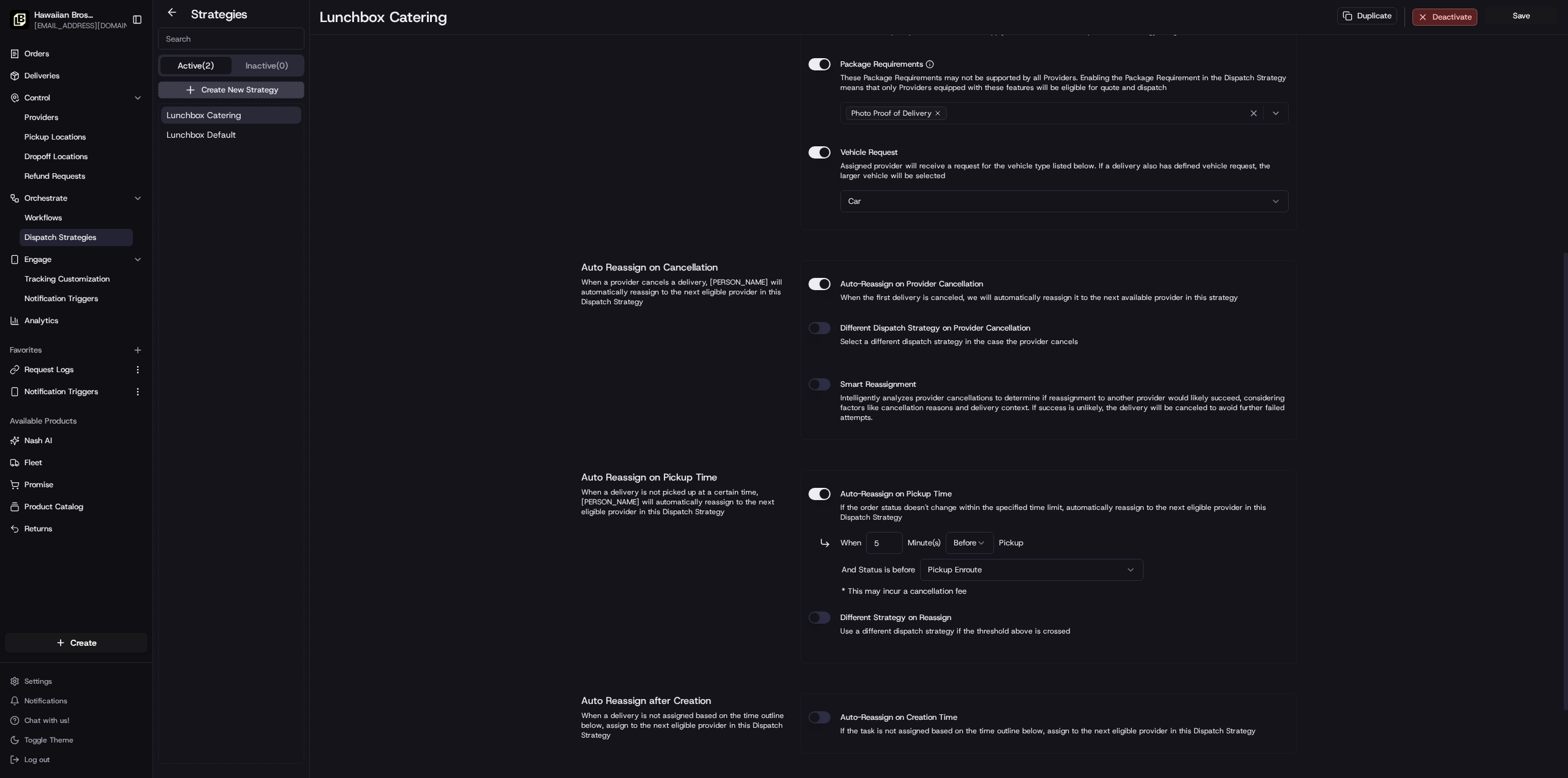
scroll to position [544, 0]
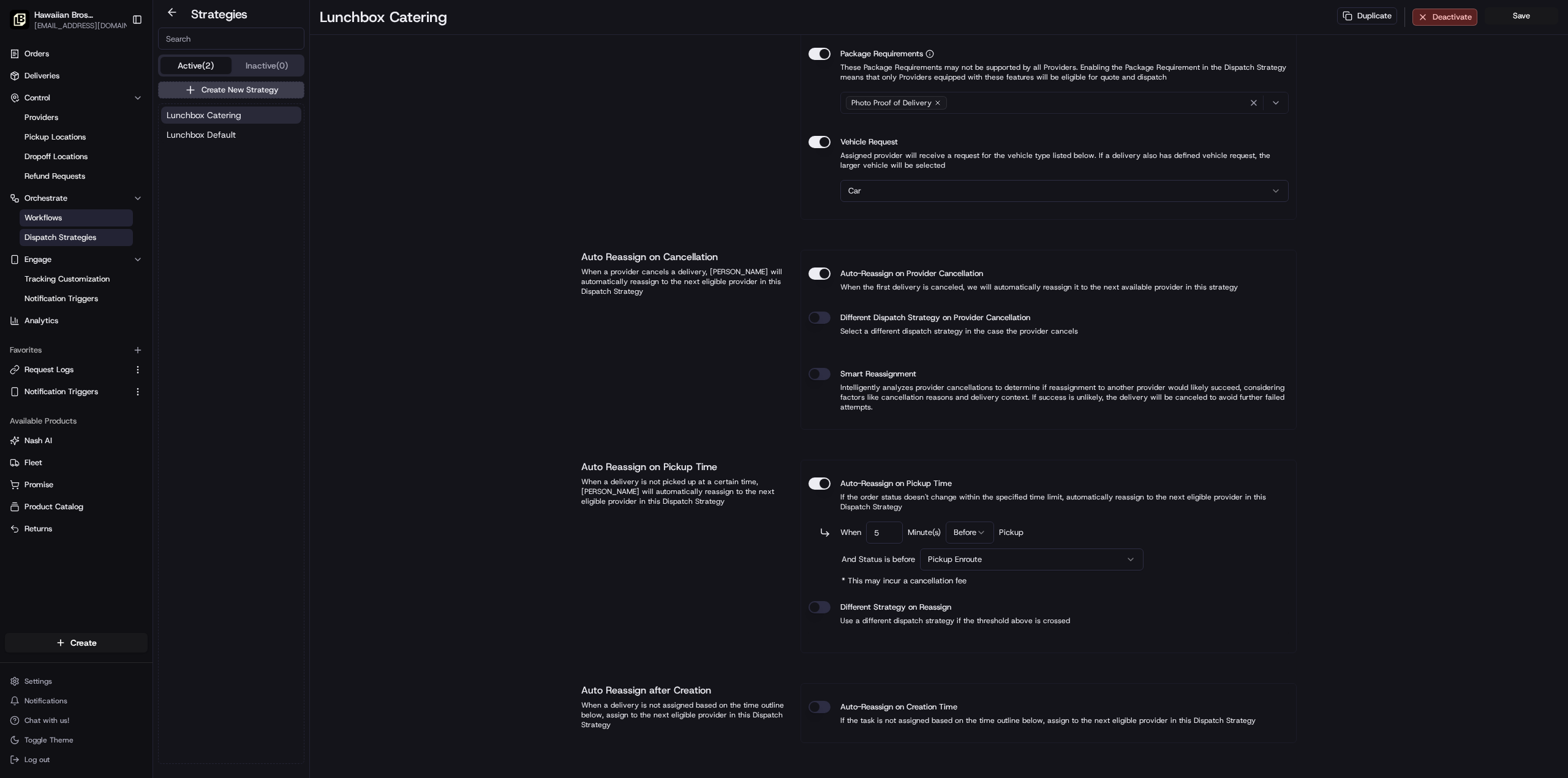
click at [55, 220] on span "Workflows" at bounding box center [43, 218] width 37 height 11
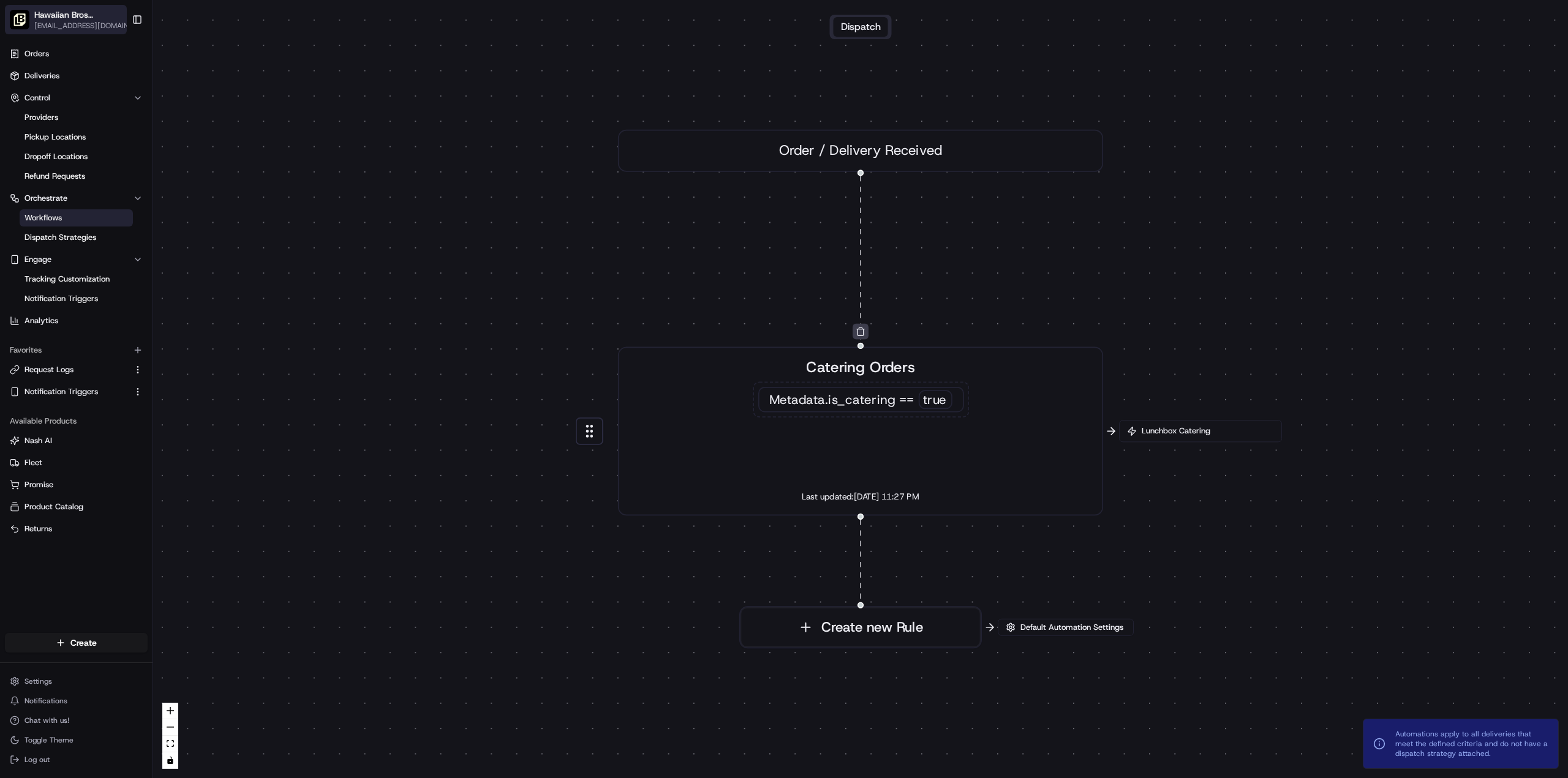
click at [77, 17] on span "Hawaiian Bros (Tucson_AZ_S. [GEOGRAPHIC_DATA])" at bounding box center [78, 15] width 87 height 12
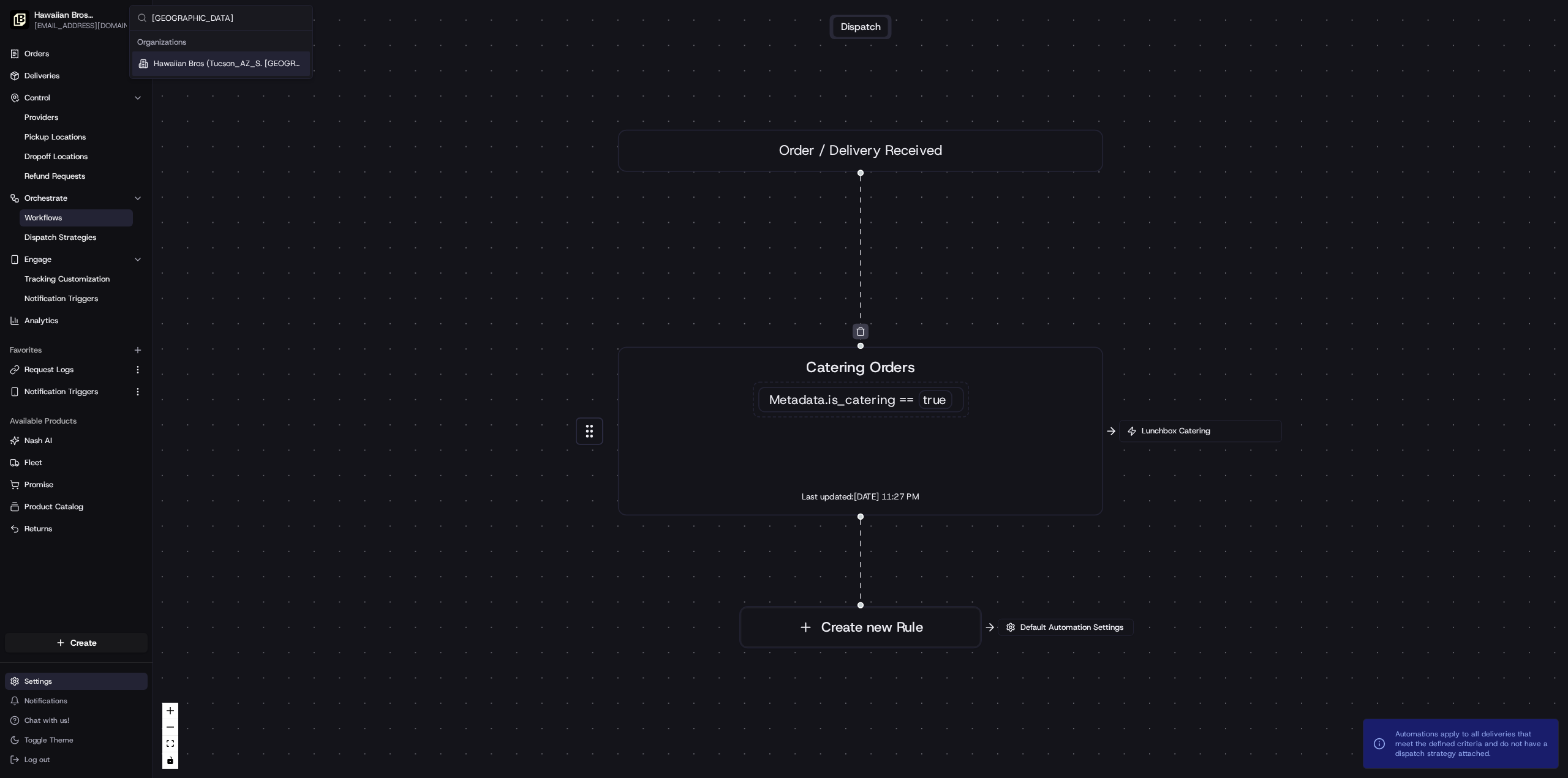
click at [56, 679] on html "Hawaiian Bros (Tucson_AZ_S. [PERSON_NAME]) [EMAIL_ADDRESS][DOMAIN_NAME] Toggle …" at bounding box center [784, 389] width 1568 height 778
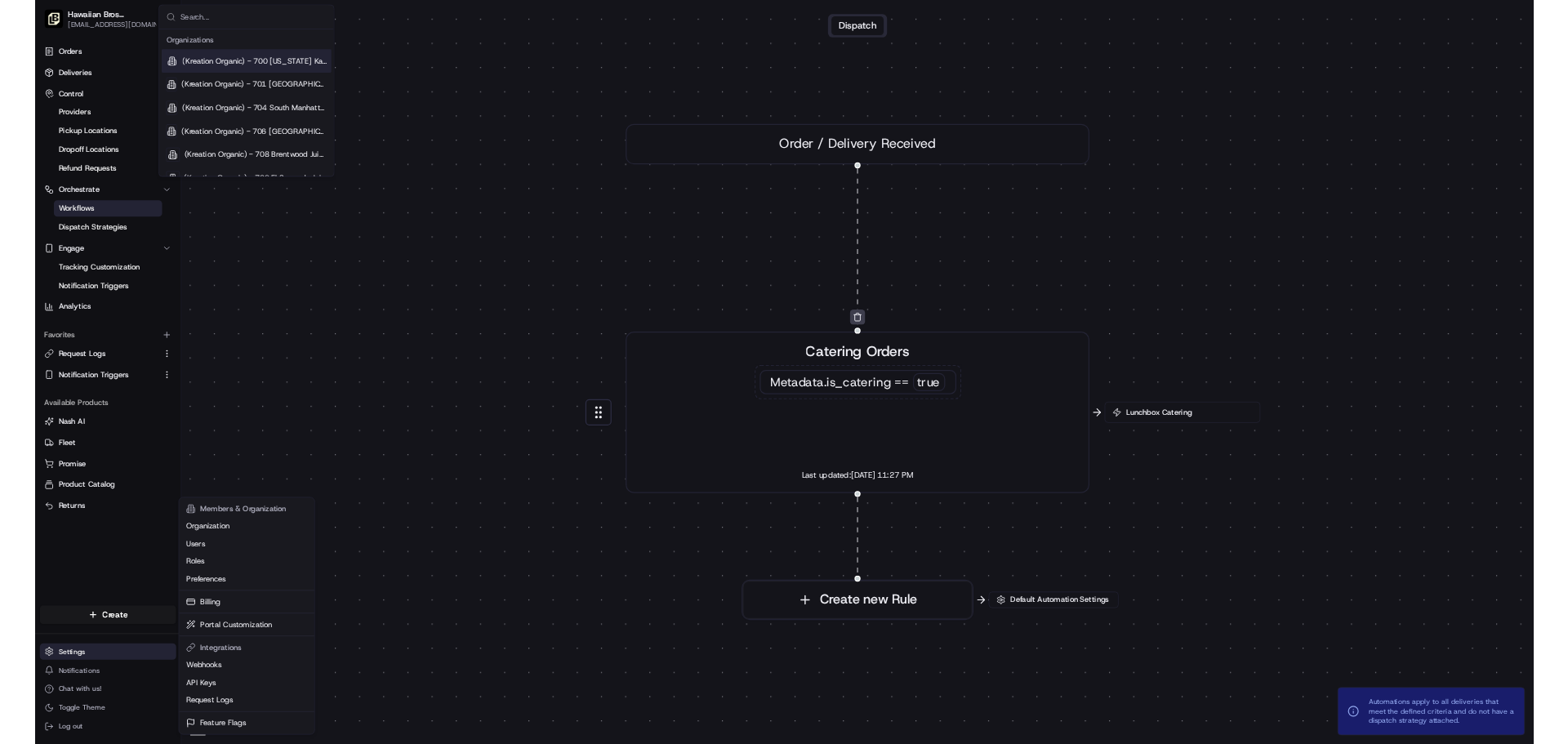
scroll to position [8549, 0]
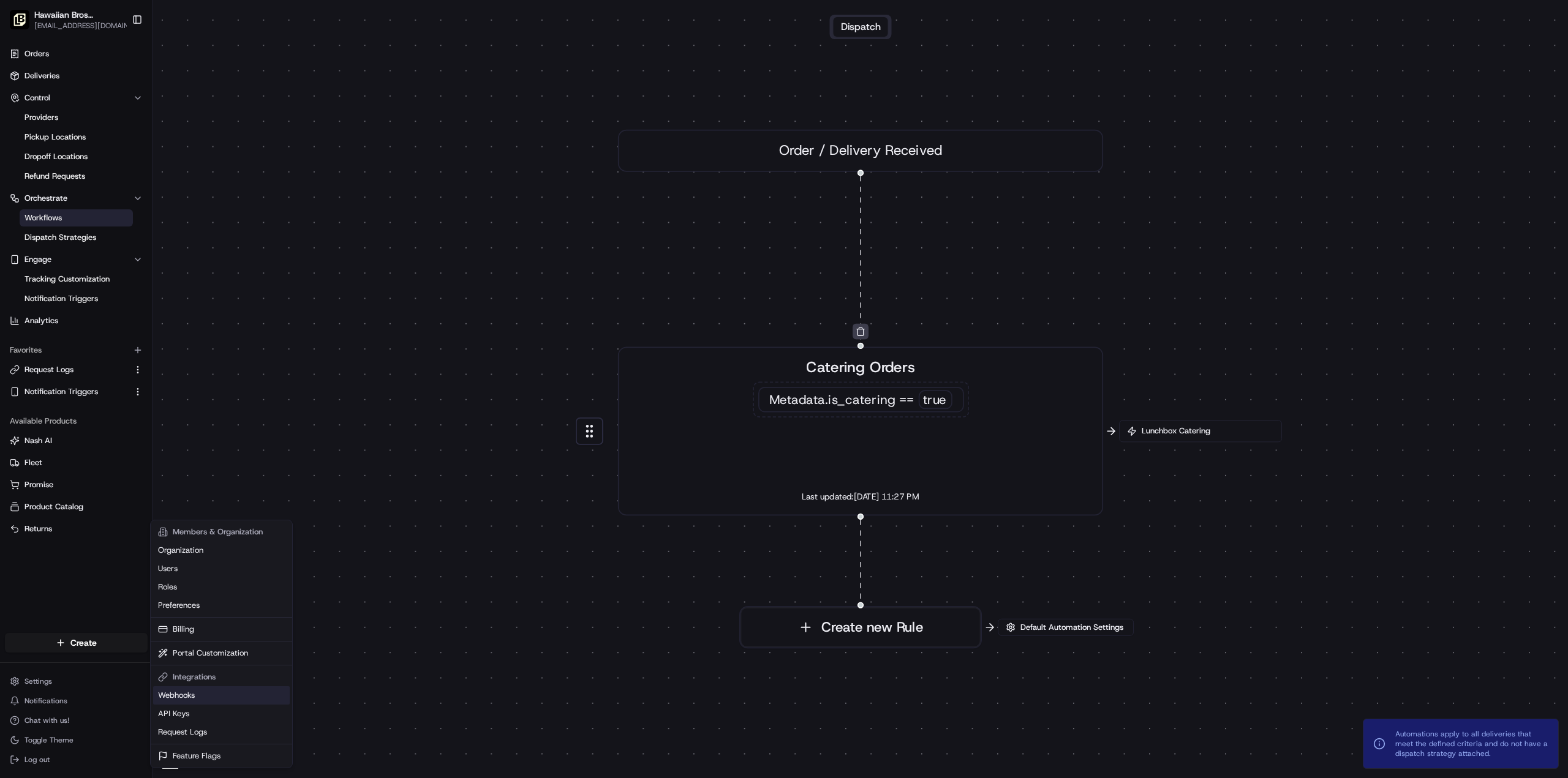
click at [169, 690] on link "Webhooks" at bounding box center [222, 695] width 136 height 18
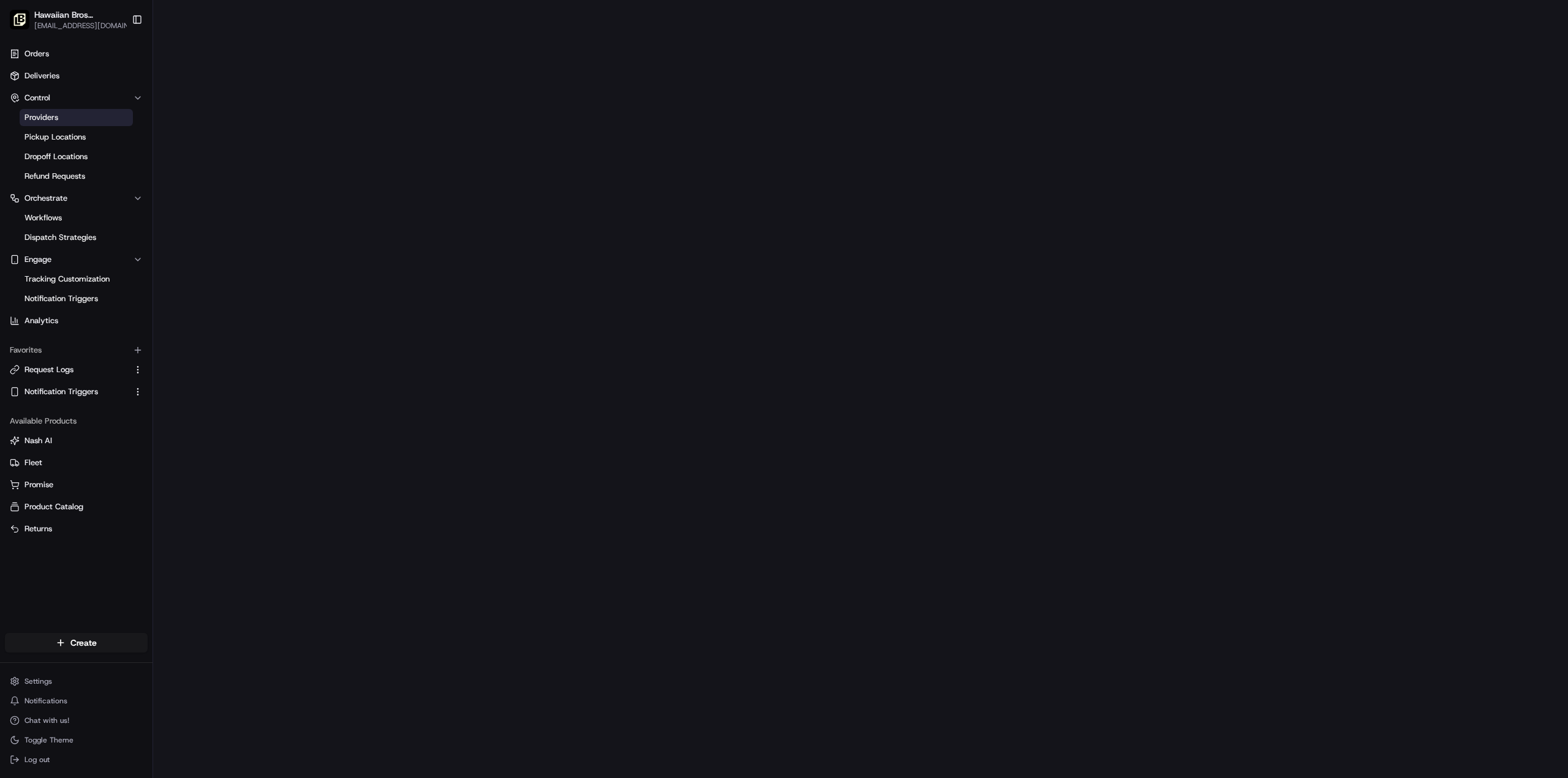
click at [92, 122] on link "Providers" at bounding box center [76, 117] width 113 height 17
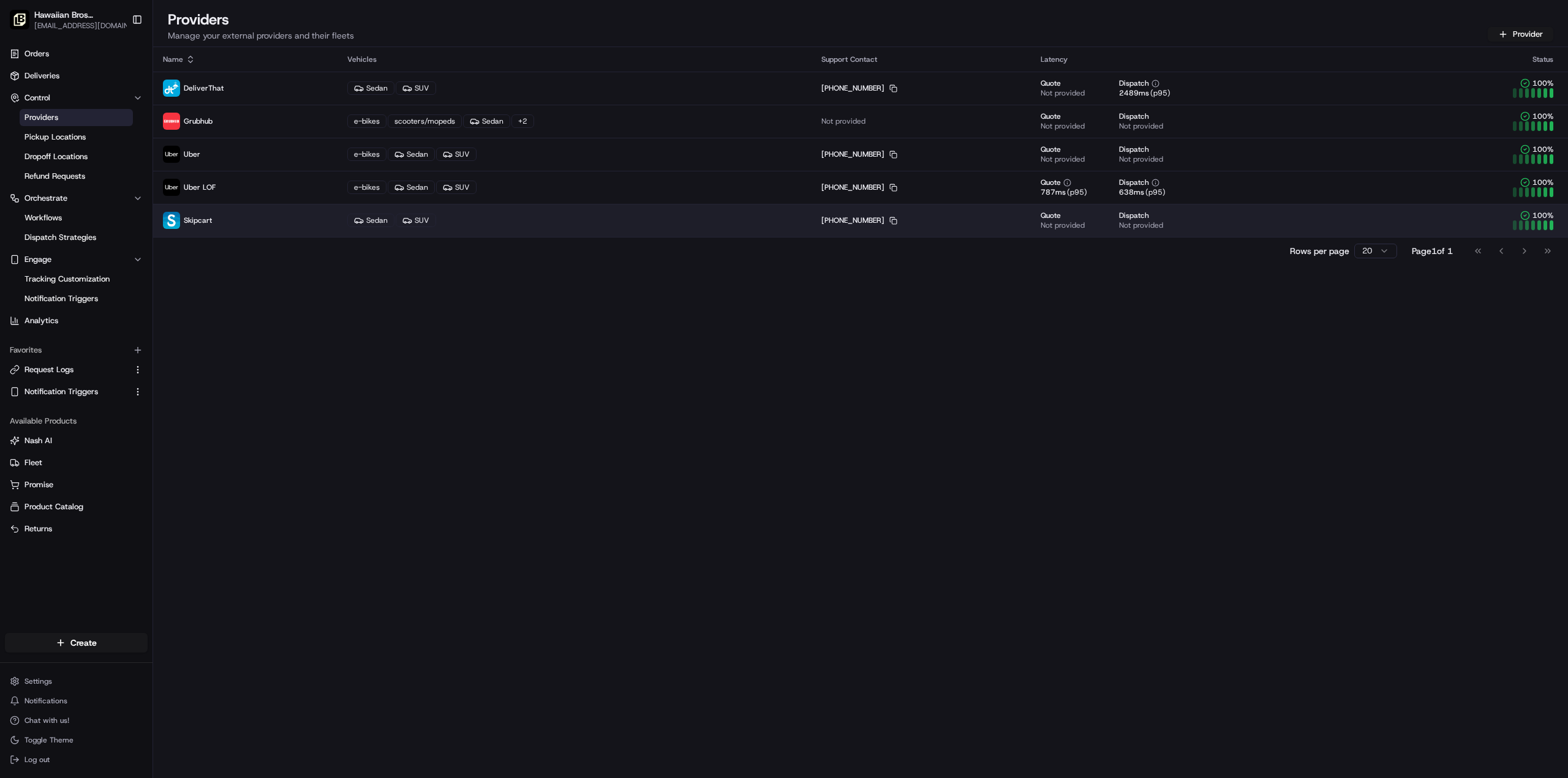
click at [1159, 235] on td "Quote Not provided Dispatch Not provided" at bounding box center [1222, 220] width 383 height 33
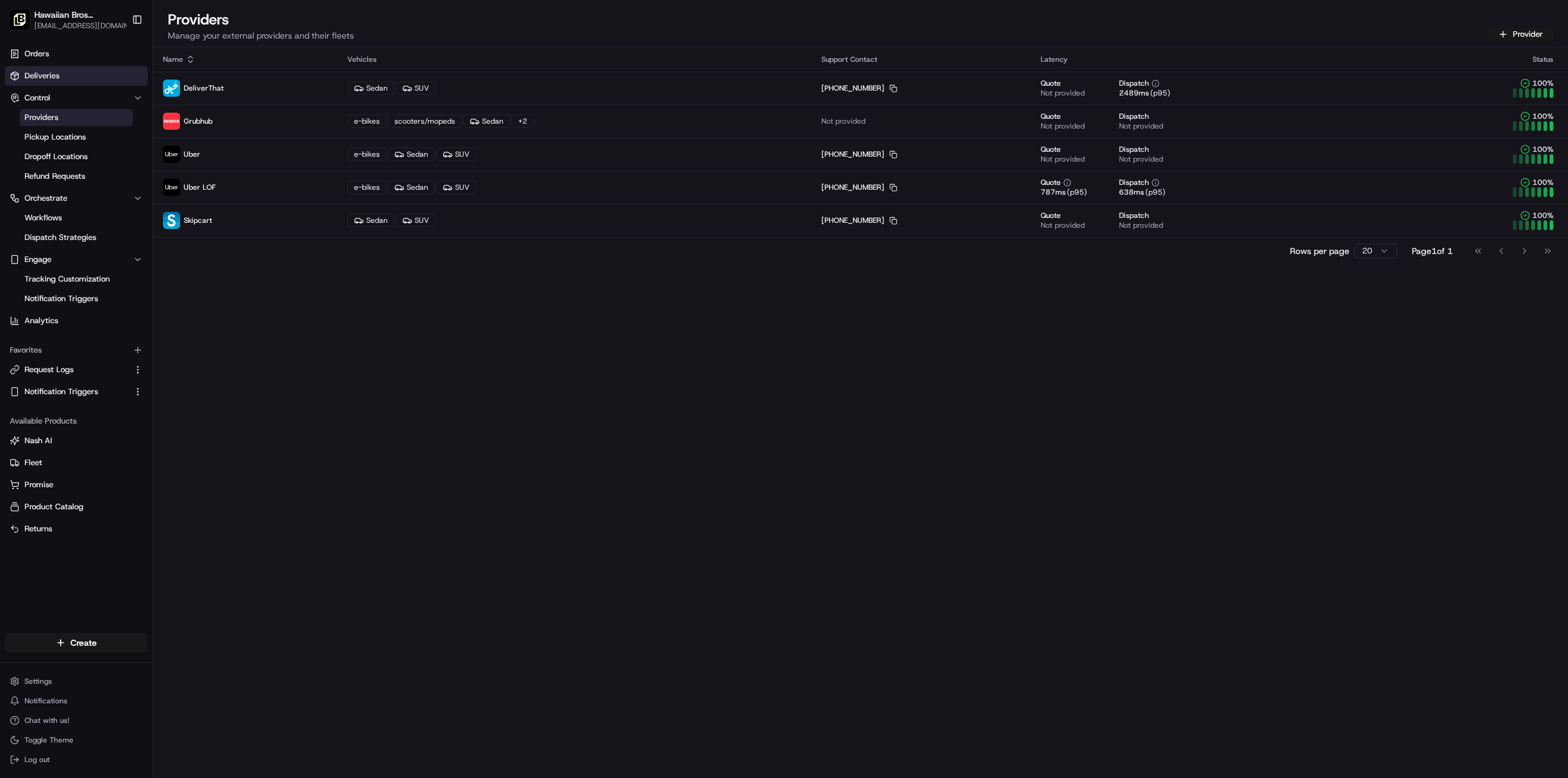
click at [84, 80] on link "Deliveries" at bounding box center [76, 76] width 142 height 20
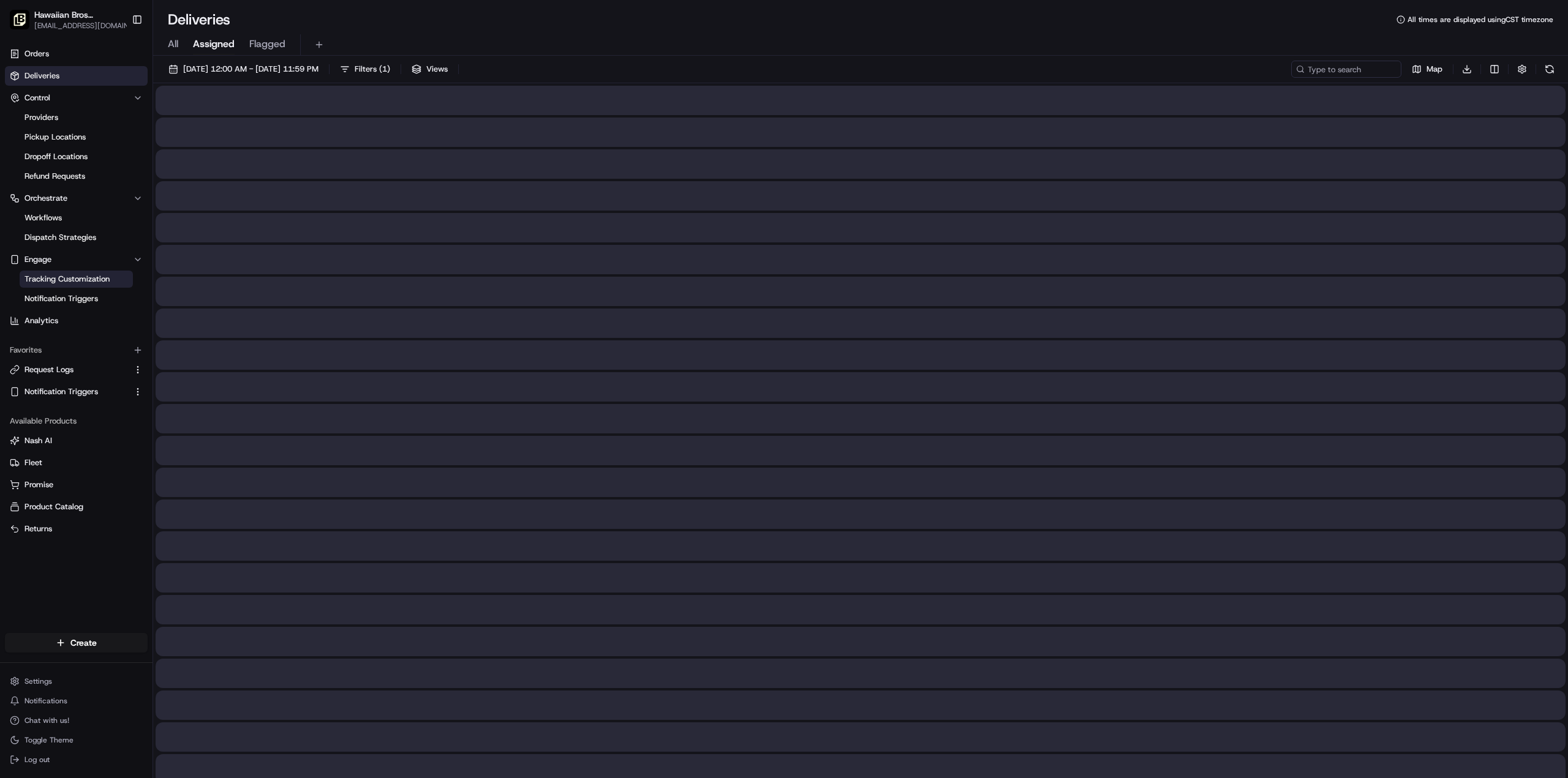
click at [124, 279] on link "Tracking Customization" at bounding box center [76, 279] width 113 height 17
